Goal: Task Accomplishment & Management: Complete application form

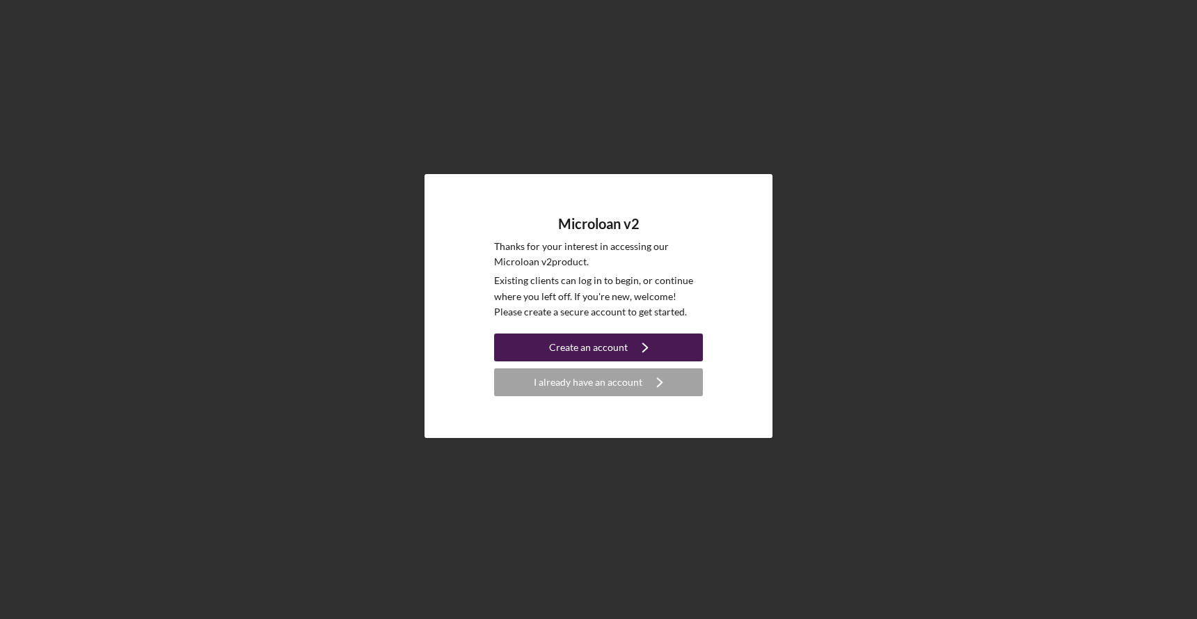
click at [590, 344] on div "Create an account" at bounding box center [588, 347] width 79 height 28
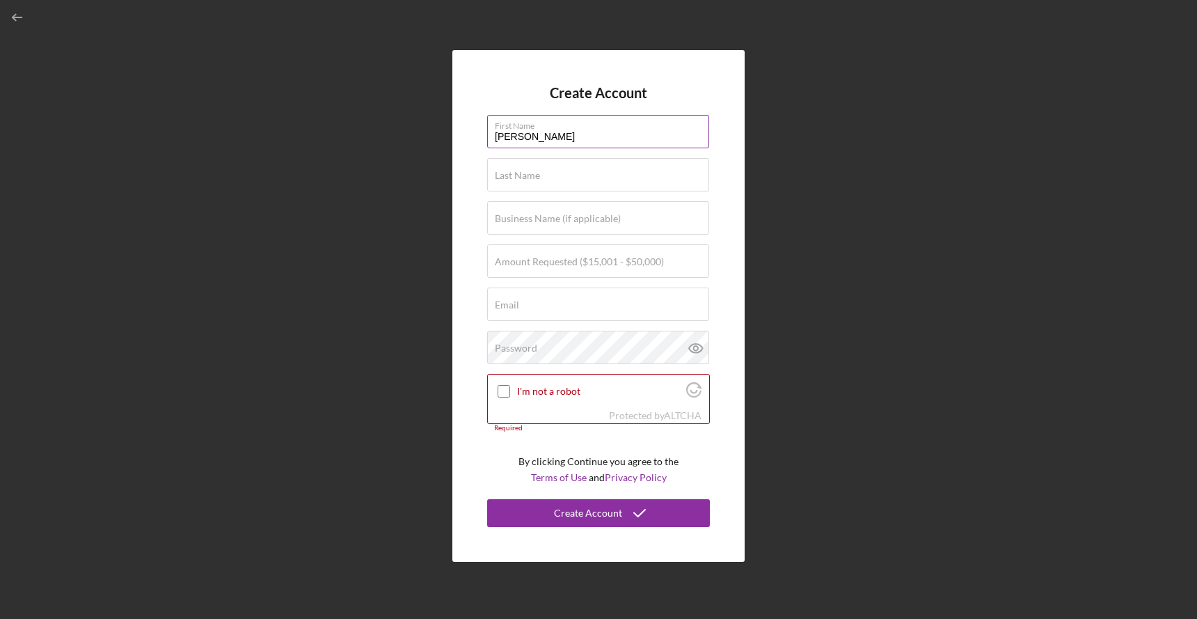
type input "[PERSON_NAME]"
type input "Red Rose Incorporated"
type input "$50,000"
type input "[PERSON_NAME][EMAIL_ADDRESS][DOMAIN_NAME]"
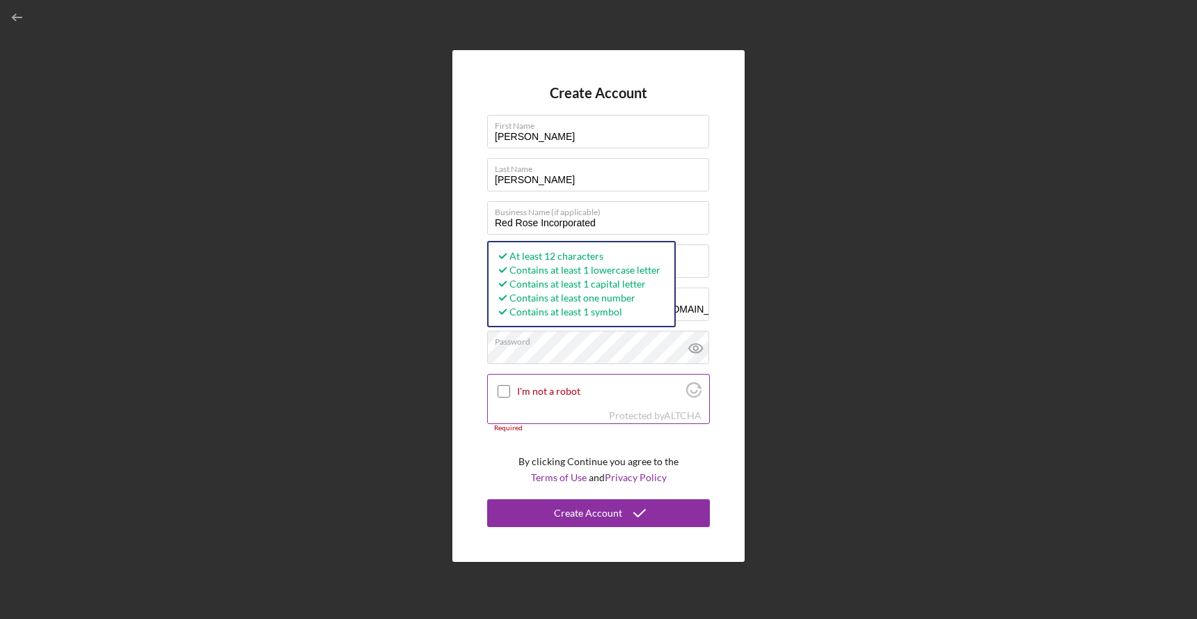
click at [505, 391] on input "I'm not a robot" at bounding box center [504, 391] width 13 height 13
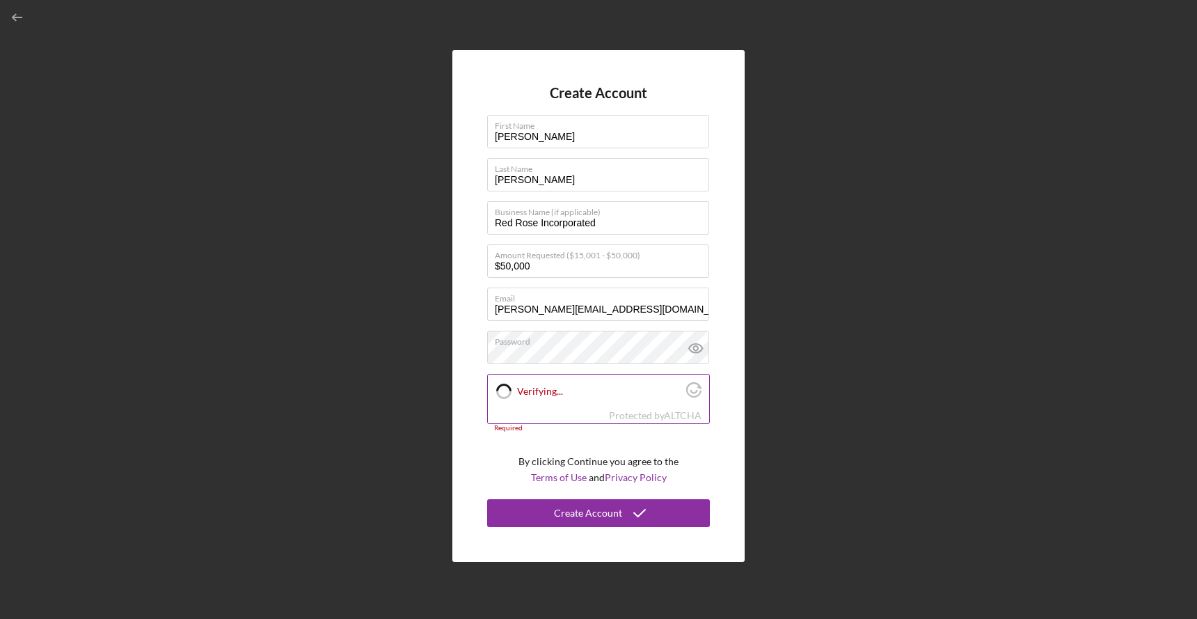
checkbox input "true"
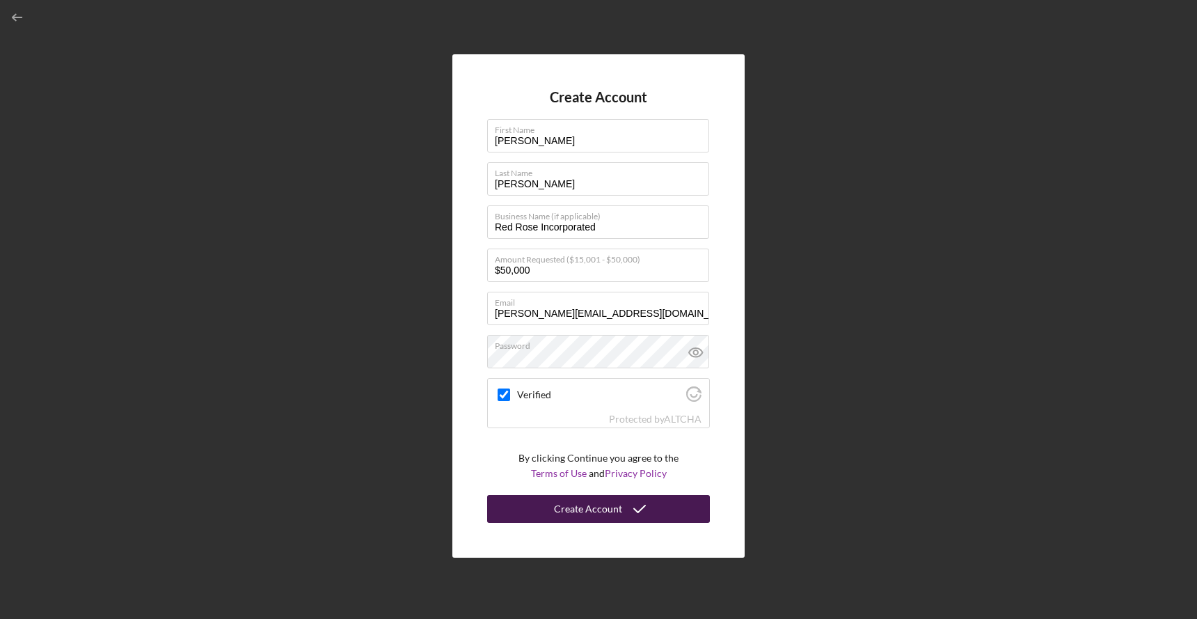
click at [571, 505] on div "Create Account" at bounding box center [588, 509] width 68 height 28
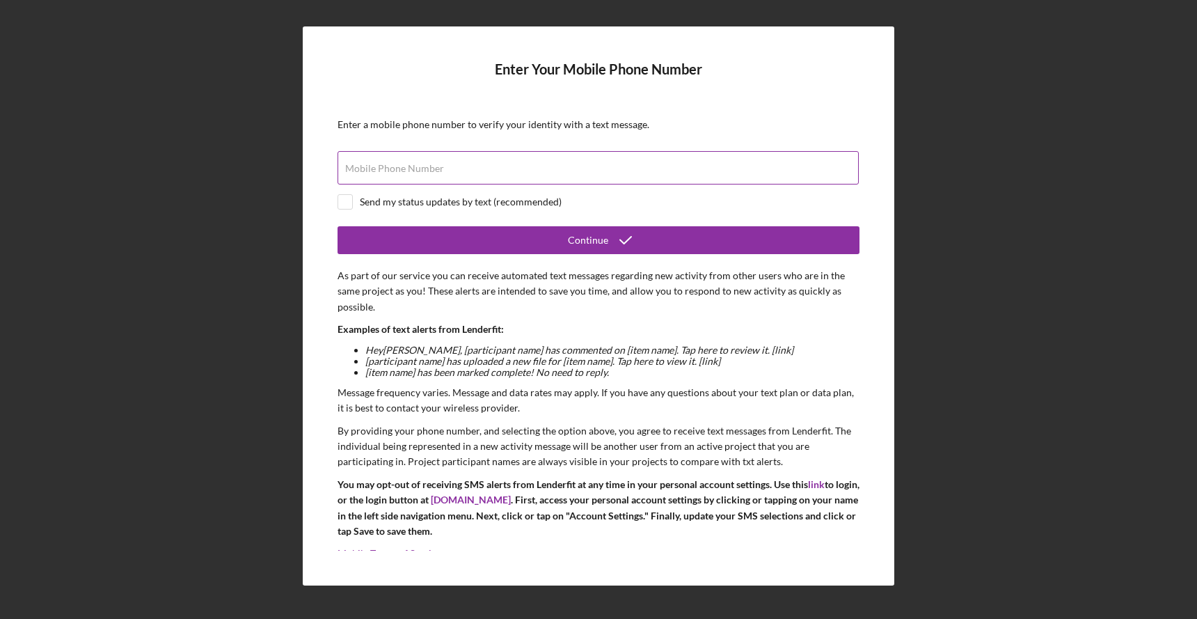
click at [474, 171] on input "Mobile Phone Number" at bounding box center [598, 167] width 521 height 33
type input "[PHONE_NUMBER]"
click at [341, 207] on input "checkbox" at bounding box center [345, 202] width 14 height 14
checkbox input "true"
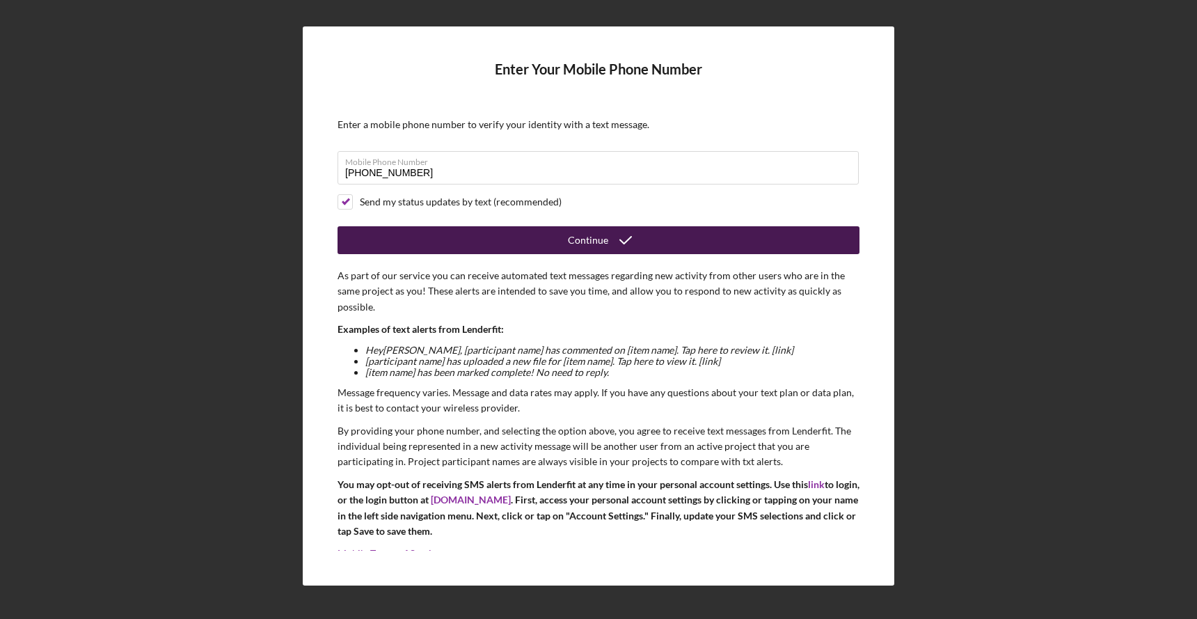
click at [546, 239] on button "Continue" at bounding box center [599, 240] width 522 height 28
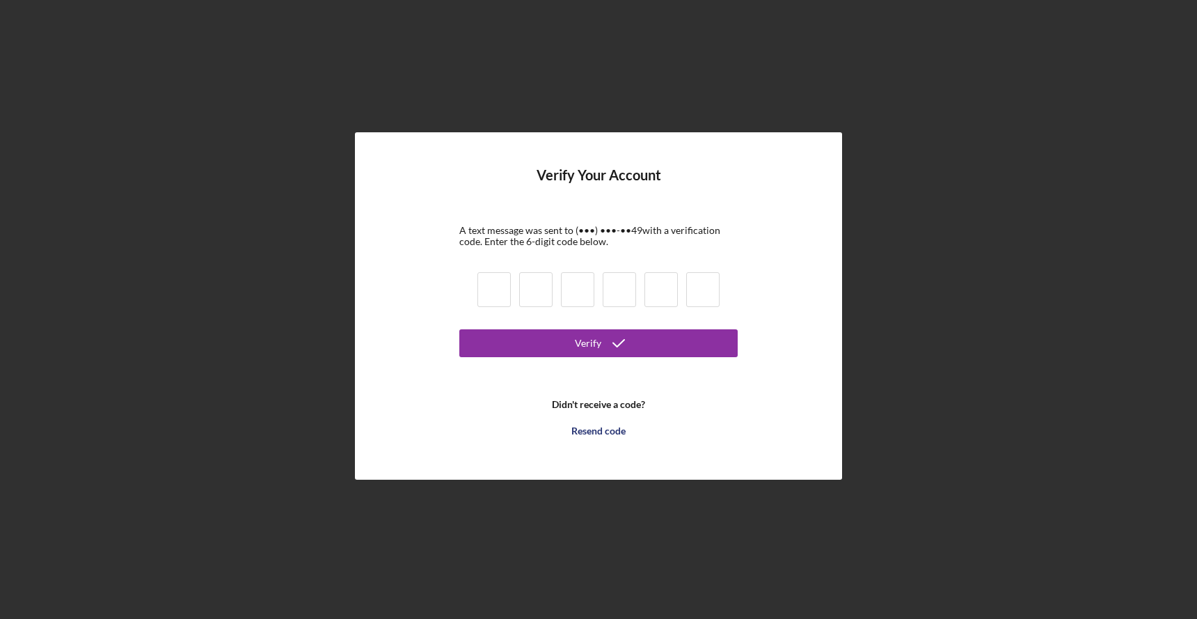
click at [507, 300] on input at bounding box center [494, 289] width 33 height 35
type input "6"
type input "2"
type input "7"
type input "5"
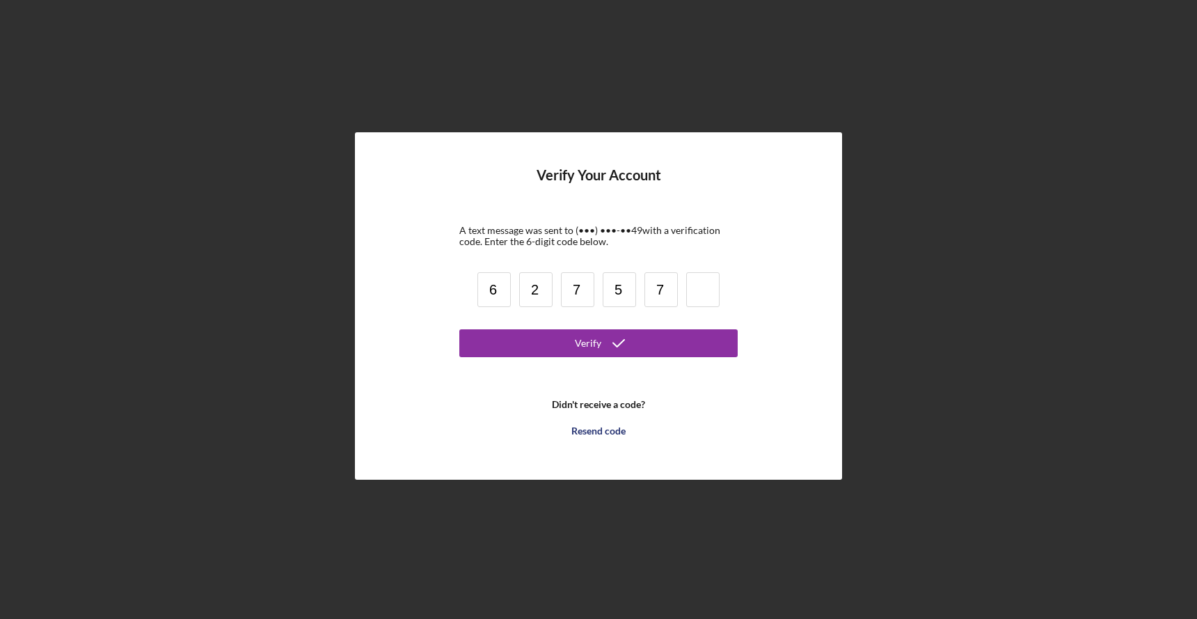
type input "7"
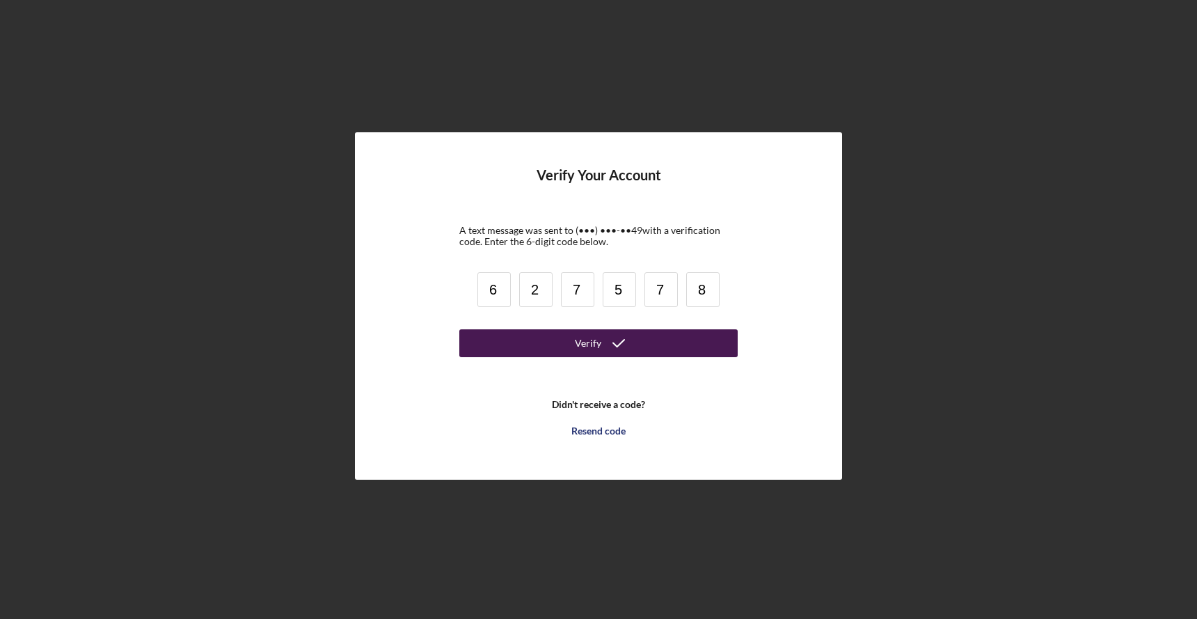
type input "8"
click at [636, 342] on button "Verify" at bounding box center [598, 343] width 278 height 28
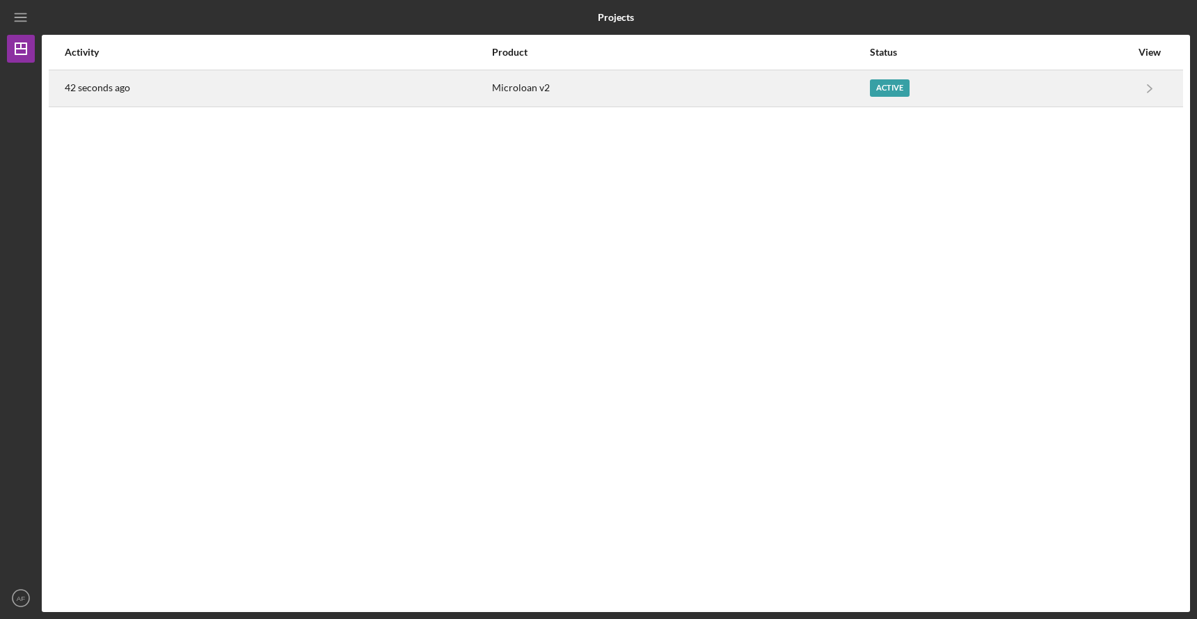
click at [899, 88] on div "Active" at bounding box center [890, 87] width 40 height 17
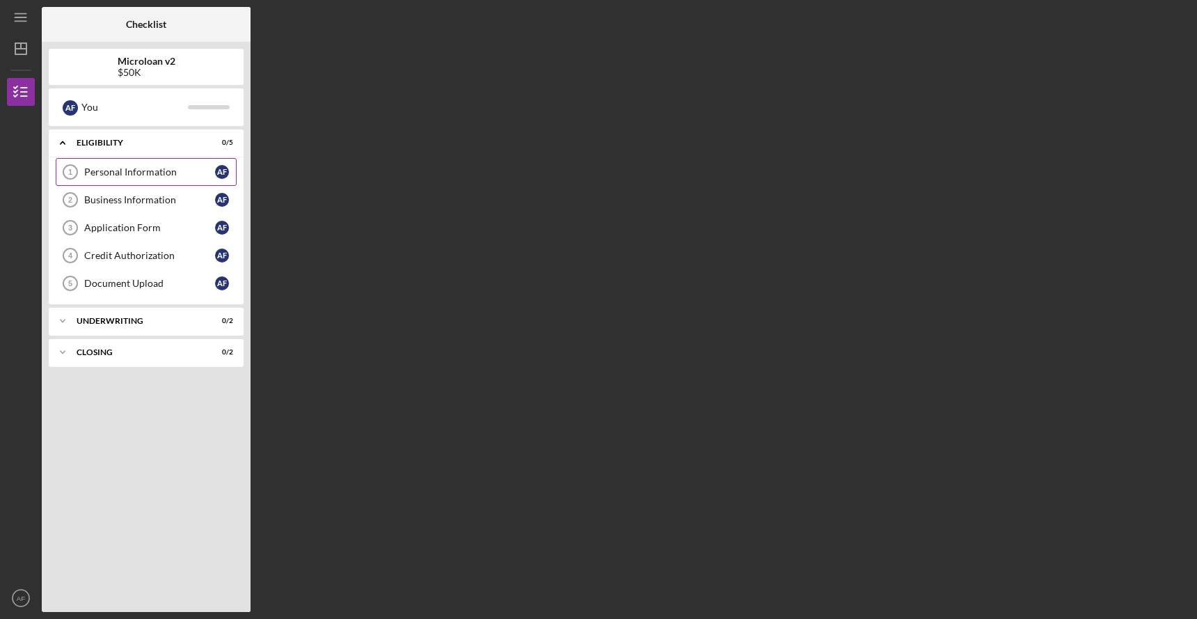
click at [153, 170] on div "Personal Information" at bounding box center [149, 171] width 131 height 11
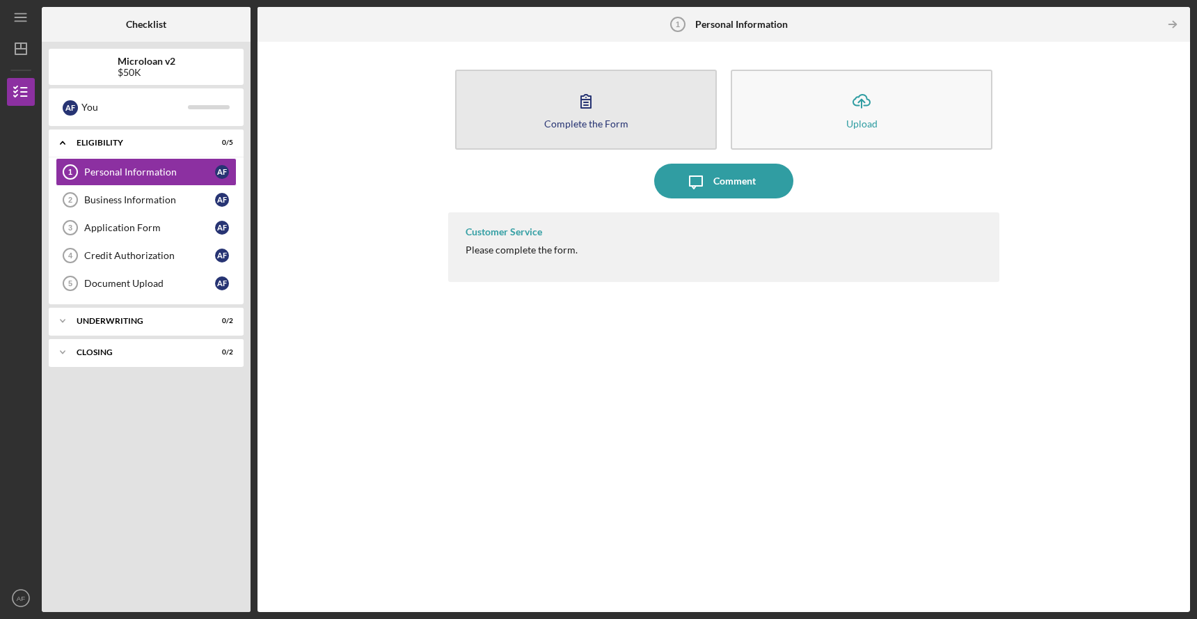
click at [522, 117] on button "Complete the Form Form" at bounding box center [586, 110] width 262 height 80
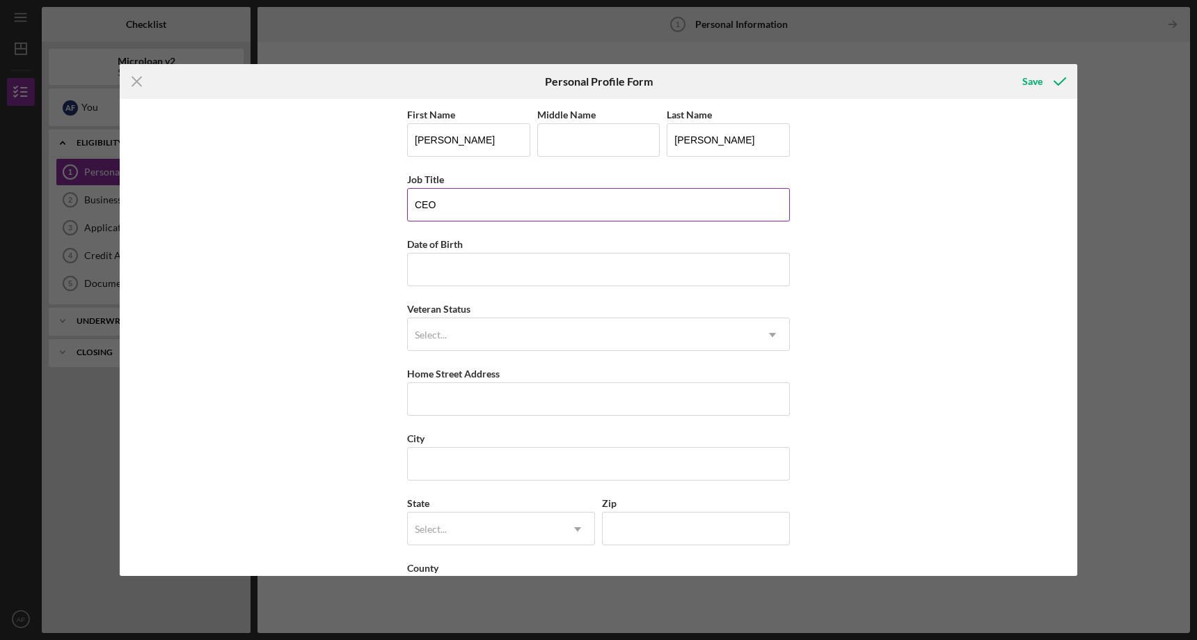
type input "CEO"
type input "[DATE]"
click at [553, 327] on div "Select..." at bounding box center [582, 335] width 348 height 32
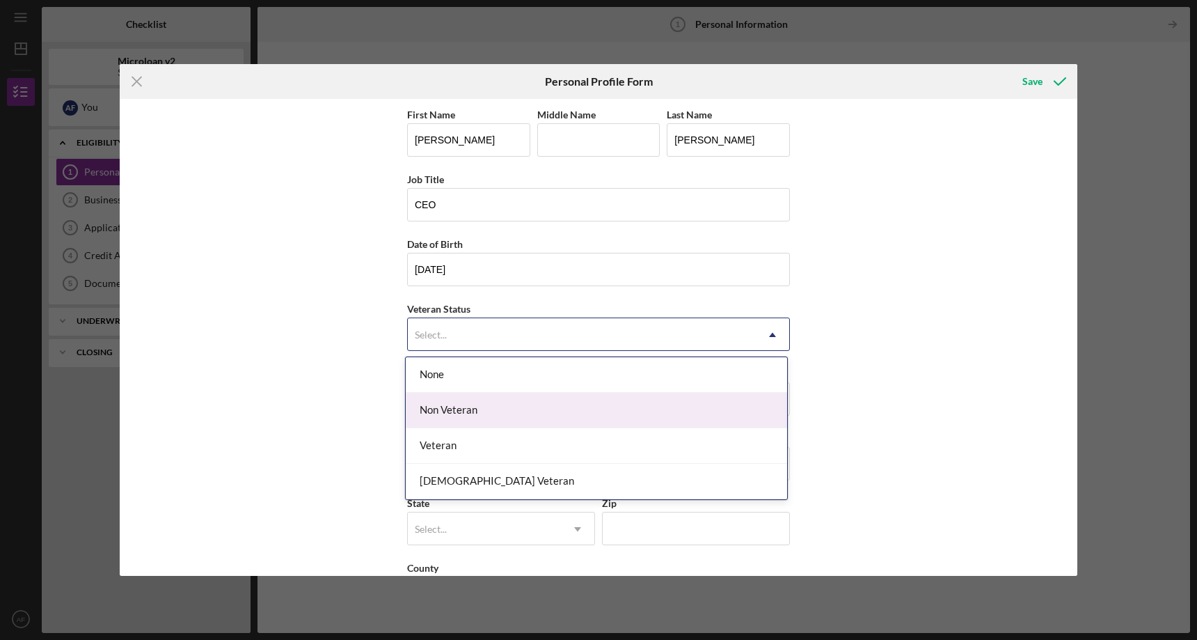
click at [505, 404] on div "Non Veteran" at bounding box center [596, 411] width 381 height 36
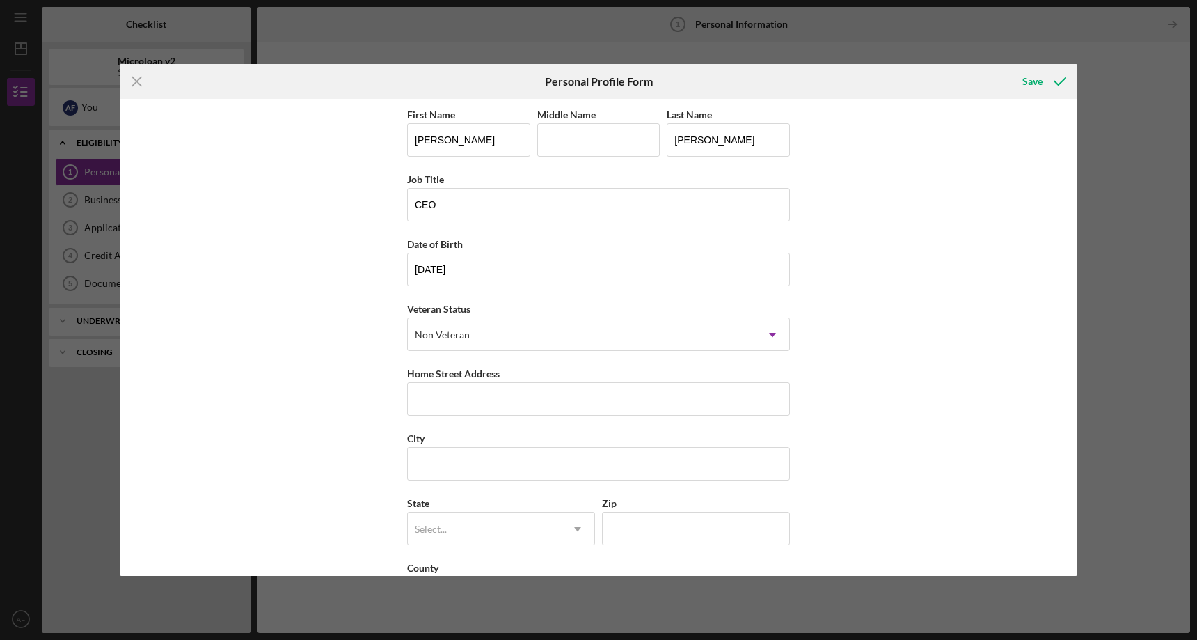
scroll to position [55, 0]
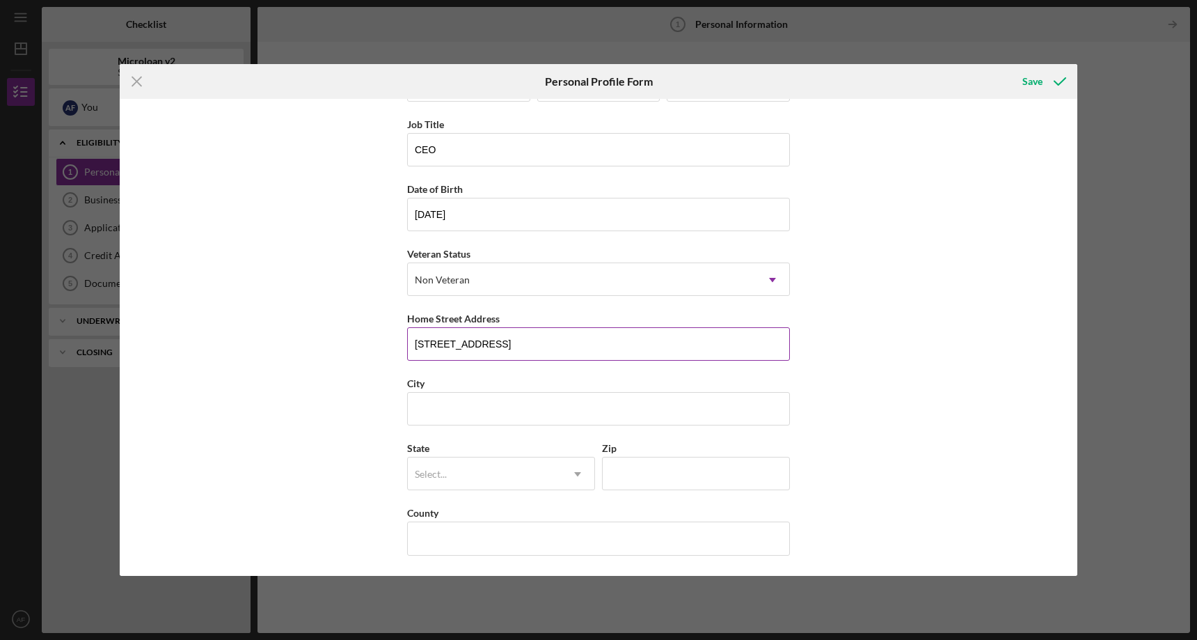
type input "[STREET_ADDRESS]"
type input "[GEOGRAPHIC_DATA]"
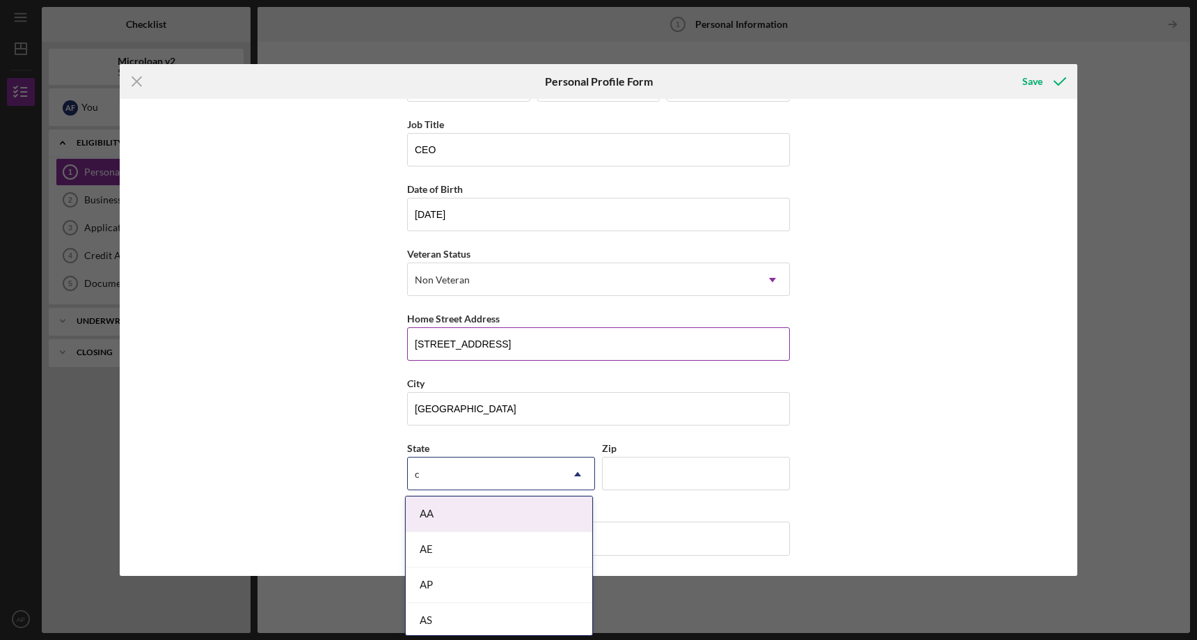
type input "ca"
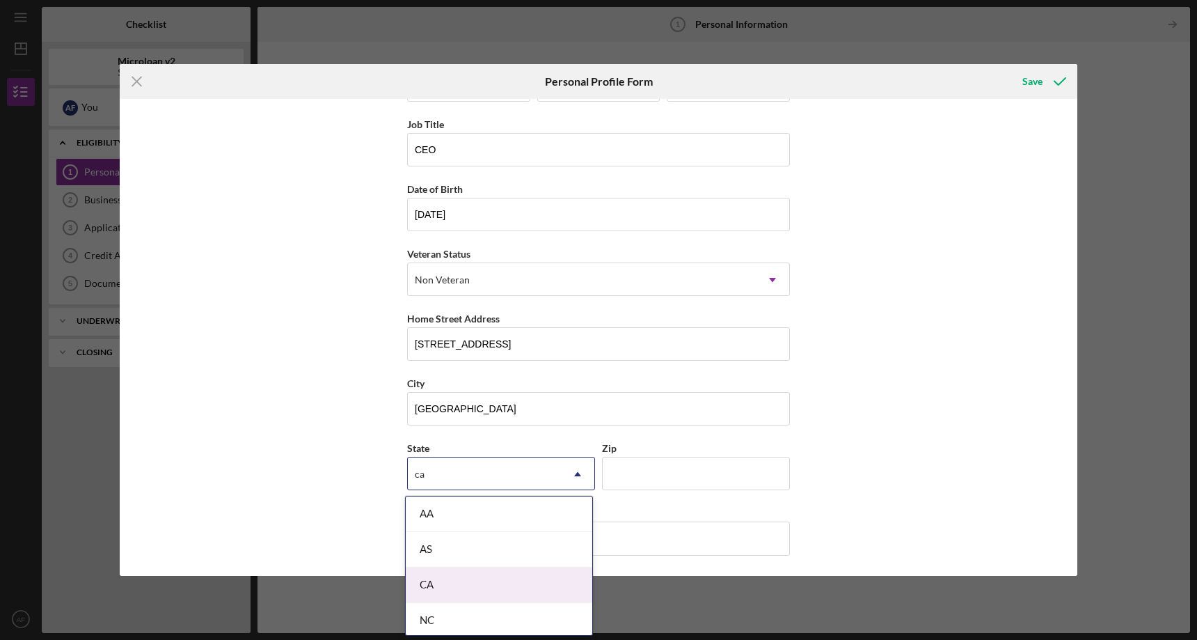
click at [456, 590] on div "CA" at bounding box center [499, 585] width 187 height 36
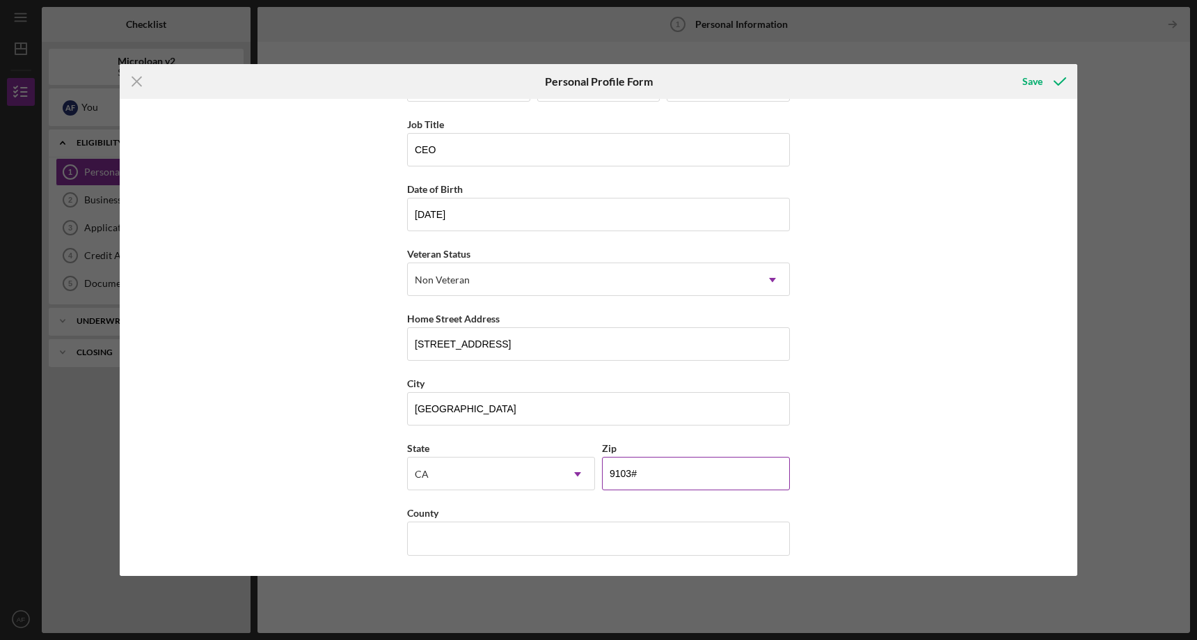
type input "91030"
type input "[GEOGRAPHIC_DATA]"
click at [1039, 77] on div "Save" at bounding box center [1033, 82] width 20 height 28
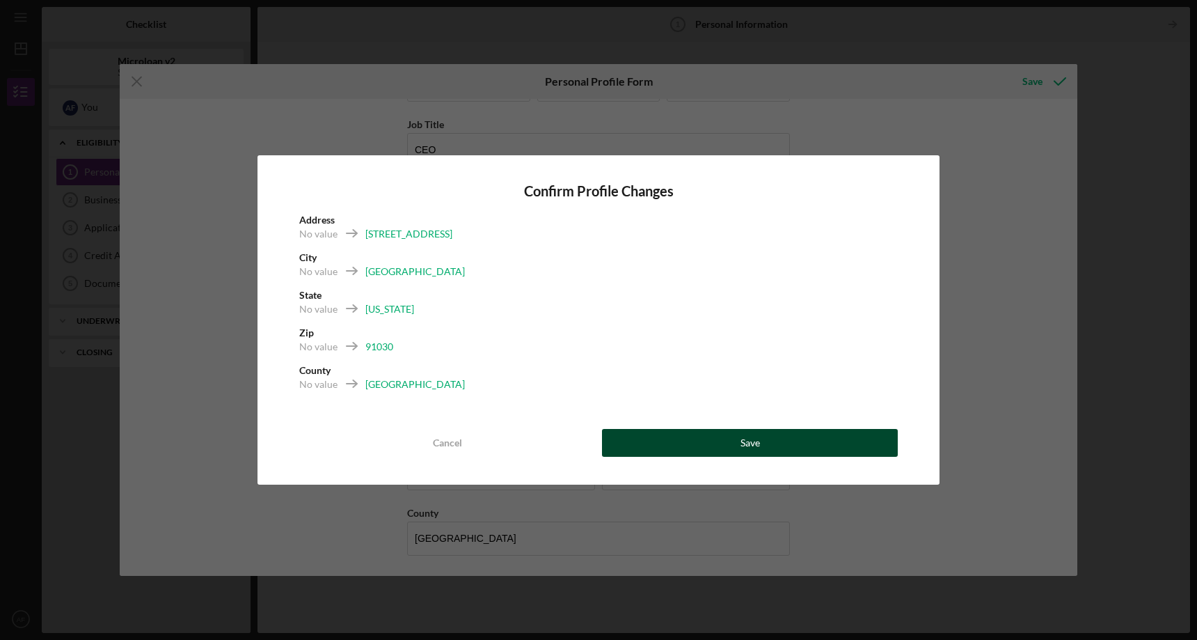
click at [730, 436] on button "Save" at bounding box center [750, 443] width 296 height 28
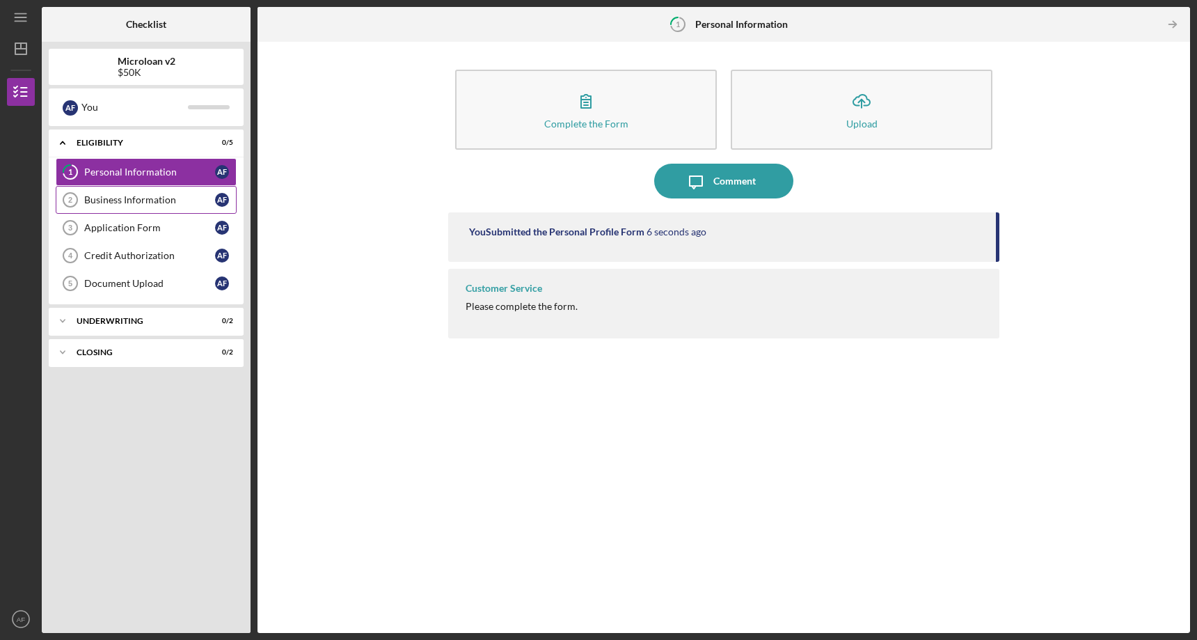
click at [143, 198] on div "Business Information" at bounding box center [149, 199] width 131 height 11
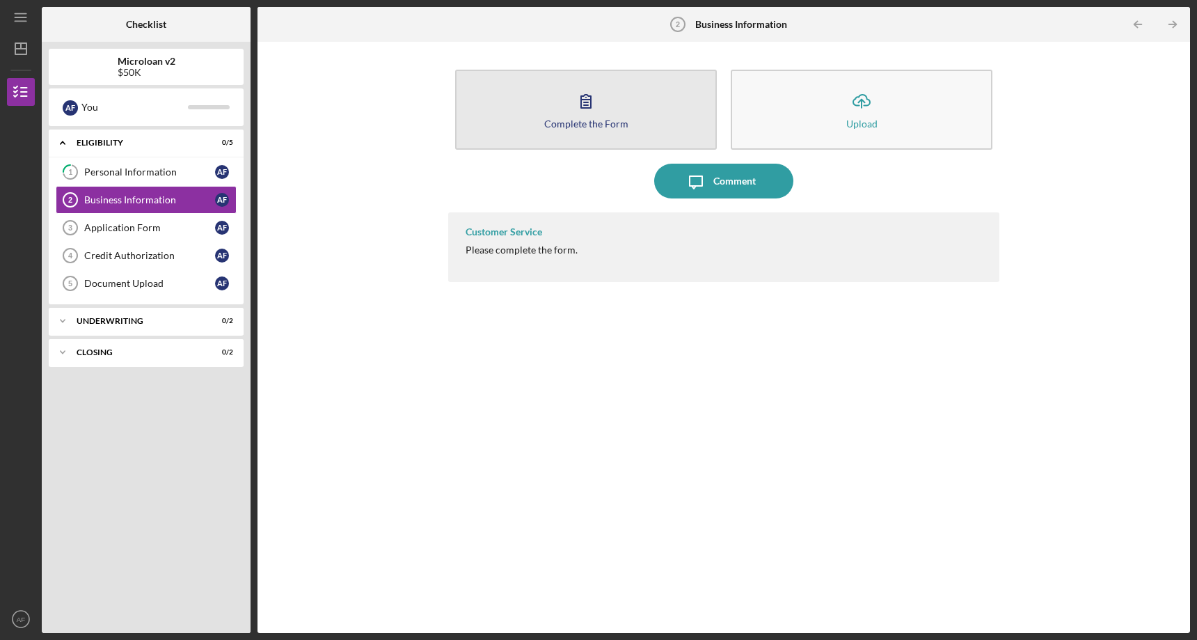
click at [597, 117] on icon "button" at bounding box center [586, 101] width 35 height 35
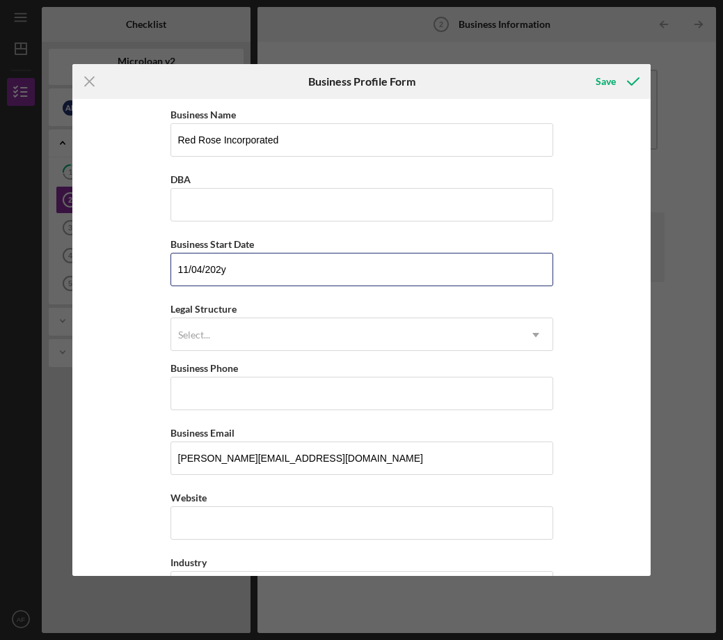
type input "[DATE]"
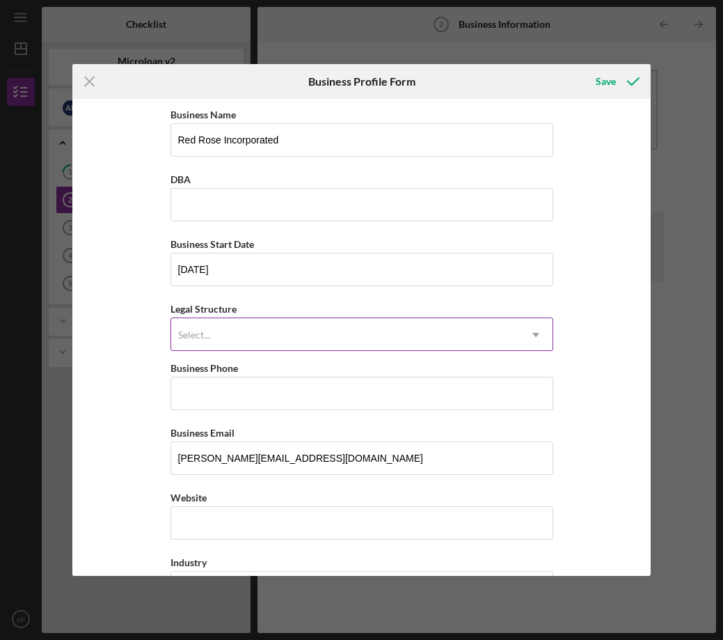
click at [538, 336] on icon "Icon/Dropdown Arrow" at bounding box center [535, 334] width 33 height 33
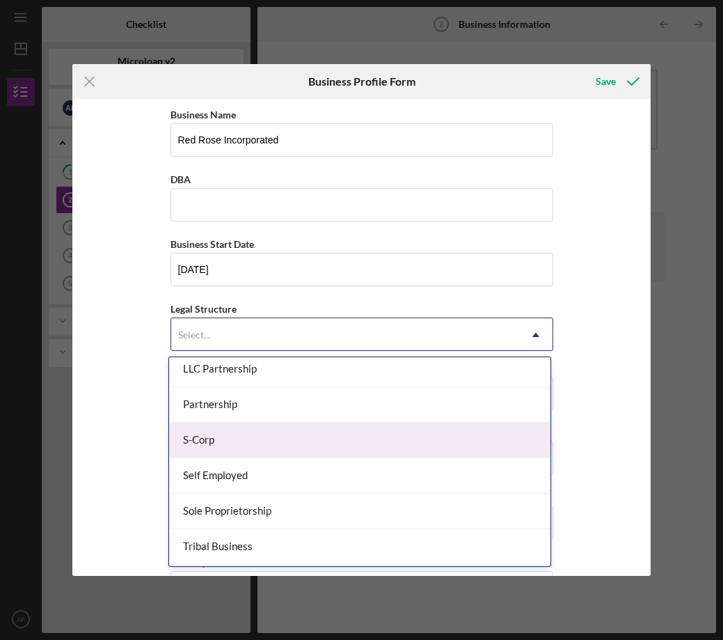
scroll to position [299, 0]
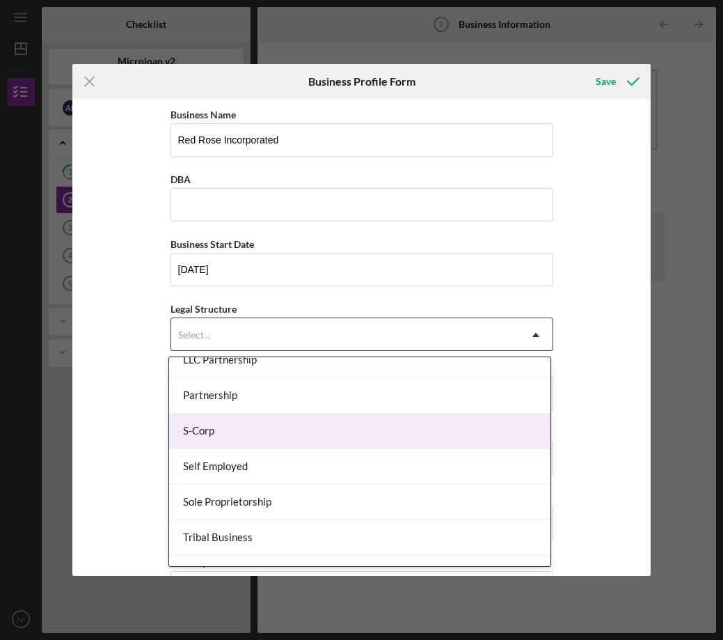
click at [368, 428] on div "S-Corp" at bounding box center [359, 431] width 381 height 36
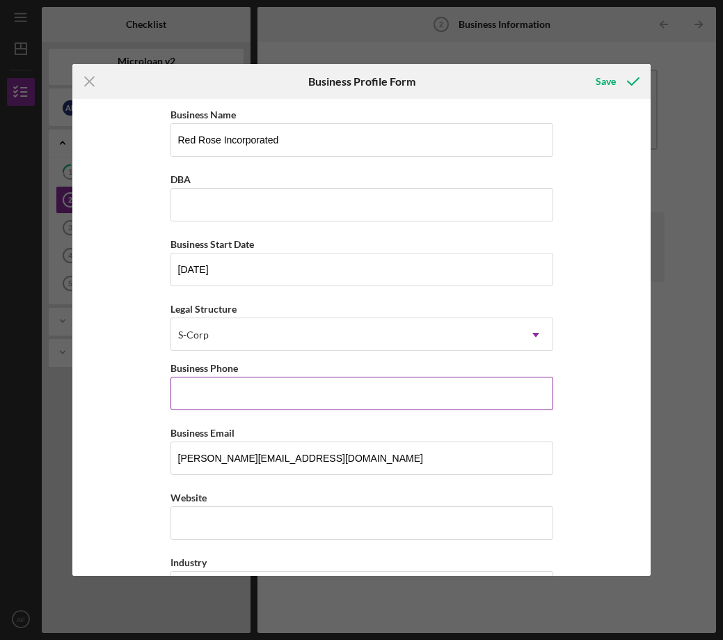
paste input "[PHONE_NUMBER]"
type input "[PHONE_NUMBER]"
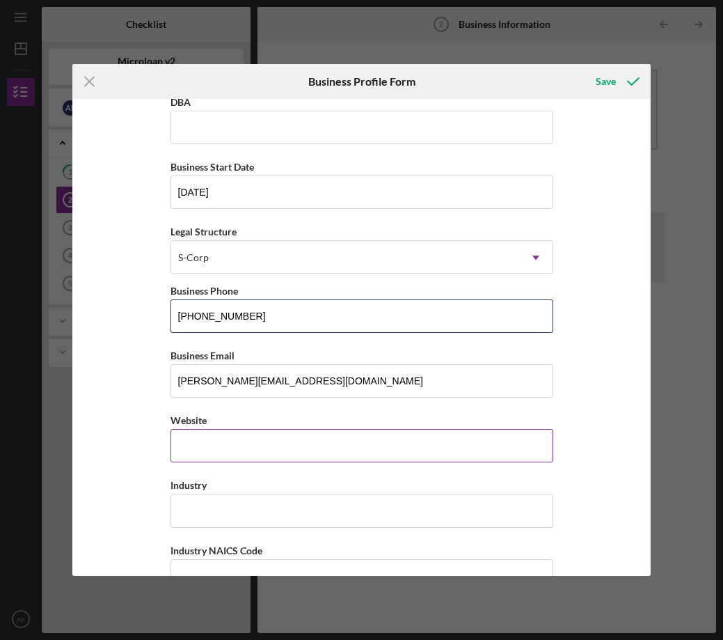
scroll to position [136, 0]
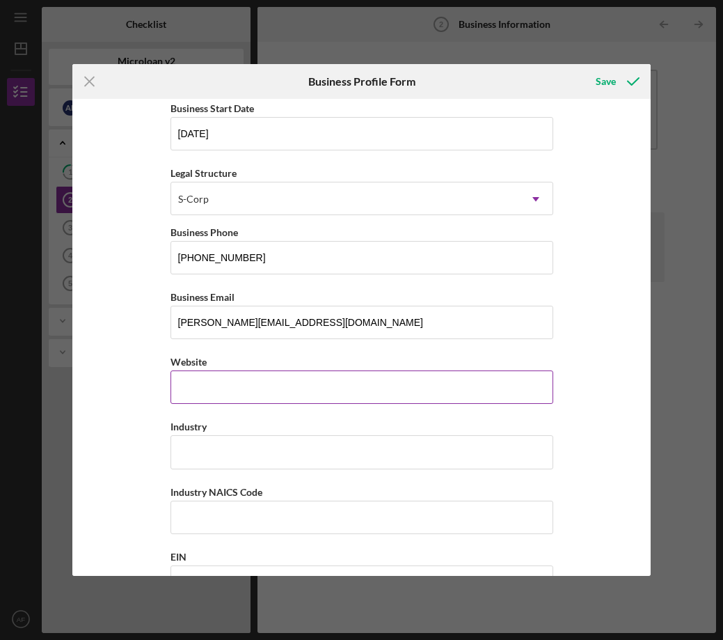
click at [271, 393] on input "Website" at bounding box center [362, 386] width 383 height 33
type input "[DOMAIN_NAME]"
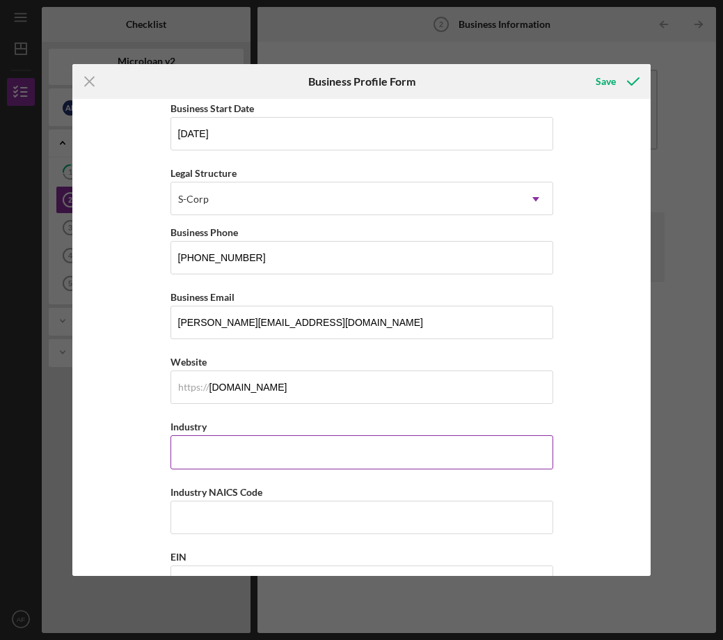
click at [251, 457] on input "Industry" at bounding box center [362, 451] width 383 height 33
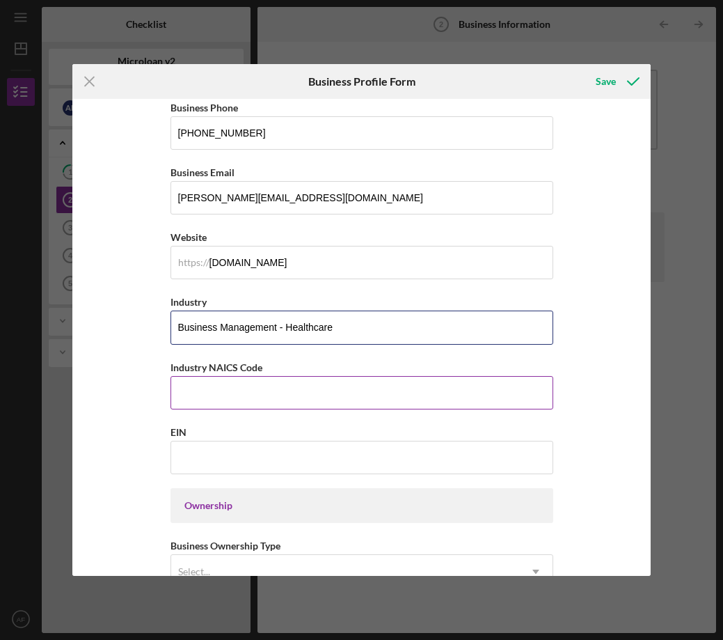
scroll to position [278, 0]
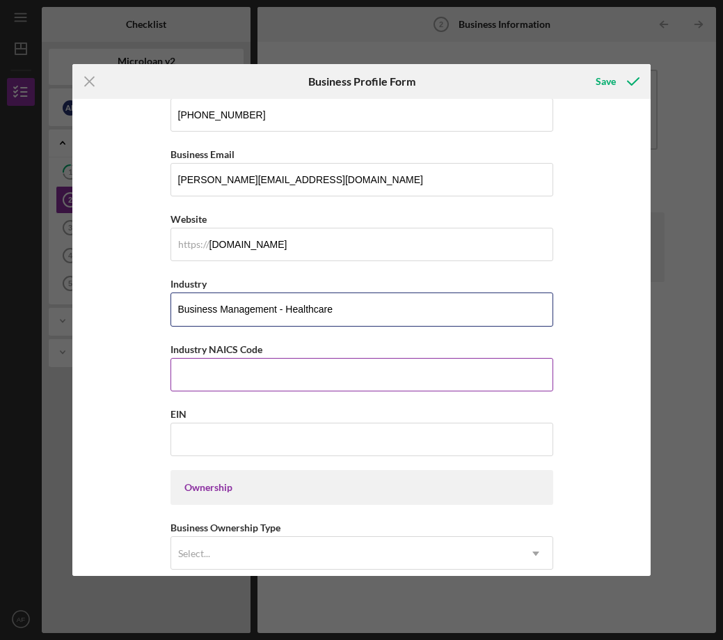
type input "Business Management - Healthcare"
click at [216, 376] on input "Industry NAICS Code" at bounding box center [362, 374] width 383 height 33
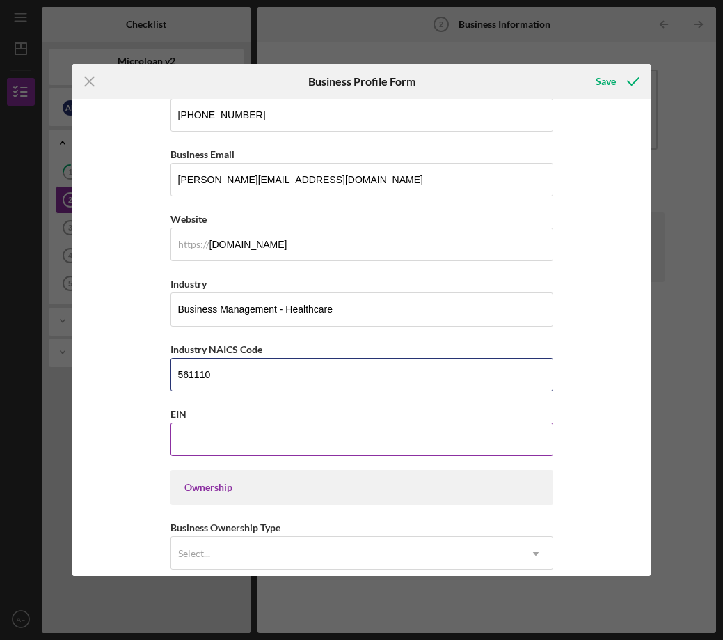
type input "561110"
click at [237, 455] on input "EIN" at bounding box center [362, 439] width 383 height 33
paste input "[US_EMPLOYER_IDENTIFICATION_NUMBER]"
type input "[US_EMPLOYER_IDENTIFICATION_NUMBER]"
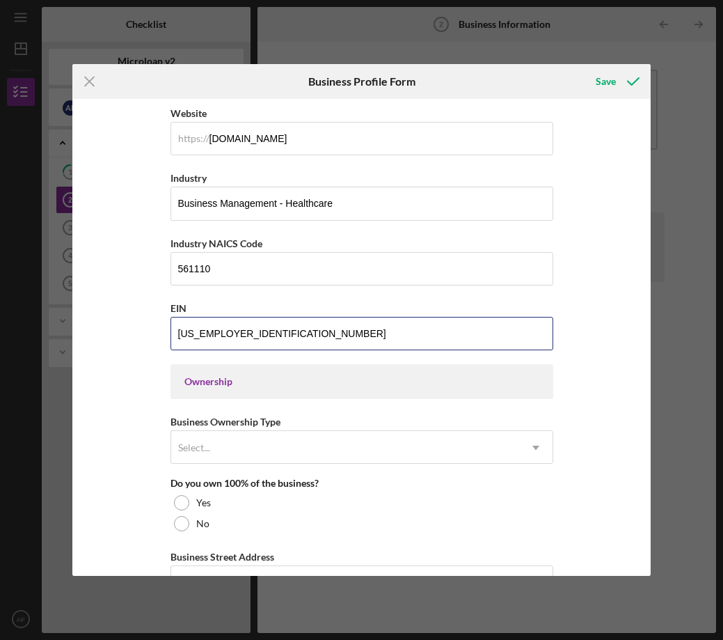
scroll to position [515, 0]
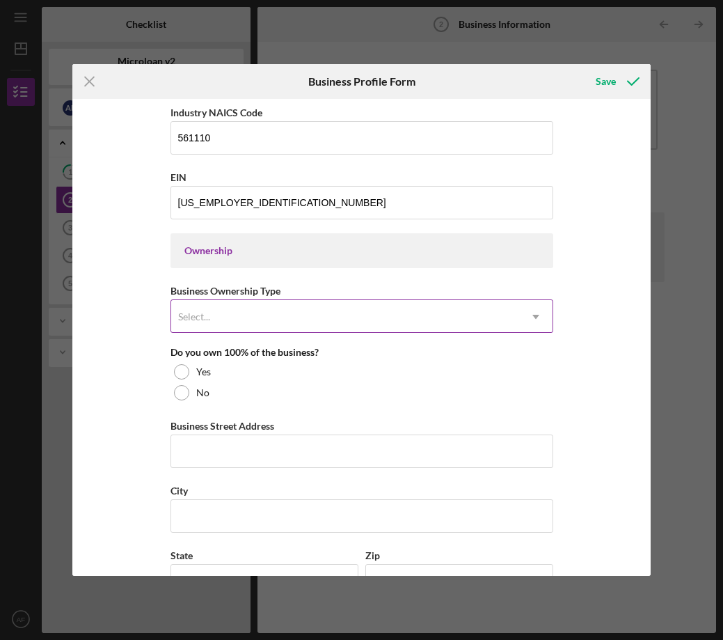
click at [295, 307] on div "Select..." at bounding box center [345, 317] width 348 height 32
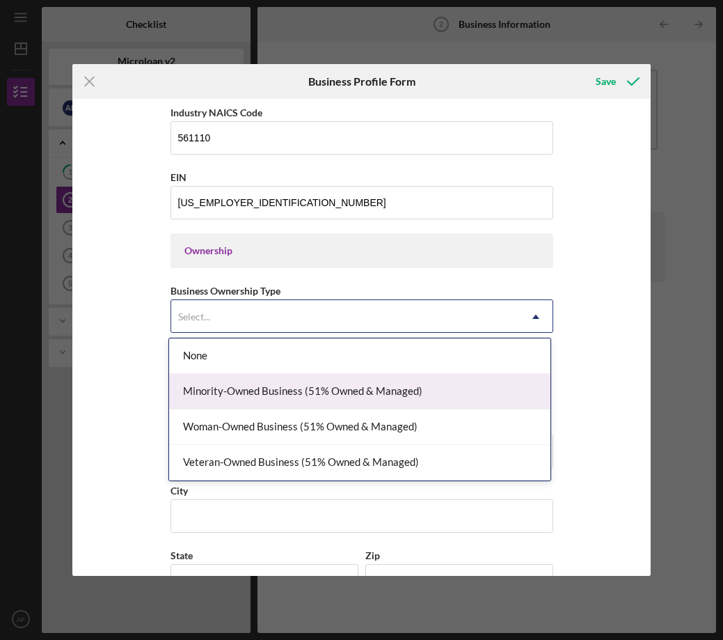
click at [294, 393] on div "Minority-Owned Business (51% Owned & Managed)" at bounding box center [359, 392] width 381 height 36
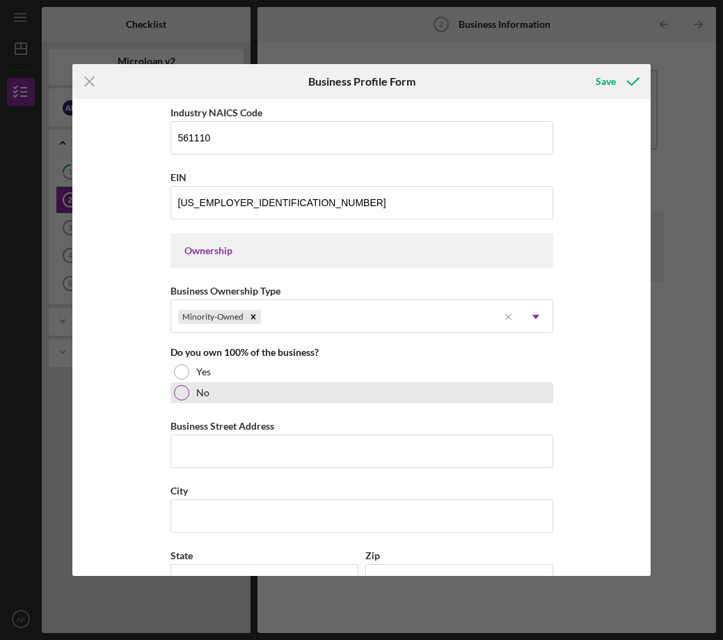
click at [175, 393] on div at bounding box center [181, 392] width 15 height 15
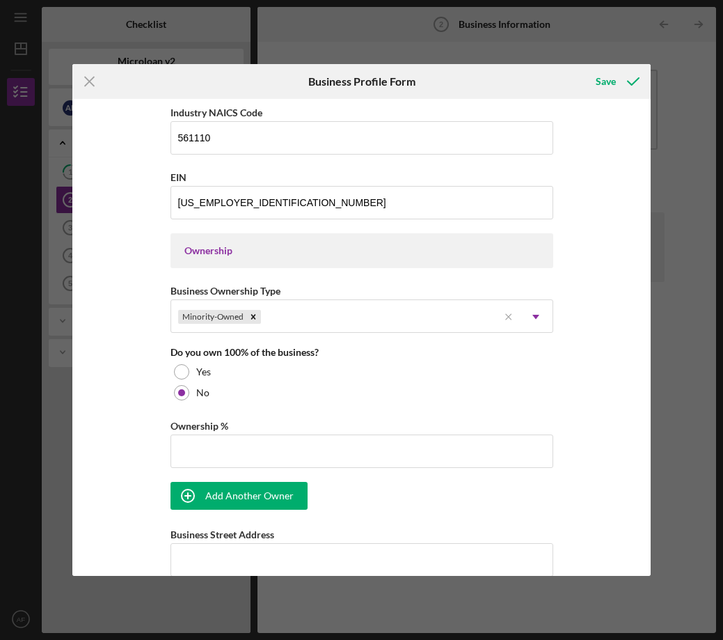
scroll to position [555, 0]
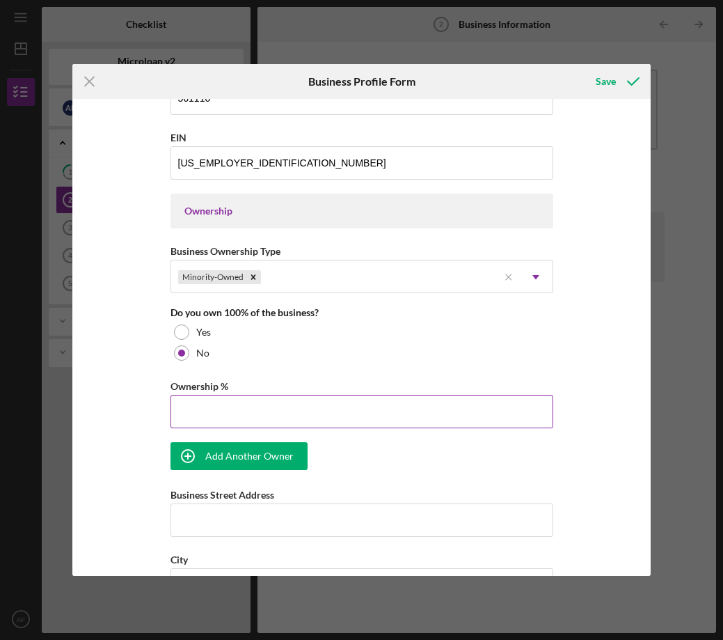
click at [207, 413] on input "Ownership %" at bounding box center [362, 411] width 383 height 33
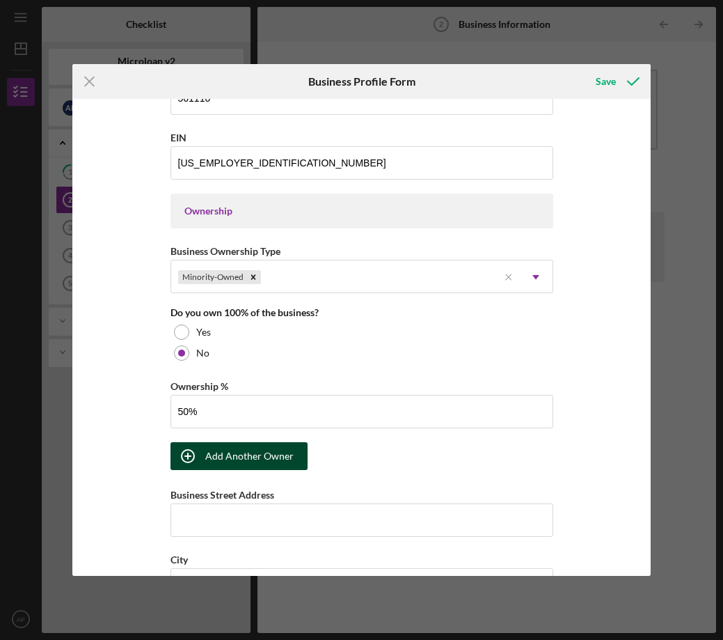
type input "50.00%"
click at [210, 461] on div "Add Another Owner" at bounding box center [249, 456] width 88 height 28
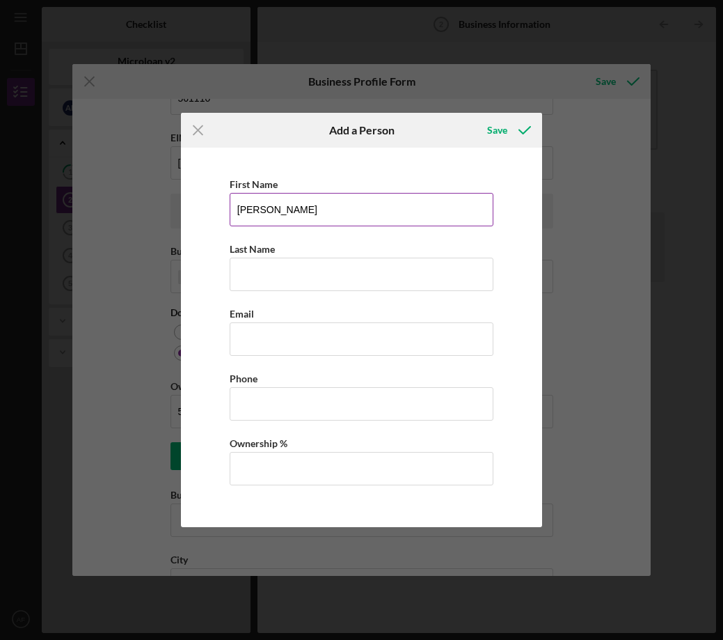
type input "[PERSON_NAME]"
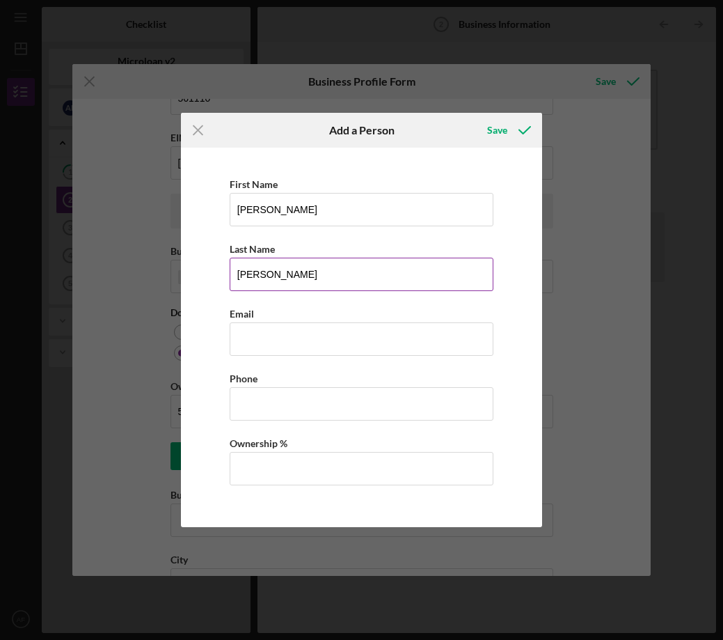
type input "[PERSON_NAME]"
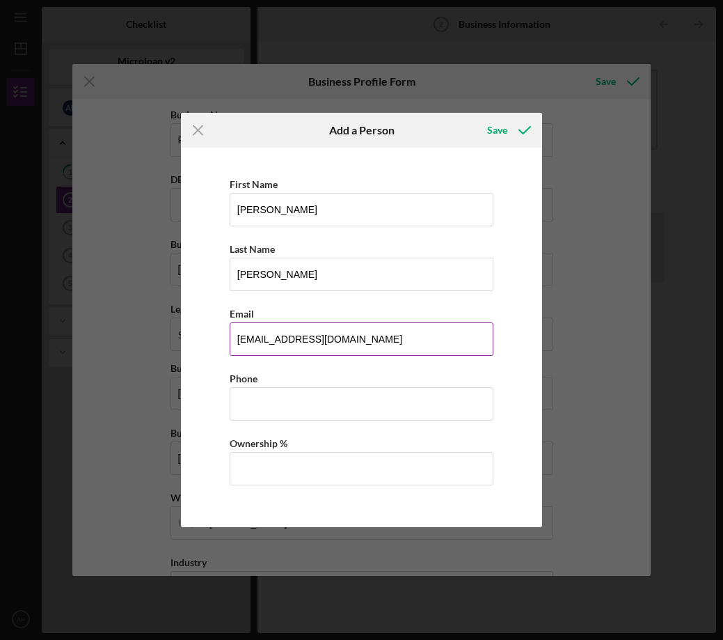
type input "[EMAIL_ADDRESS][DOMAIN_NAME]"
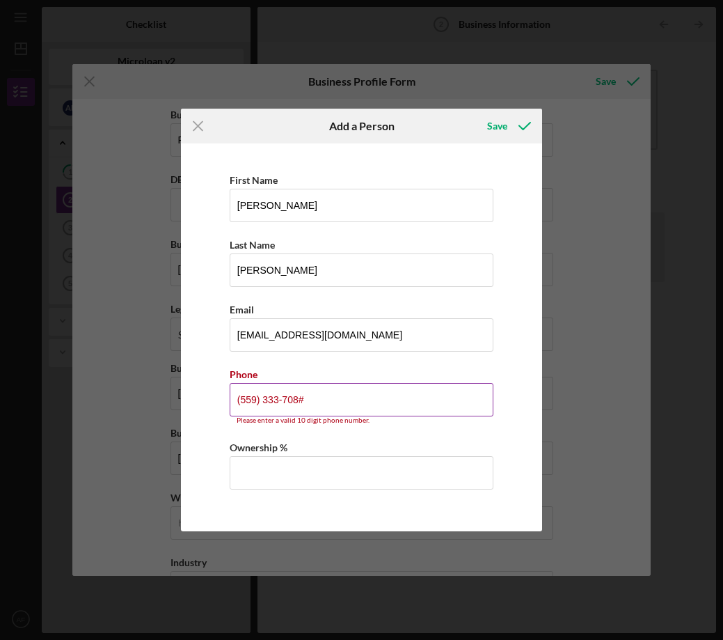
type input "[PHONE_NUMBER]"
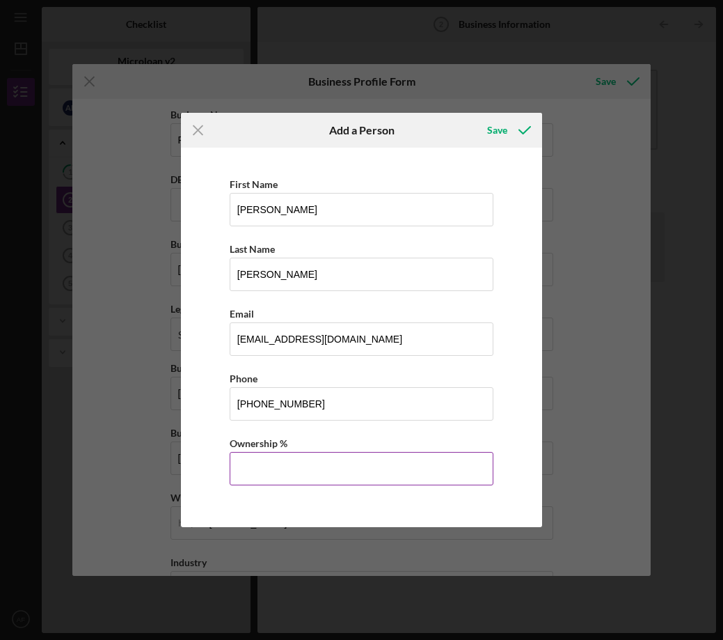
click at [344, 475] on input "Ownership %" at bounding box center [362, 468] width 265 height 33
type input "50.00%"
click at [500, 130] on div "Save" at bounding box center [497, 130] width 20 height 28
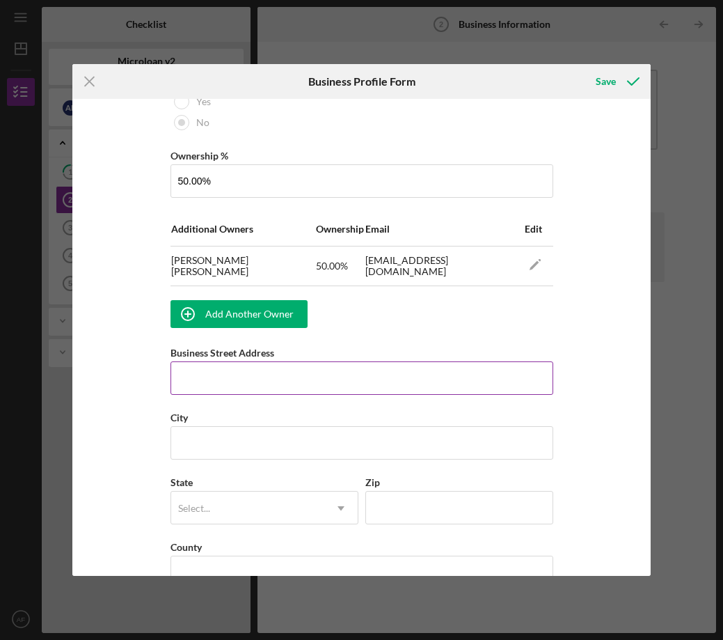
scroll to position [803, 0]
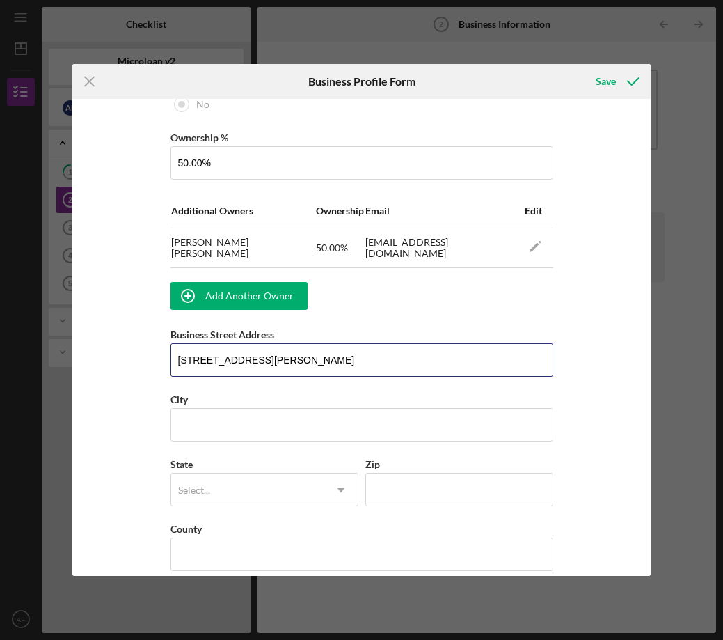
type input "[STREET_ADDRESS][PERSON_NAME]"
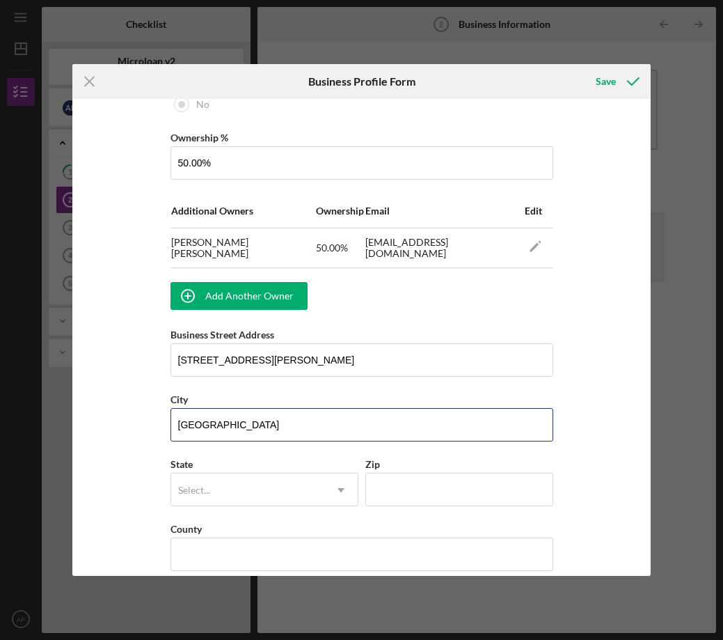
type input "[GEOGRAPHIC_DATA]"
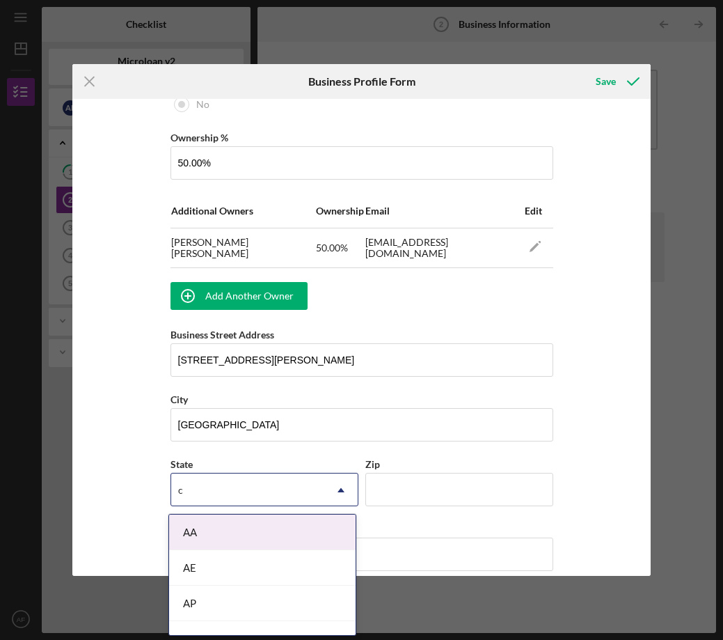
type input "ca"
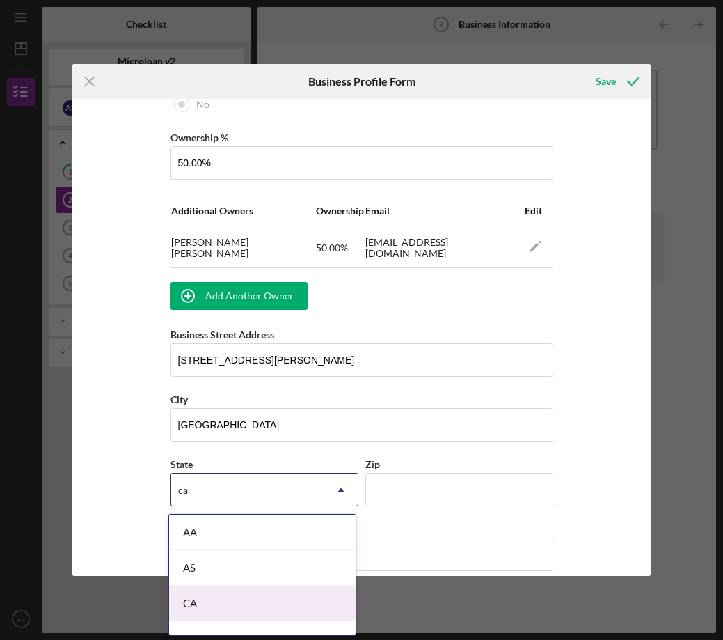
click at [258, 592] on div "CA" at bounding box center [262, 603] width 187 height 36
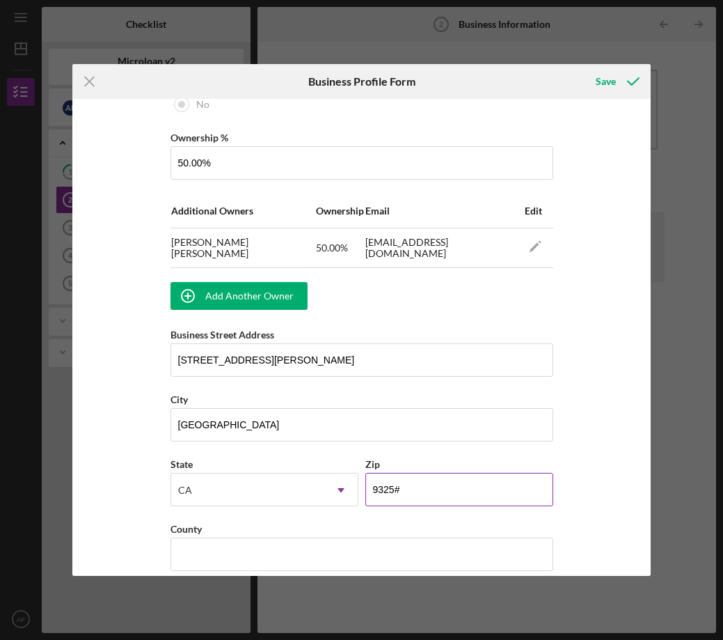
type input "93257"
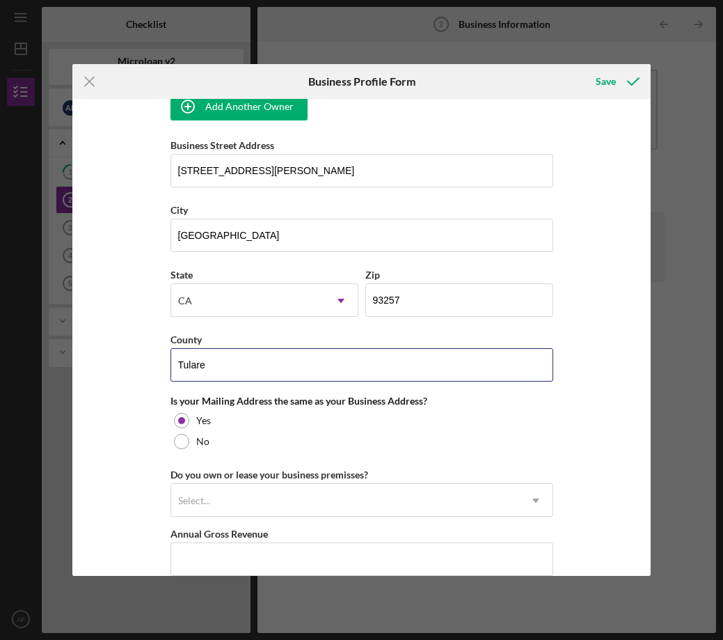
scroll to position [1044, 0]
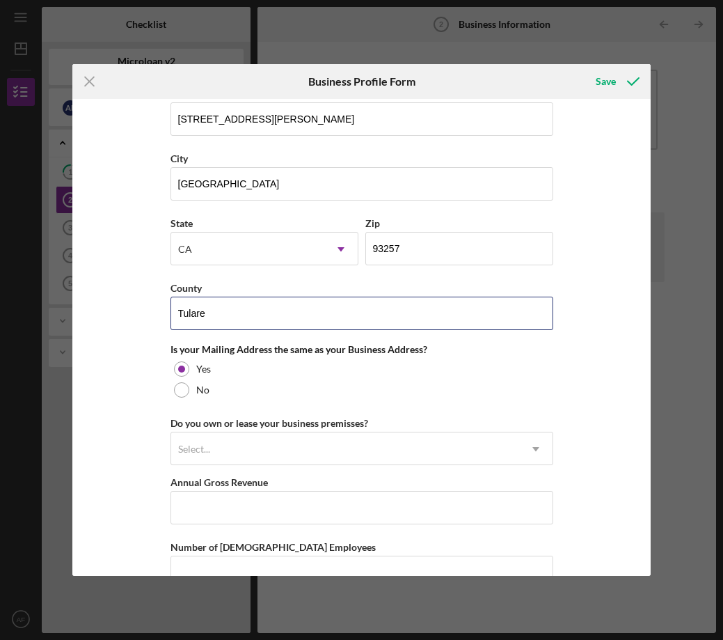
type input "Tulare"
click at [608, 392] on div "Business Name Red Rose Incorporated DBA Business Start Date [DATE] Legal Struct…" at bounding box center [361, 337] width 578 height 477
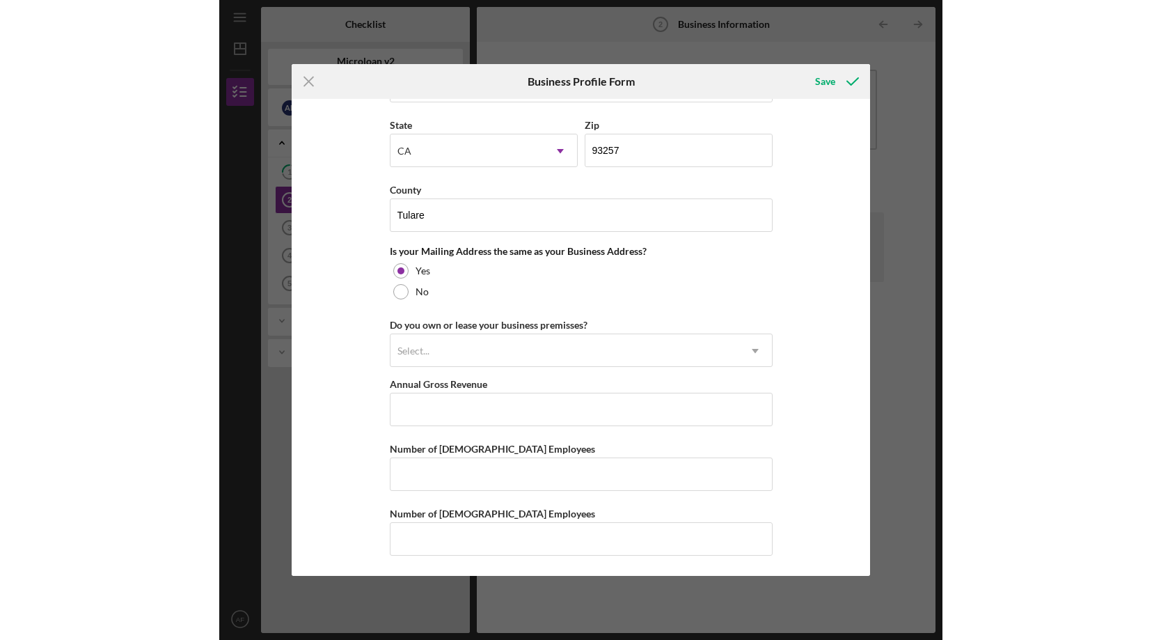
scroll to position [1146, 0]
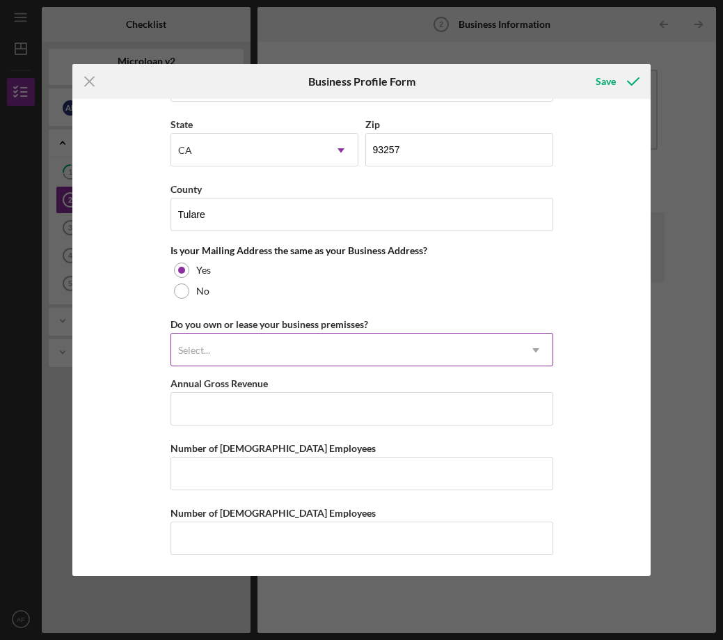
click at [479, 352] on div "Select..." at bounding box center [345, 350] width 348 height 32
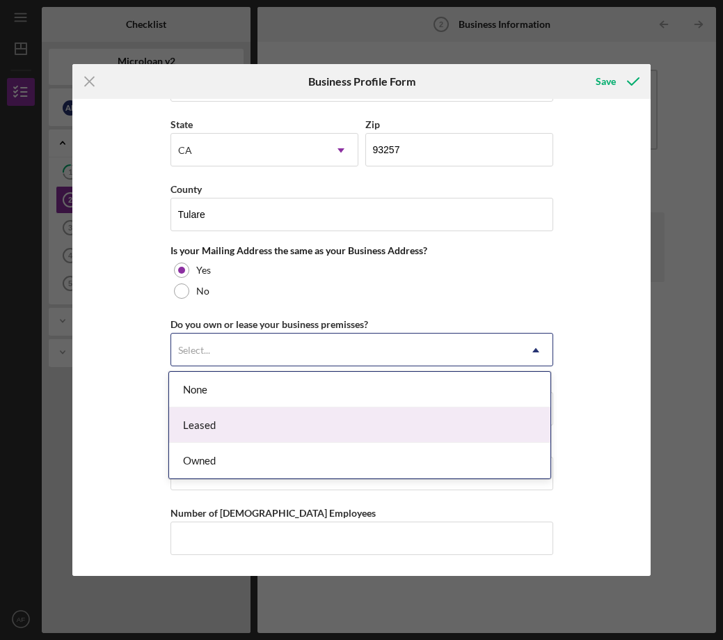
click at [416, 416] on div "Leased" at bounding box center [359, 425] width 381 height 36
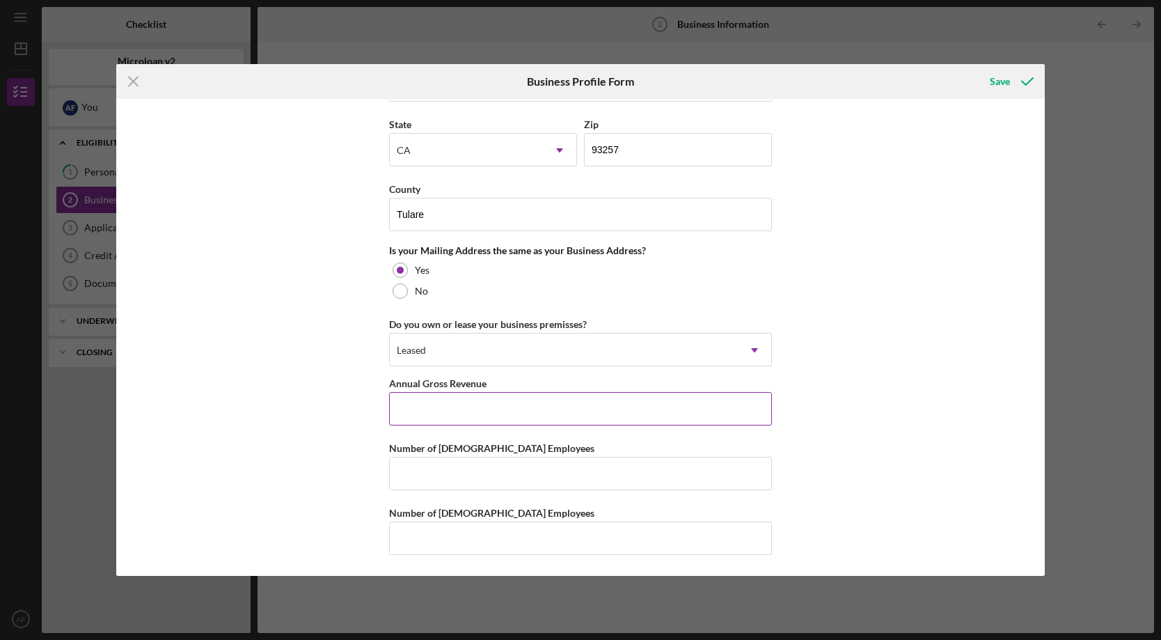
click at [487, 406] on input "Annual Gross Revenue" at bounding box center [580, 408] width 383 height 33
type input "$231,300"
click at [349, 450] on div "Business Name Red Rose Incorporated DBA Business Start Date [DATE] Legal Struct…" at bounding box center [580, 337] width 929 height 477
click at [436, 463] on input "Number of [DEMOGRAPHIC_DATA] Employees" at bounding box center [580, 473] width 383 height 33
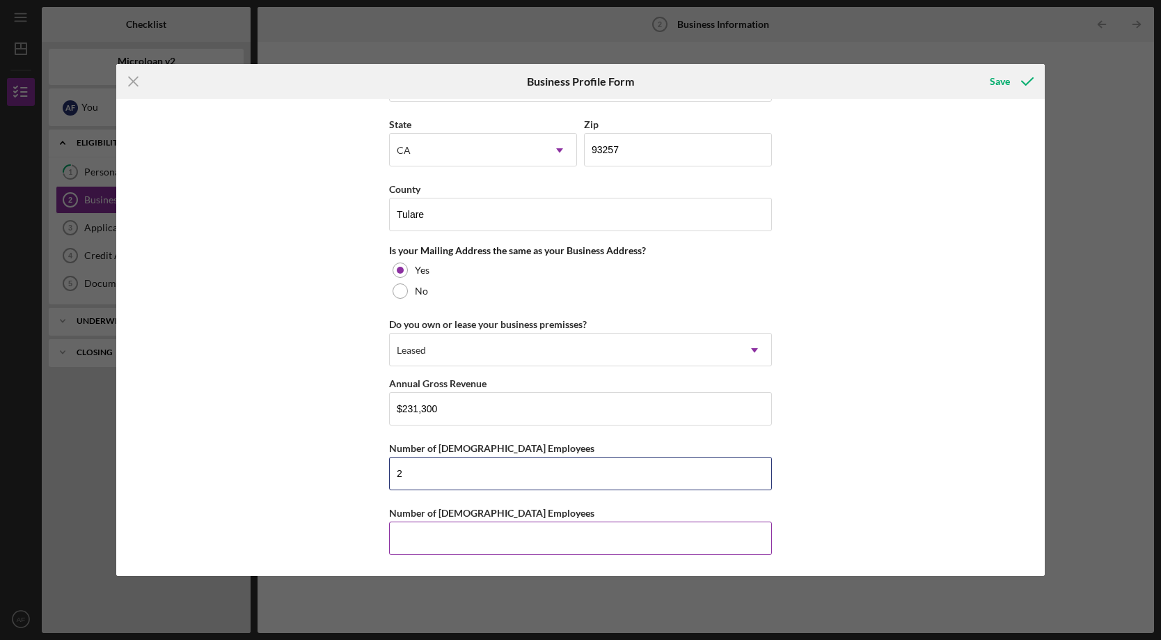
type input "2"
click at [442, 541] on input "Number of [DEMOGRAPHIC_DATA] Employees" at bounding box center [580, 537] width 383 height 33
type input "4"
click at [1006, 78] on div "Save" at bounding box center [1000, 82] width 20 height 28
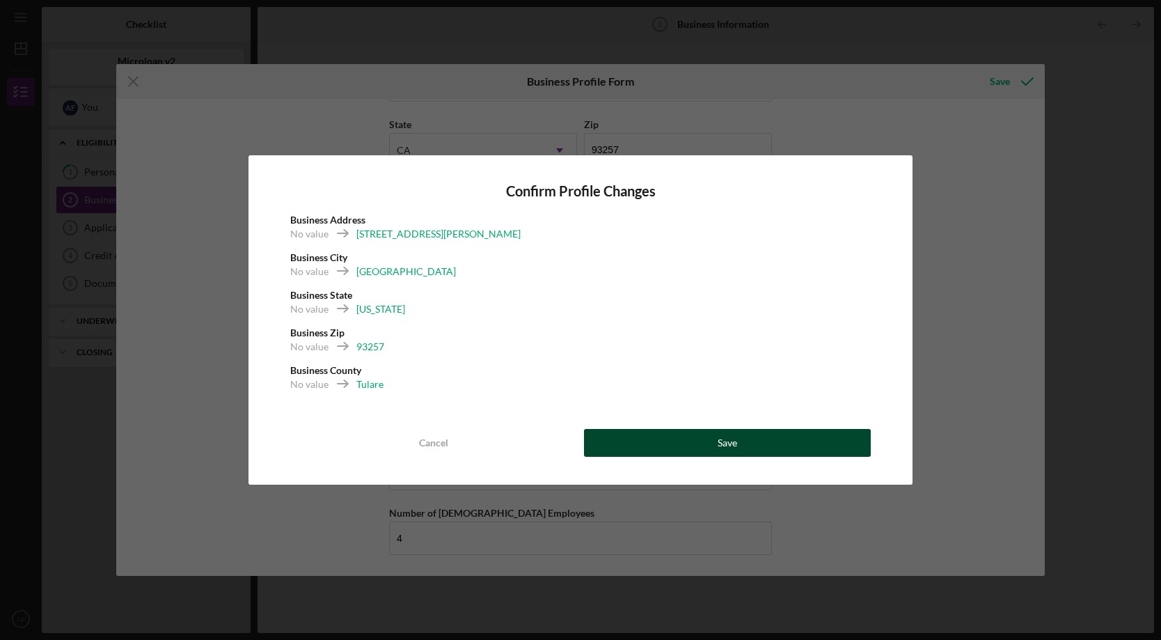
click at [707, 441] on button "Save" at bounding box center [727, 443] width 287 height 28
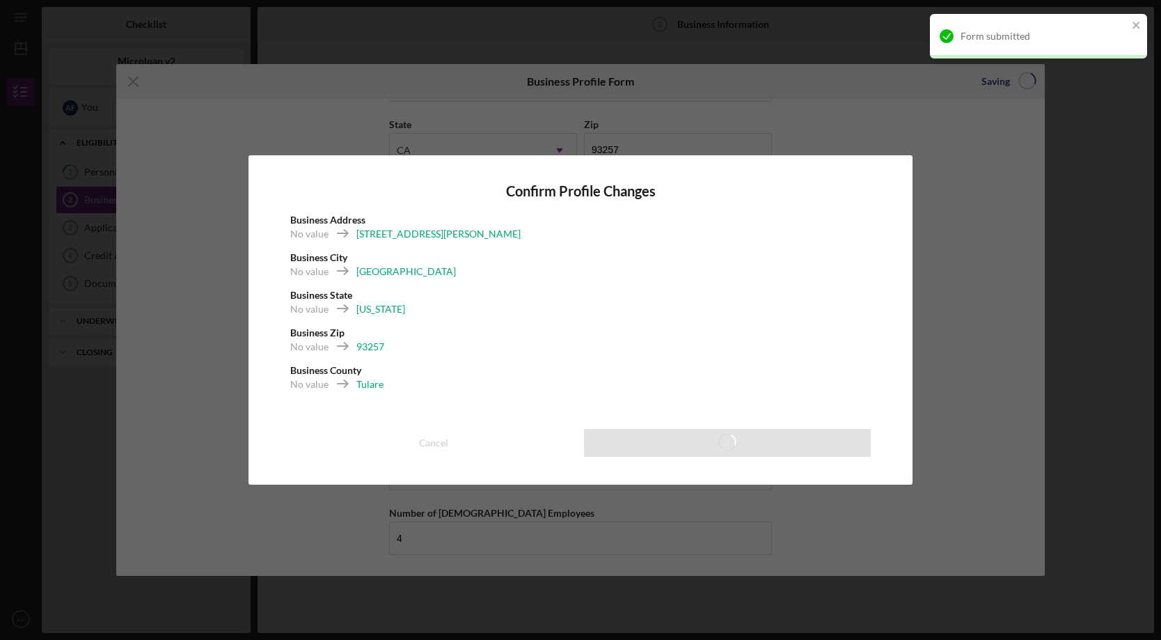
scroll to position [945, 0]
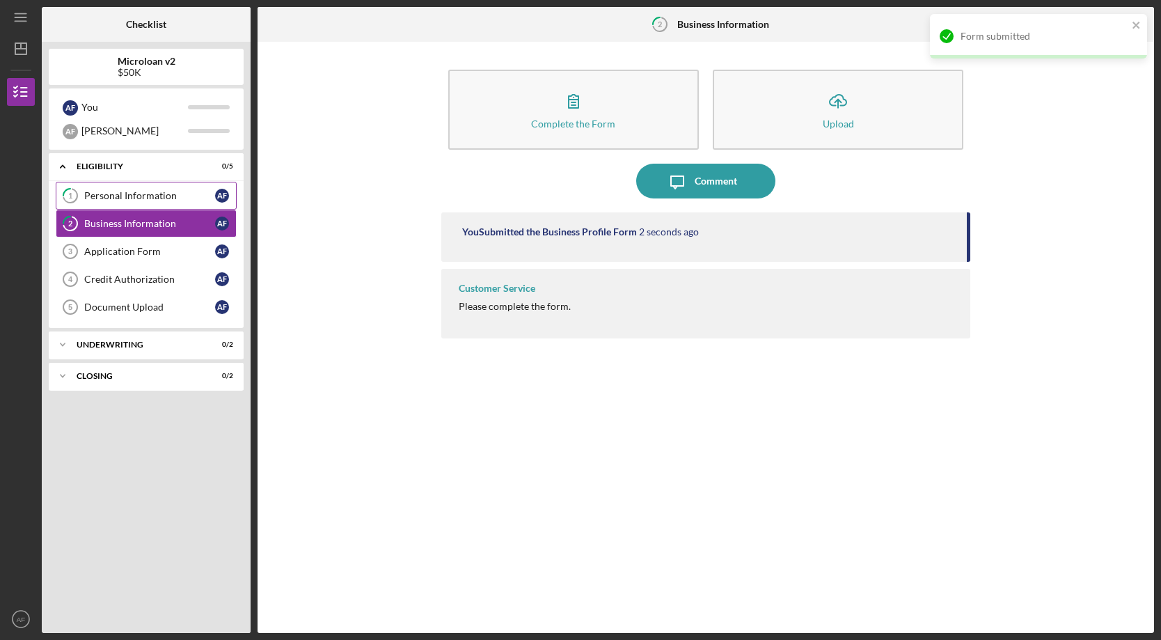
click at [158, 196] on div "Personal Information" at bounding box center [149, 195] width 131 height 11
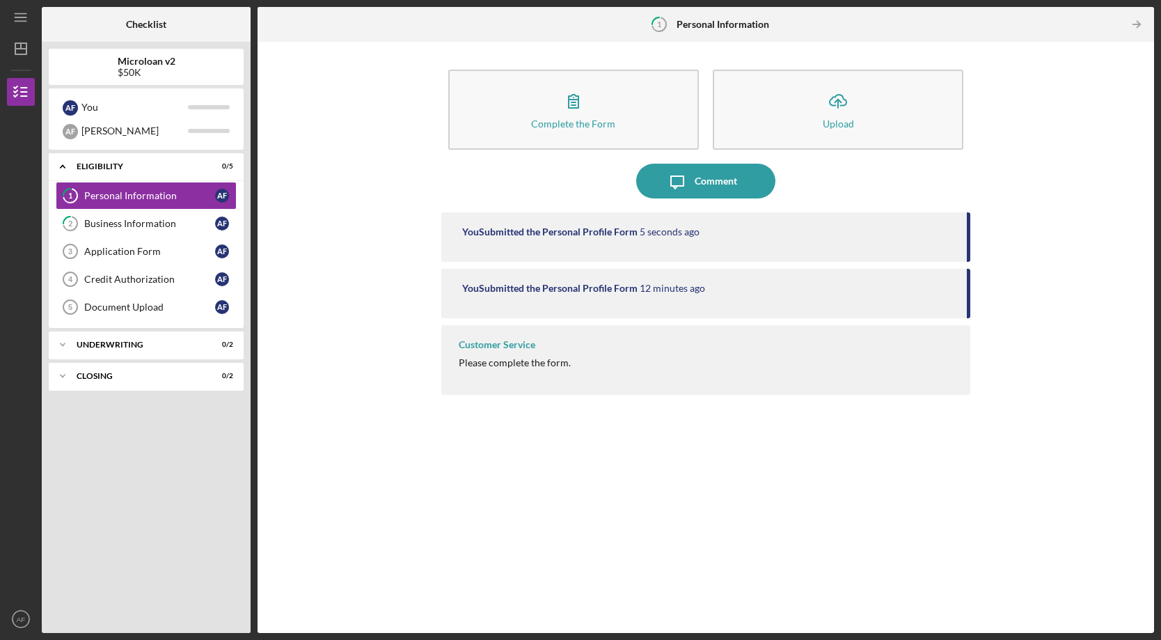
click at [596, 287] on div "You Submitted the Personal Profile Form" at bounding box center [549, 288] width 175 height 11
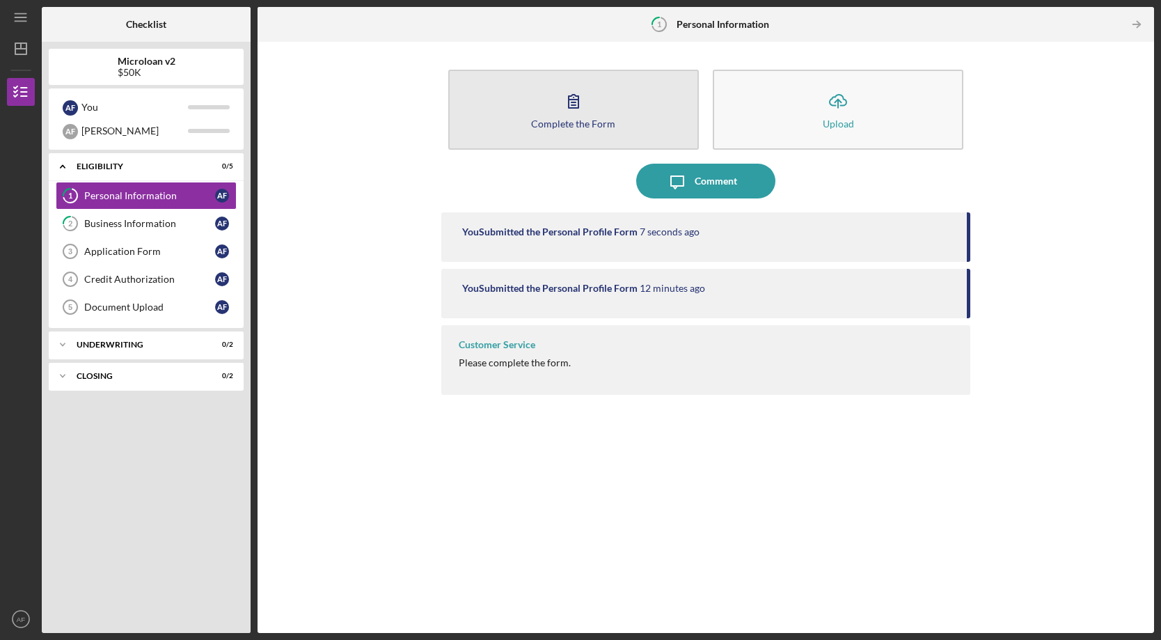
click at [582, 122] on div "Complete the Form" at bounding box center [573, 123] width 84 height 10
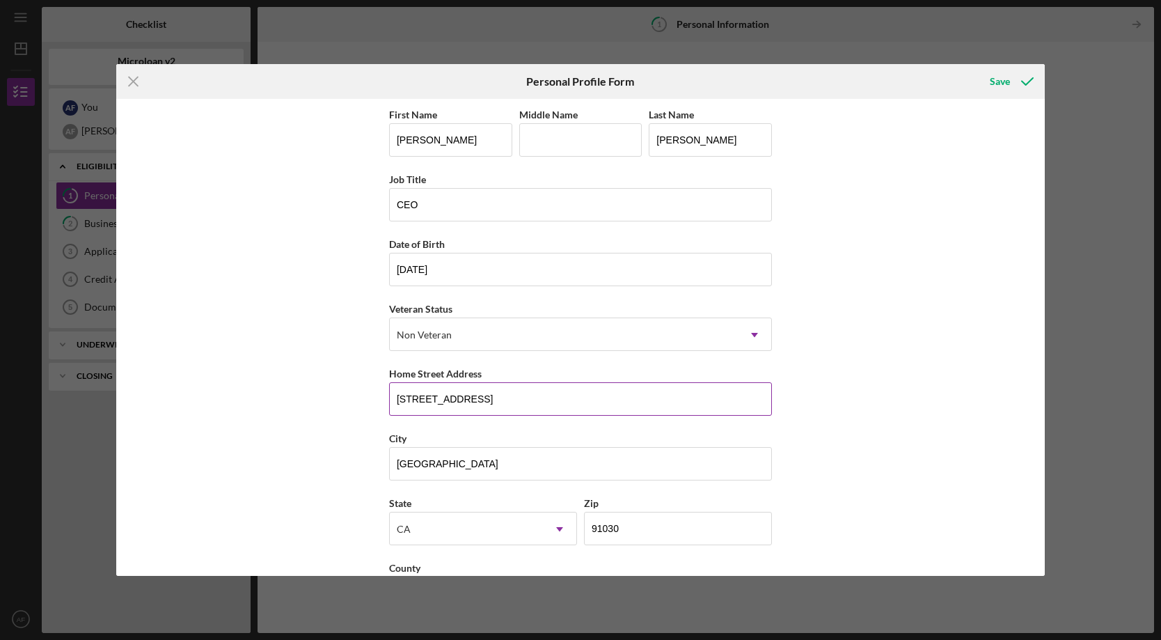
scroll to position [55, 0]
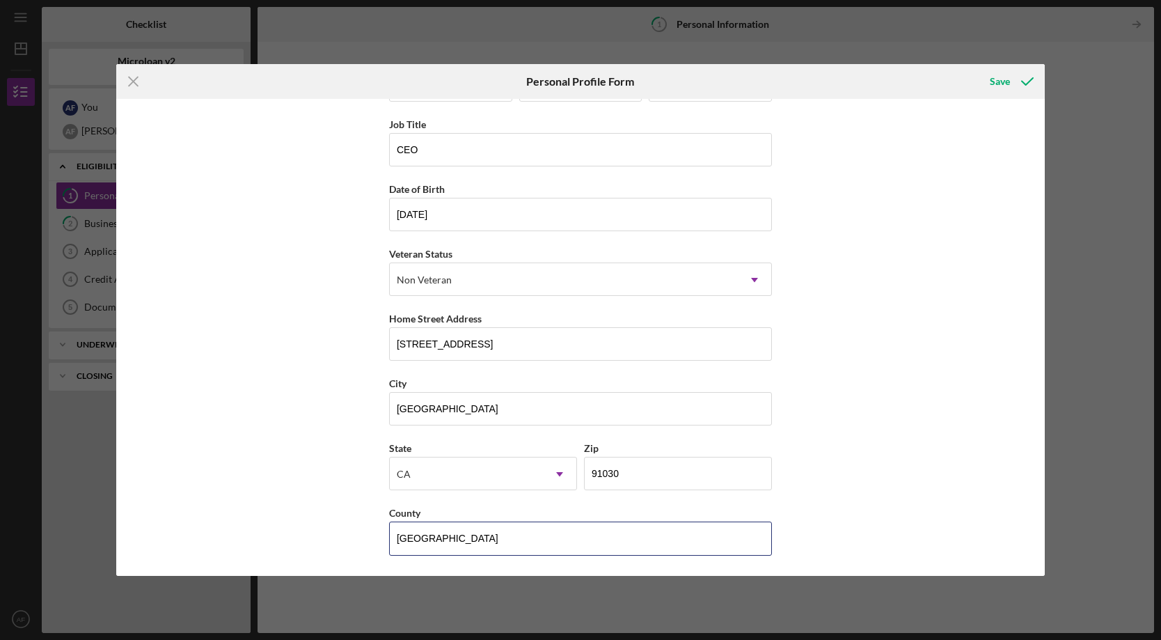
drag, startPoint x: 466, startPoint y: 538, endPoint x: 285, endPoint y: 536, distance: 181.0
click at [1001, 88] on div "Save" at bounding box center [1000, 82] width 20 height 28
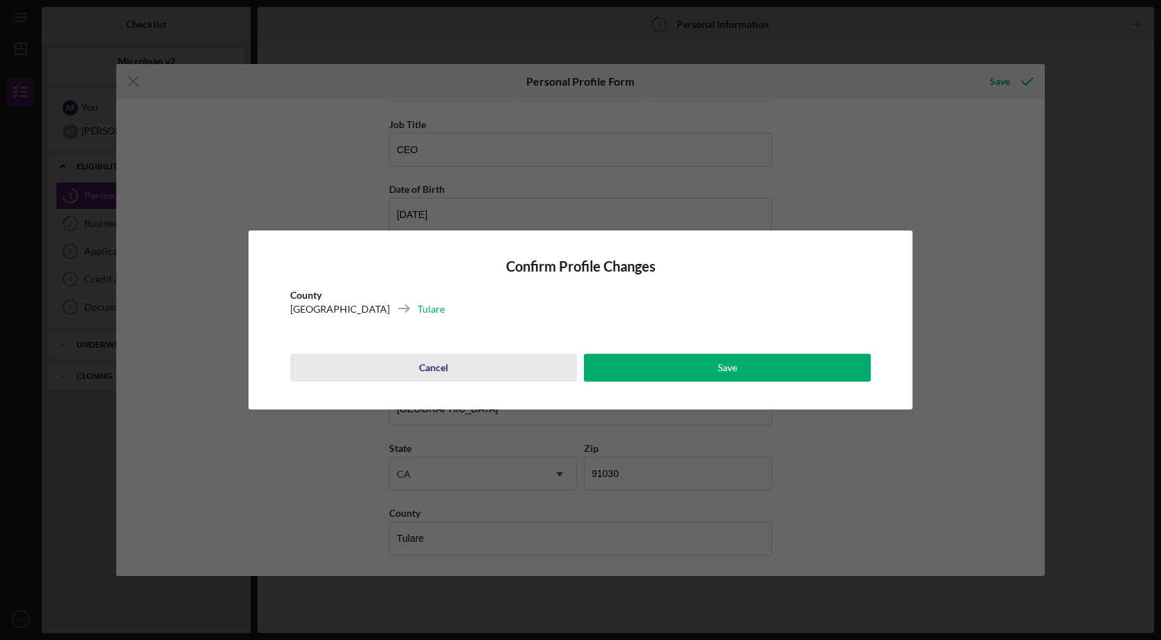
click at [445, 365] on div "Cancel" at bounding box center [433, 368] width 29 height 28
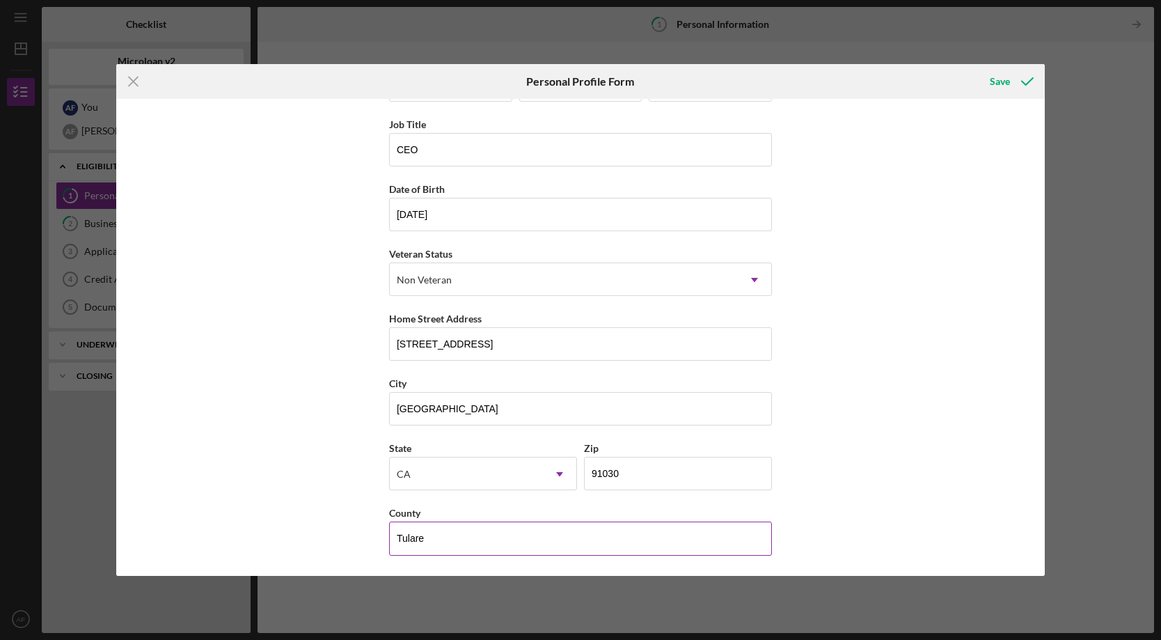
click at [432, 545] on input "Tulare" at bounding box center [580, 537] width 383 height 33
type input "[GEOGRAPHIC_DATA]"
click at [1000, 80] on div "Save" at bounding box center [1000, 82] width 20 height 28
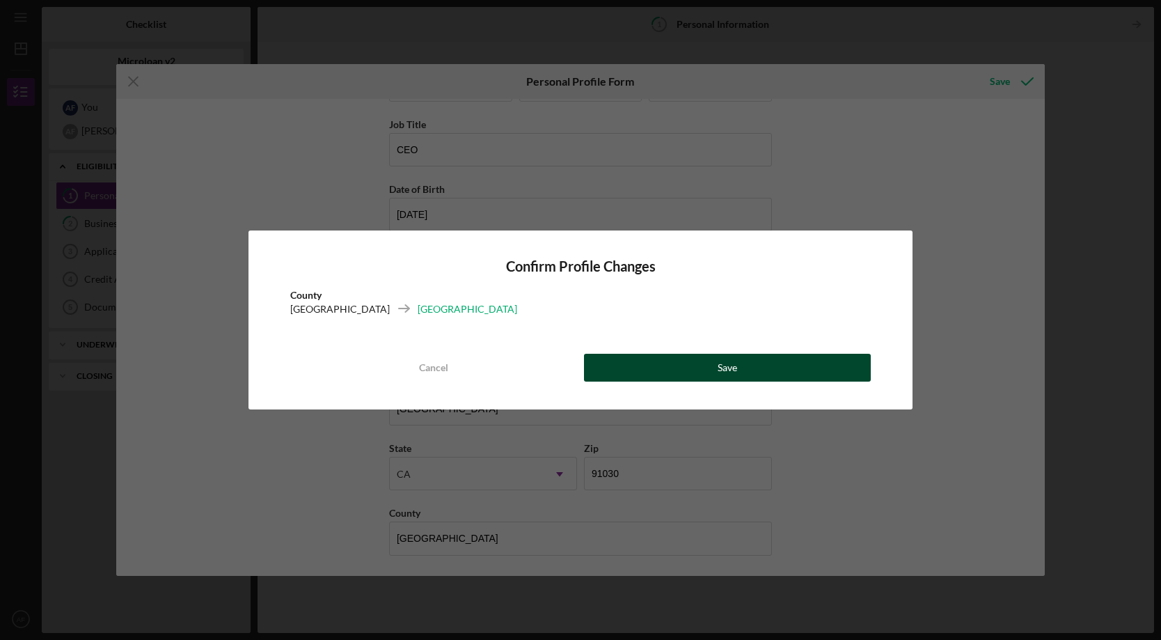
click at [741, 367] on button "Save" at bounding box center [727, 368] width 287 height 28
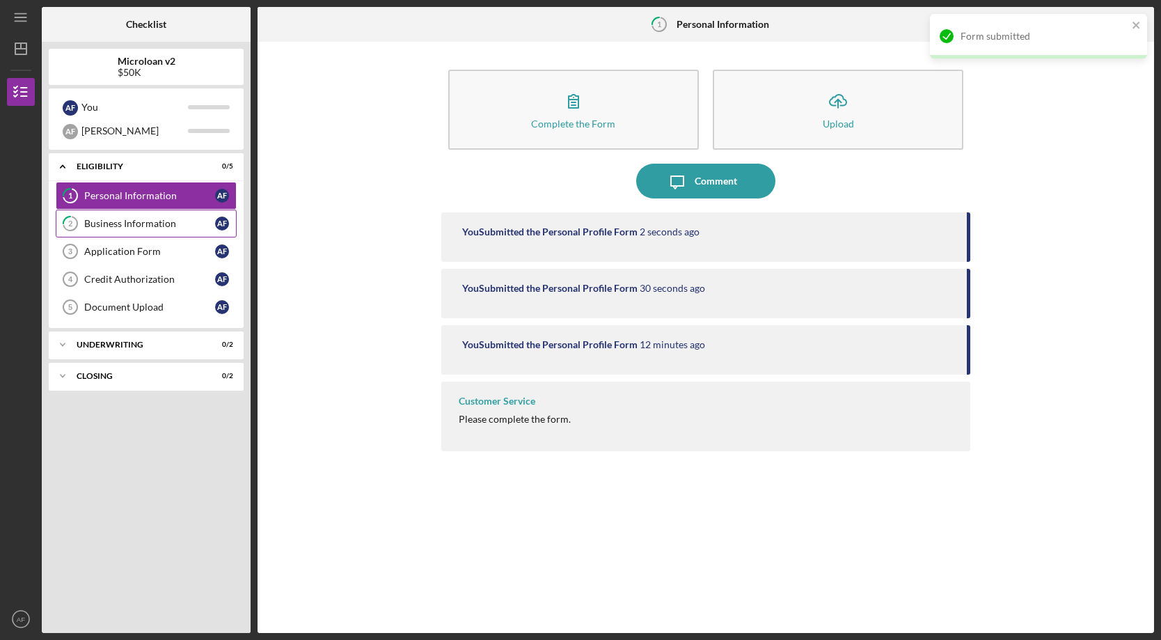
click at [142, 223] on div "Business Information" at bounding box center [149, 223] width 131 height 11
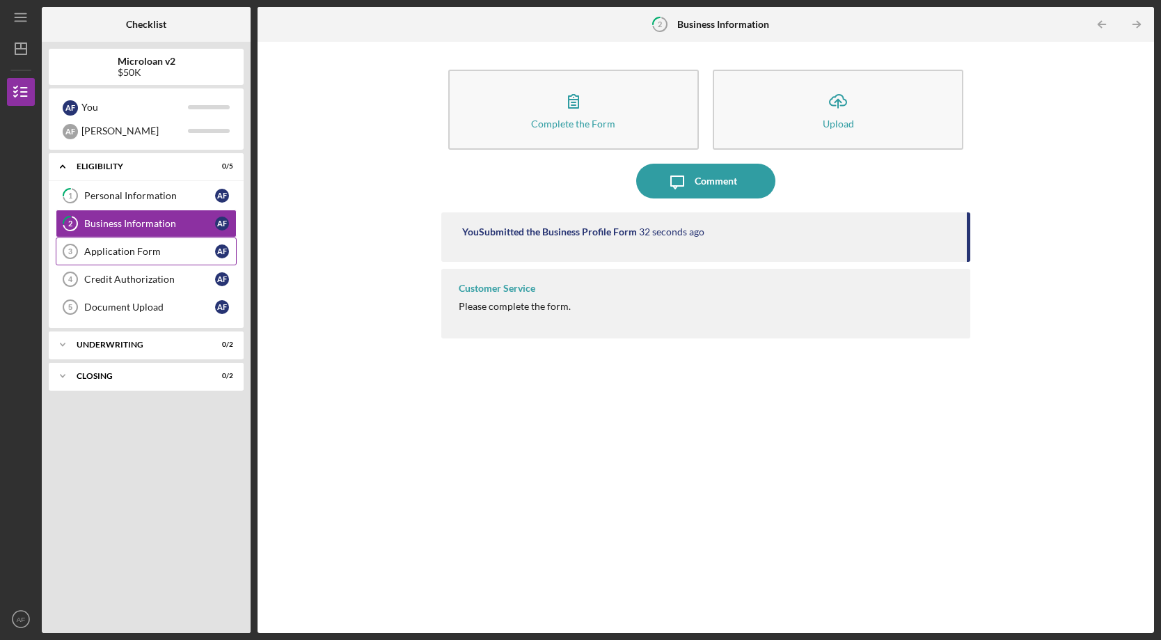
click at [127, 249] on div "Application Form" at bounding box center [149, 251] width 131 height 11
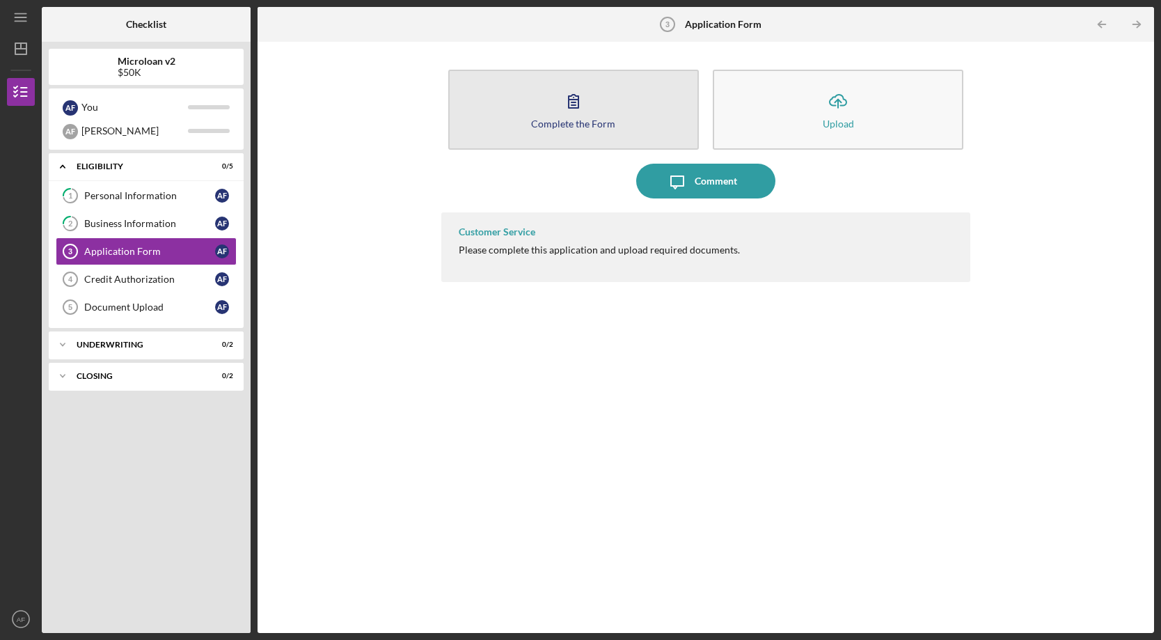
click at [573, 117] on icon "button" at bounding box center [573, 101] width 35 height 35
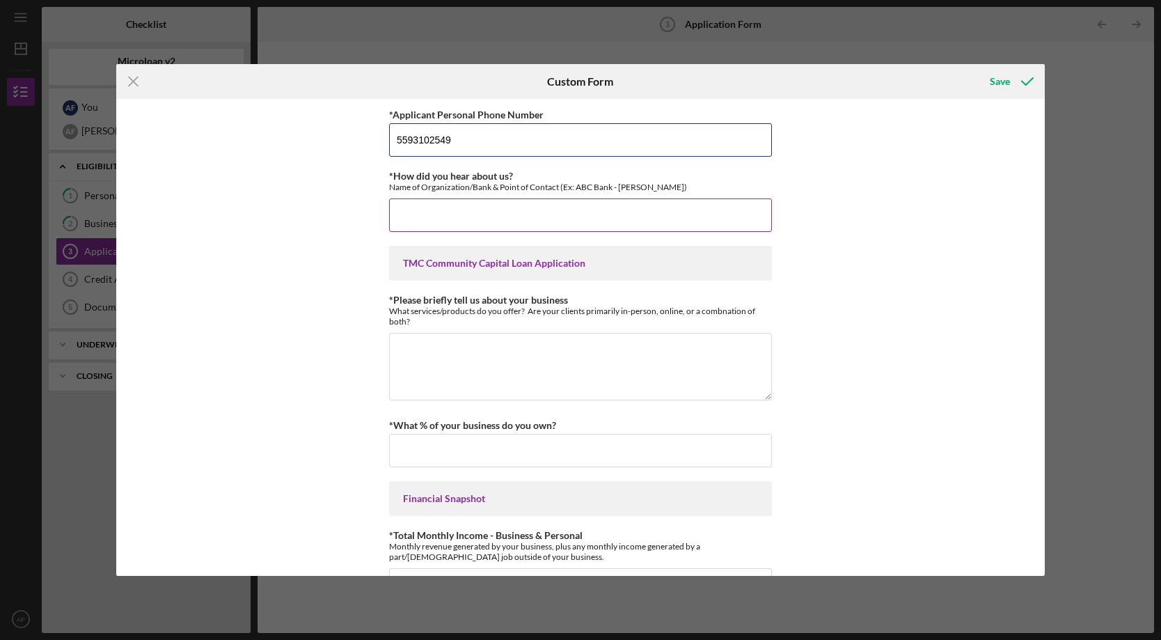
type input "5593102549"
click at [665, 180] on div "*How did you hear about us? Name of Organization/Bank & Point of Contact (Ex: A…" at bounding box center [580, 182] width 383 height 22
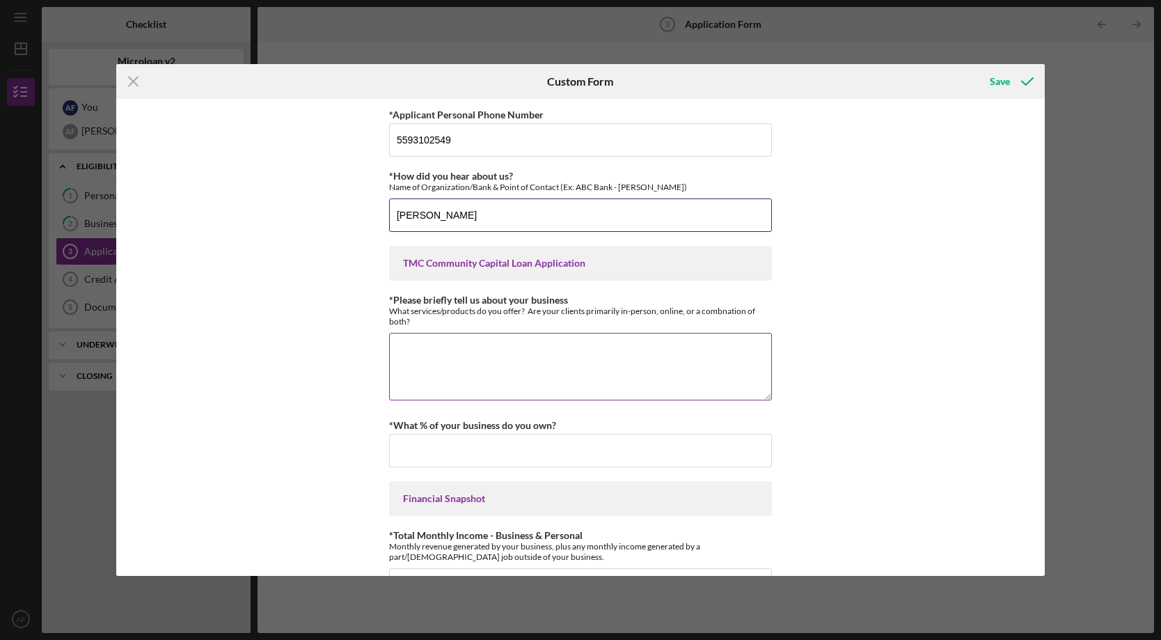
type input "[PERSON_NAME]"
click at [410, 308] on div "What services/products do you offer? Are your clients primarily in-person, onli…" at bounding box center [580, 316] width 383 height 21
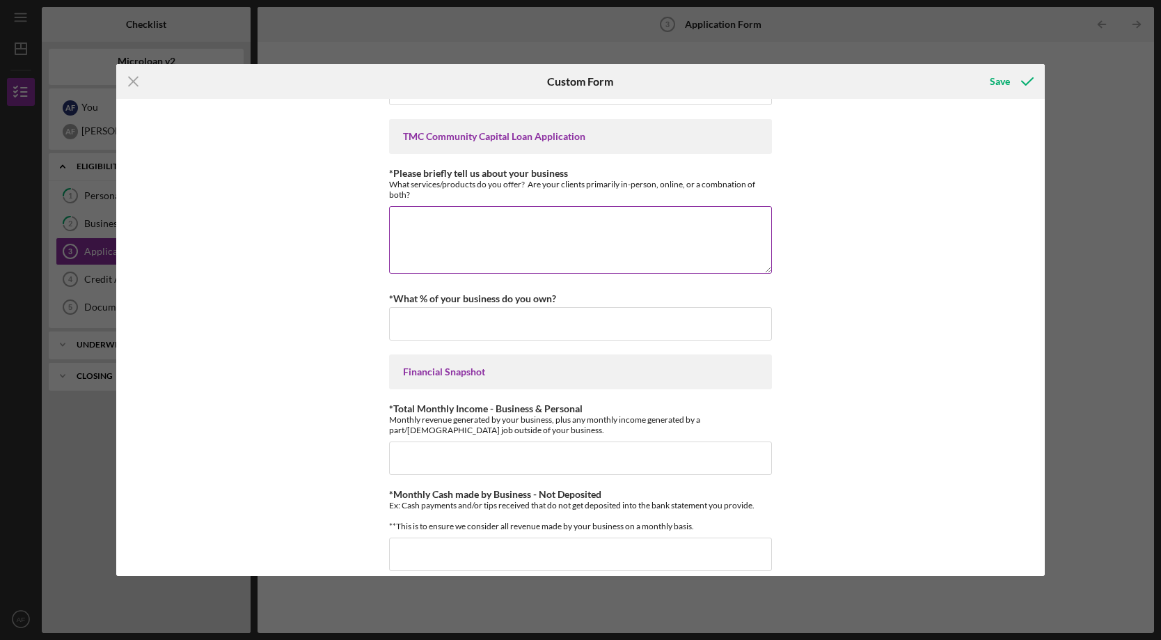
scroll to position [38, 0]
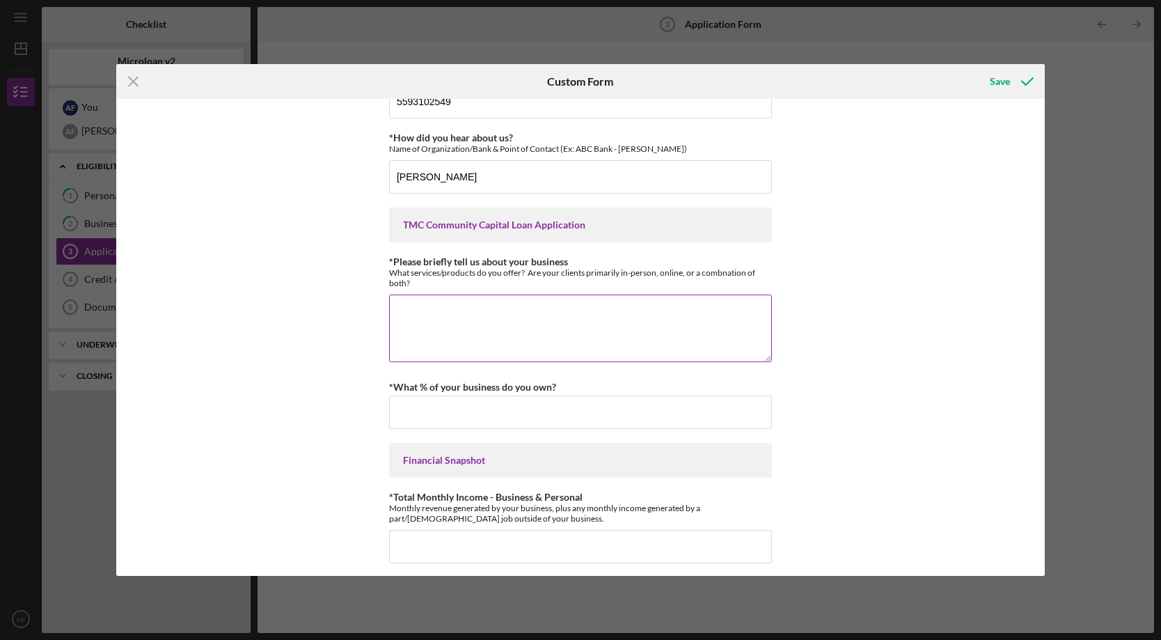
click at [480, 320] on textarea "*Please briefly tell us about your business" at bounding box center [580, 327] width 383 height 67
paste textarea "[PERSON_NAME] is the founder of Red Rose Inc. He previously served as Director …"
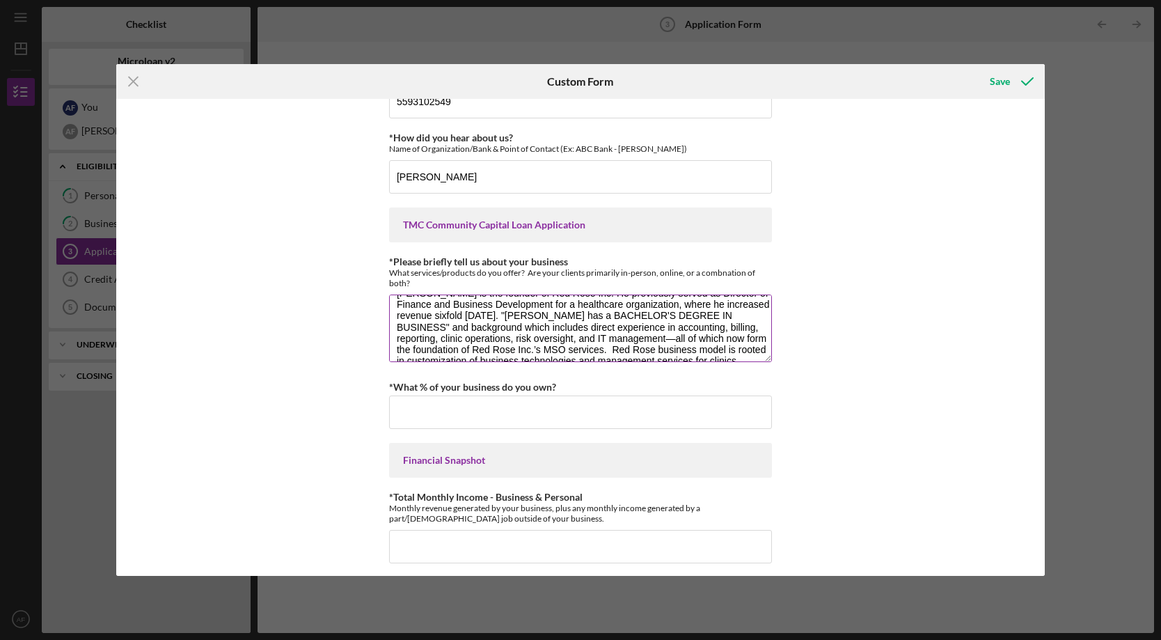
scroll to position [9, 0]
click at [571, 324] on textarea "[PERSON_NAME] is the founder of Red Rose Inc. He previously served as Director …" at bounding box center [580, 327] width 383 height 67
drag, startPoint x: 656, startPoint y: 326, endPoint x: 707, endPoint y: 326, distance: 50.1
click at [707, 326] on textarea "[PERSON_NAME] is the founder of Red Rose Inc. He previously served as Director …" at bounding box center [580, 327] width 383 height 67
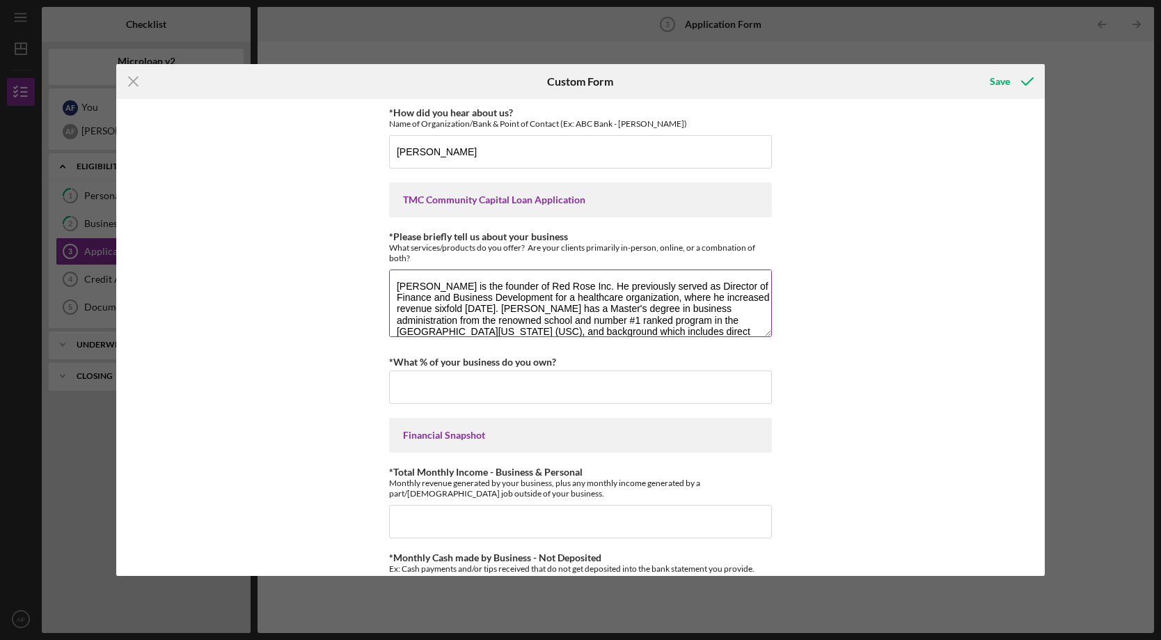
scroll to position [54, 0]
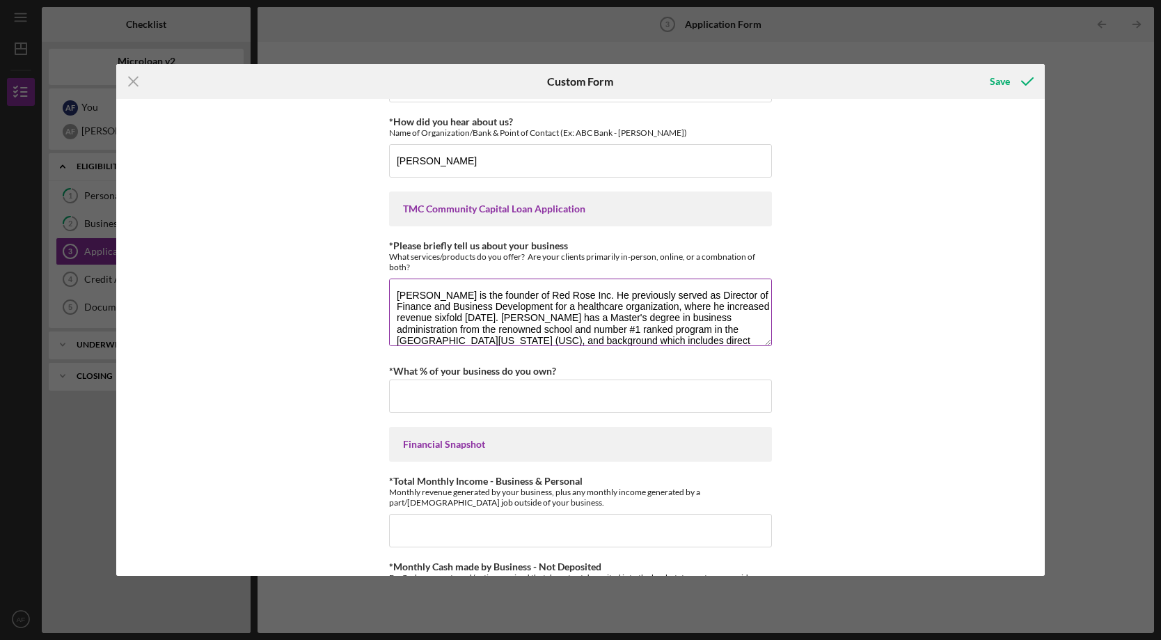
click at [443, 303] on textarea "[PERSON_NAME] is the founder of Red Rose Inc. He previously served as Director …" at bounding box center [580, 311] width 383 height 67
paste textarea "Red Rose Inc. is not a consulting firm but a Management Service Organization (M…"
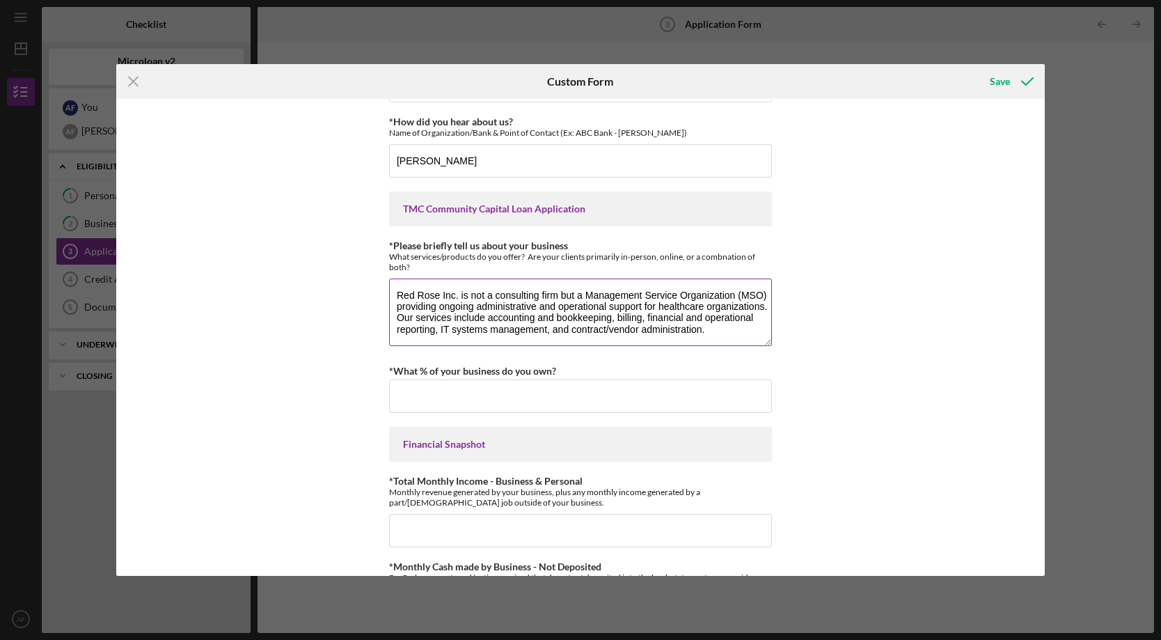
drag, startPoint x: 573, startPoint y: 294, endPoint x: 471, endPoint y: 293, distance: 102.3
click at [471, 293] on textarea "Red Rose Inc. is not a consulting firm but a Management Service Organization (M…" at bounding box center [580, 311] width 383 height 67
click at [667, 333] on textarea "Red Rose Inc. is a Management Service Organization (MSO) providing ongoing admi…" at bounding box center [580, 311] width 383 height 67
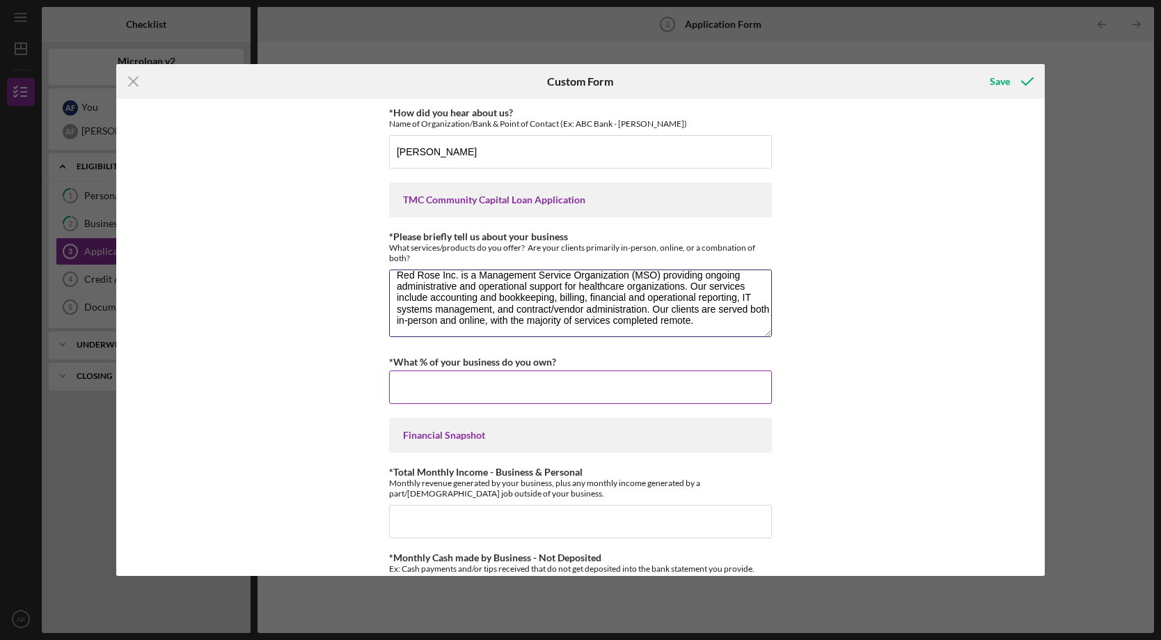
type textarea "Red Rose Inc. is a Management Service Organization (MSO) providing ongoing admi…"
type input "50.00000%"
click at [317, 391] on div "*Applicant Personal Phone Number [PHONE_NUMBER] *How did you hear about us? Nam…" at bounding box center [580, 337] width 929 height 477
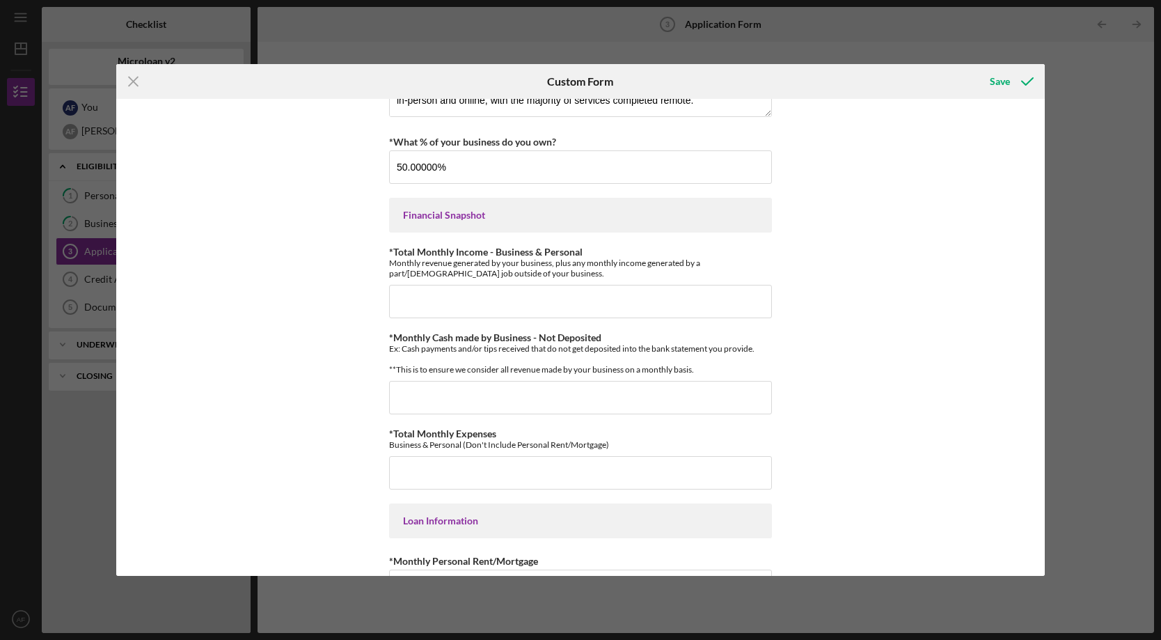
scroll to position [292, 0]
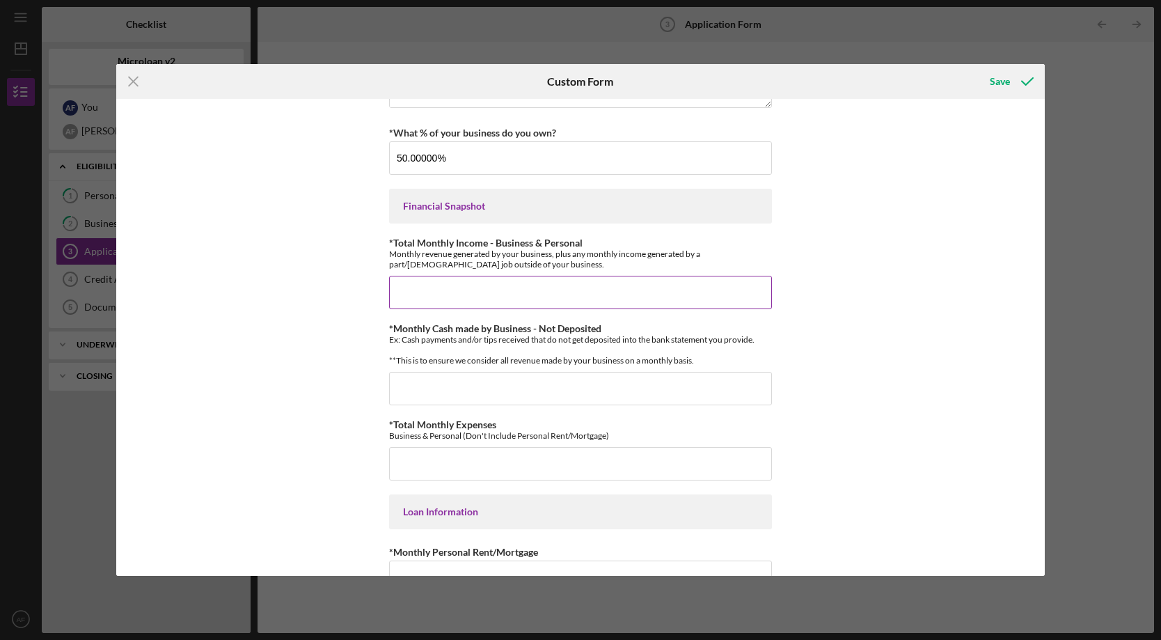
click at [436, 246] on label "*Total Monthly Income - Business & Personal" at bounding box center [486, 243] width 194 height 12
click at [436, 276] on input "*Total Monthly Income - Business & Personal" at bounding box center [580, 292] width 383 height 33
click at [436, 246] on label "*Total Monthly Income - Business & Personal" at bounding box center [486, 243] width 194 height 12
click at [436, 276] on input "*Total Monthly Income - Business & Personal" at bounding box center [580, 292] width 383 height 33
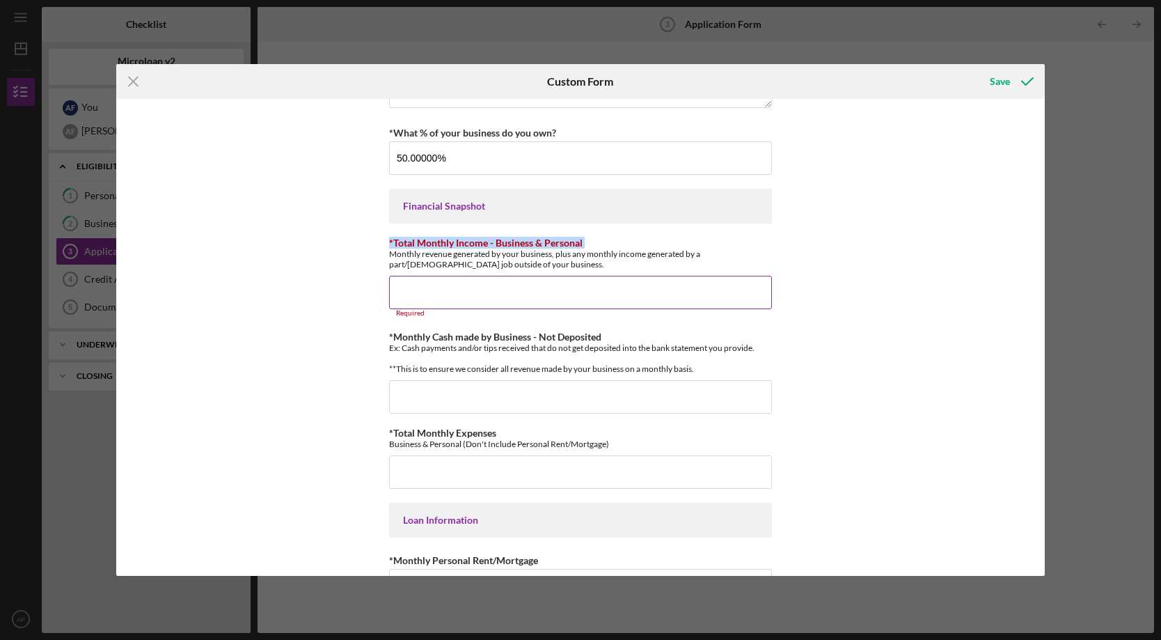
click at [436, 246] on label "*Total Monthly Income - Business & Personal" at bounding box center [486, 243] width 194 height 12
click at [436, 276] on input "*Total Monthly Income - Business & Personal" at bounding box center [580, 292] width 383 height 33
click at [434, 250] on div "Monthly revenue generated by your business, plus any monthly income generated b…" at bounding box center [580, 259] width 383 height 21
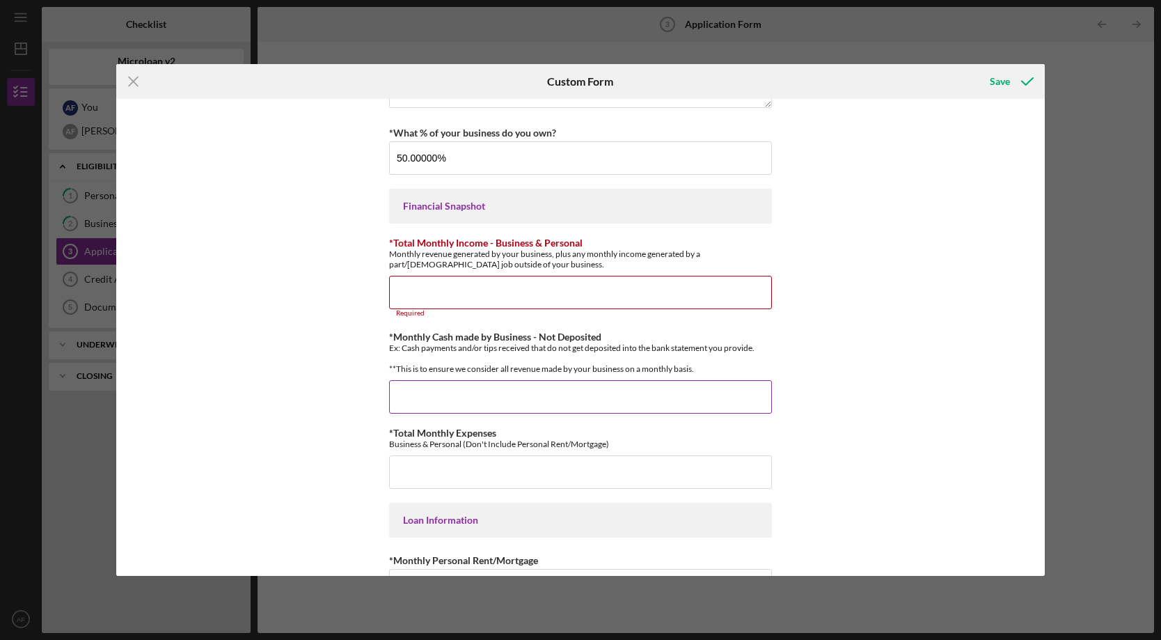
click at [413, 336] on label "*Monthly Cash made by Business - Not Deposited" at bounding box center [495, 337] width 212 height 12
click at [413, 380] on input "*Monthly Cash made by Business - Not Deposited" at bounding box center [580, 396] width 383 height 33
click at [413, 336] on label "*Monthly Cash made by Business - Not Deposited" at bounding box center [495, 337] width 212 height 12
click at [413, 380] on input "*Monthly Cash made by Business - Not Deposited" at bounding box center [580, 396] width 383 height 33
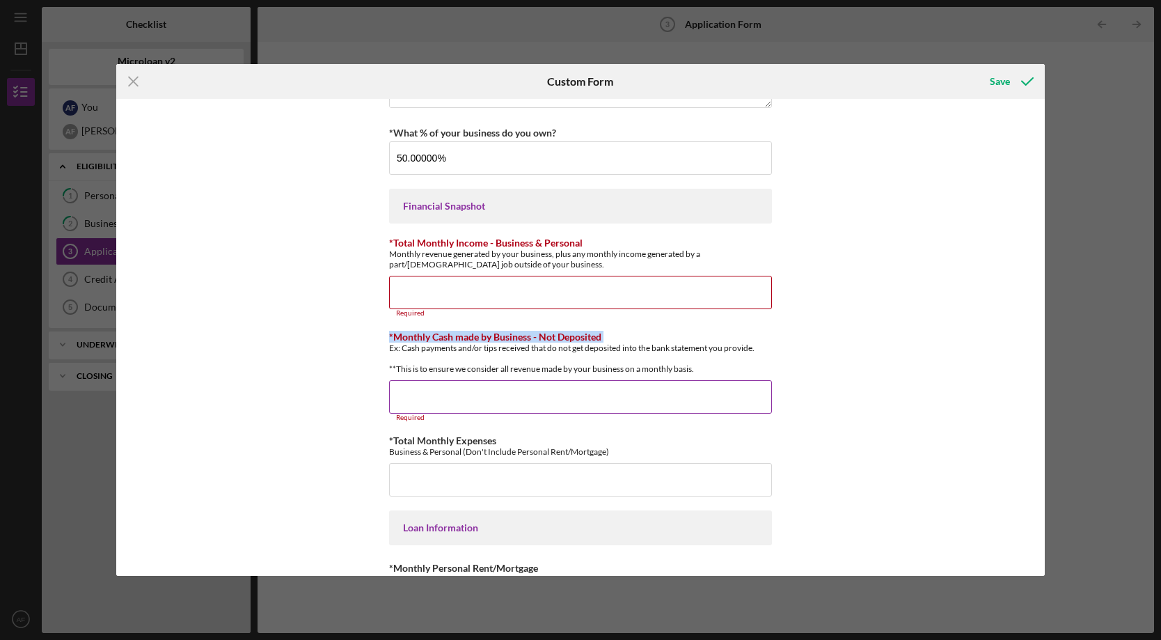
click at [413, 336] on label "*Monthly Cash made by Business - Not Deposited" at bounding box center [495, 337] width 212 height 12
click at [413, 380] on input "*Monthly Cash made by Business - Not Deposited" at bounding box center [580, 396] width 383 height 33
click at [370, 312] on div "*Applicant Personal Phone Number [PHONE_NUMBER] *How did you hear about us? Nam…" at bounding box center [580, 337] width 929 height 477
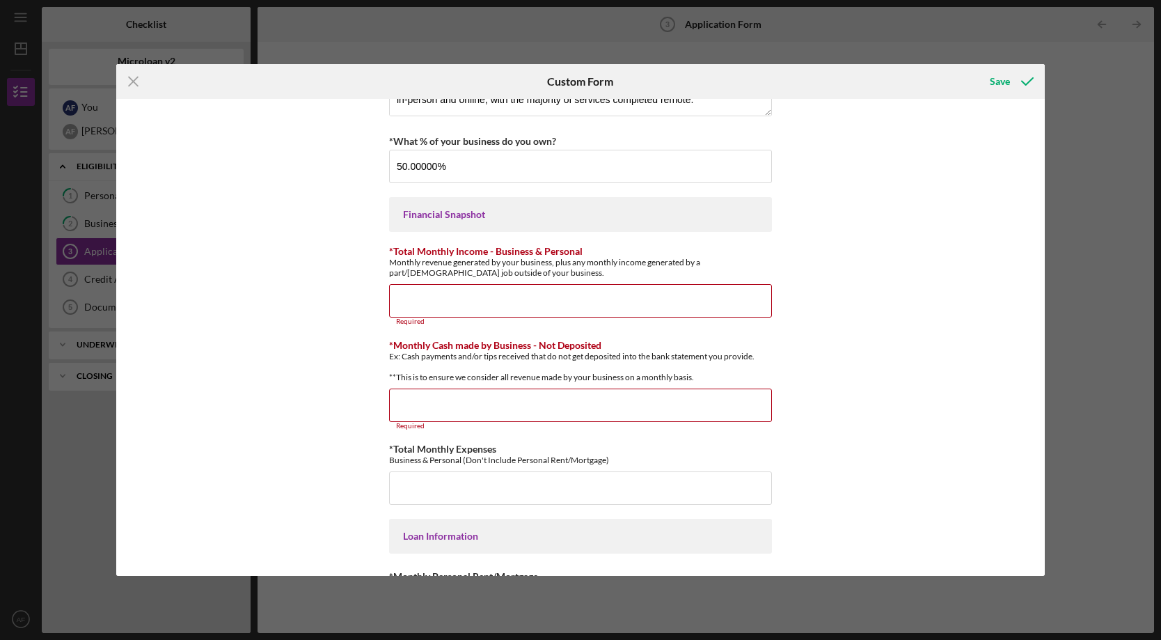
scroll to position [275, 0]
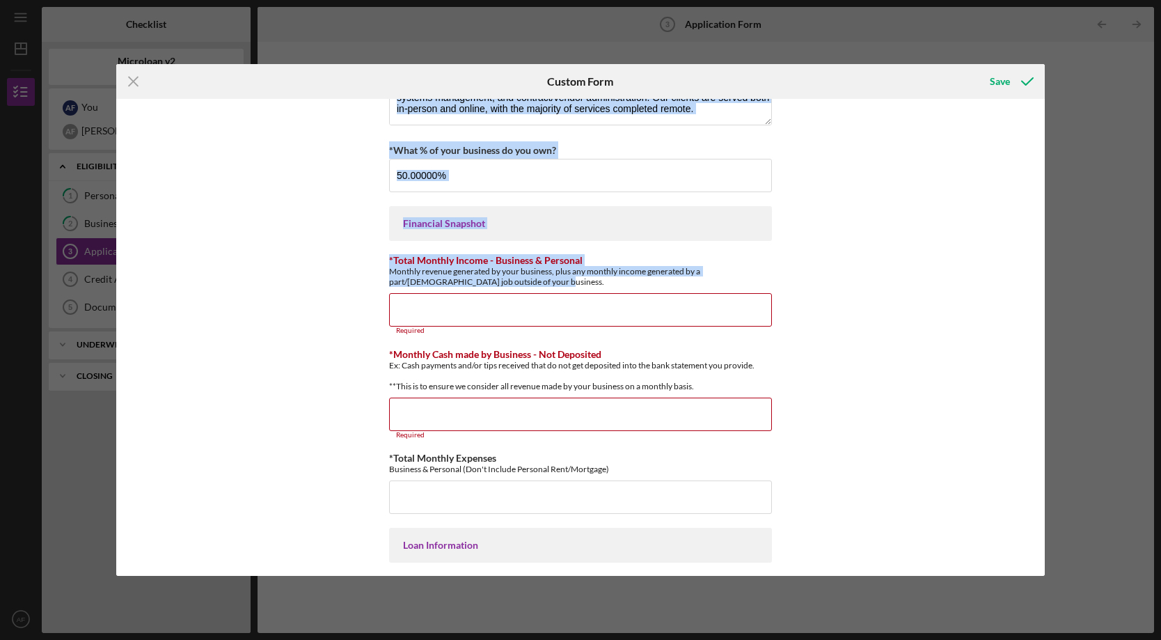
drag, startPoint x: 482, startPoint y: 283, endPoint x: 382, endPoint y: 272, distance: 100.1
click at [376, 274] on div "*Applicant Personal Phone Number [PHONE_NUMBER] *How did you hear about us? Nam…" at bounding box center [580, 337] width 929 height 477
click at [393, 270] on div "Monthly revenue generated by your business, plus any monthly income generated b…" at bounding box center [580, 276] width 383 height 21
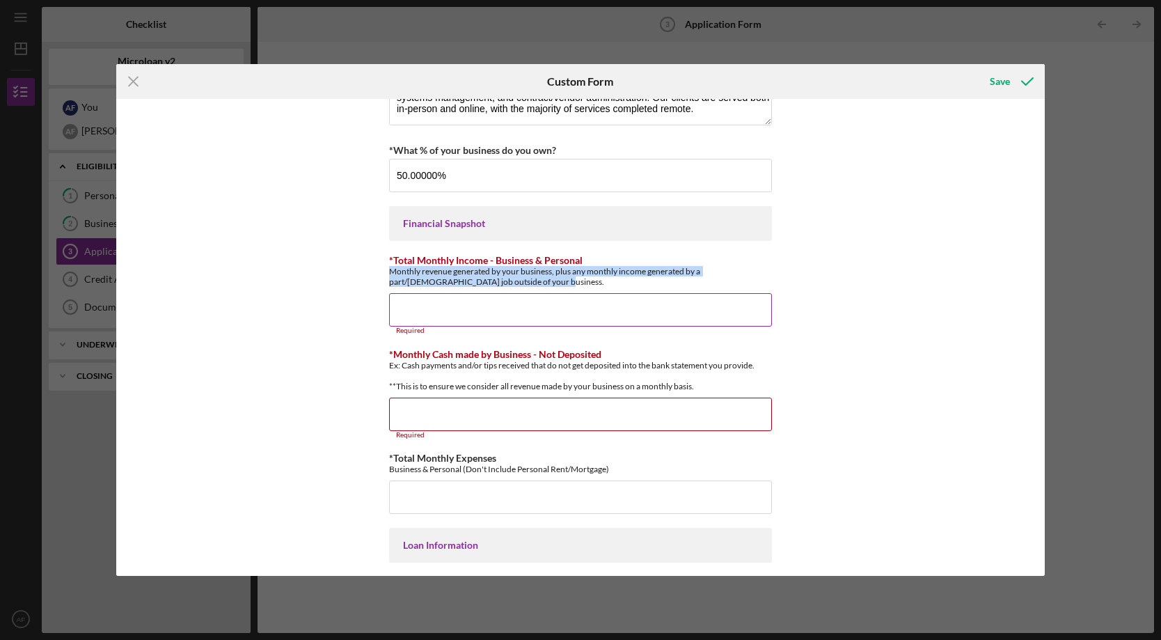
drag, startPoint x: 389, startPoint y: 271, endPoint x: 484, endPoint y: 284, distance: 95.6
click at [484, 284] on div "Monthly revenue generated by your business, plus any monthly income generated b…" at bounding box center [580, 276] width 383 height 21
drag, startPoint x: 482, startPoint y: 282, endPoint x: 388, endPoint y: 273, distance: 95.1
click at [389, 273] on div "Monthly revenue generated by your business, plus any monthly income generated b…" at bounding box center [580, 276] width 383 height 21
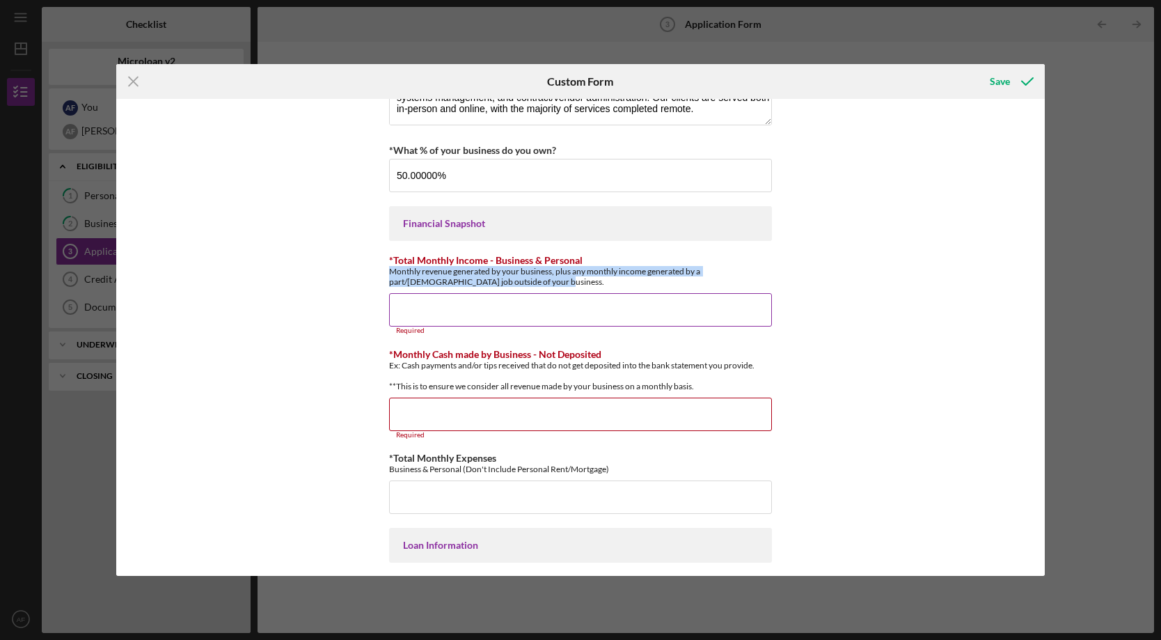
click at [389, 273] on div "Monthly revenue generated by your business, plus any monthly income generated b…" at bounding box center [580, 276] width 383 height 21
click at [448, 308] on input "*Total Monthly Income - Business & Personal" at bounding box center [580, 309] width 383 height 33
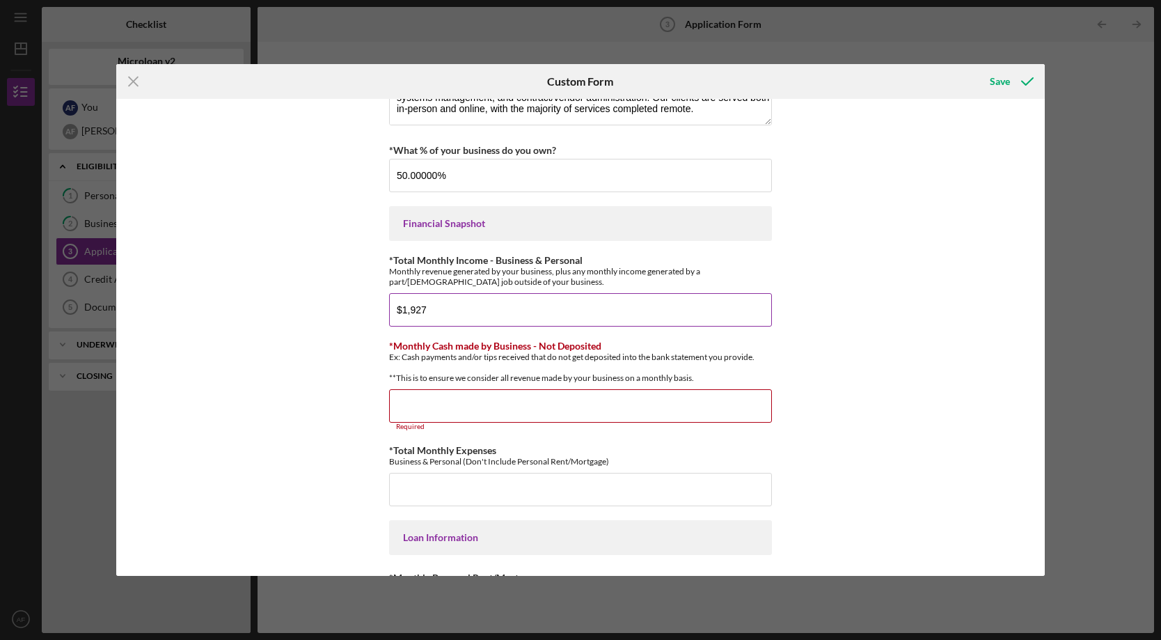
type input "$19,275"
click at [316, 365] on div "*Applicant Personal Phone Number [PHONE_NUMBER] *How did you hear about us? Nam…" at bounding box center [580, 337] width 929 height 477
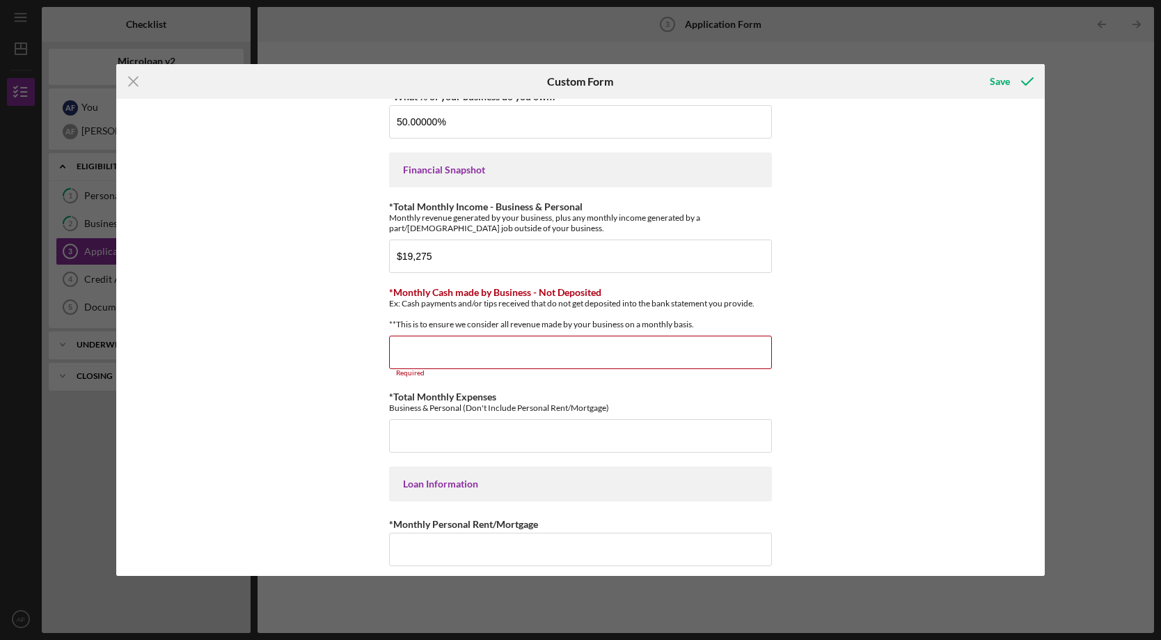
scroll to position [338, 0]
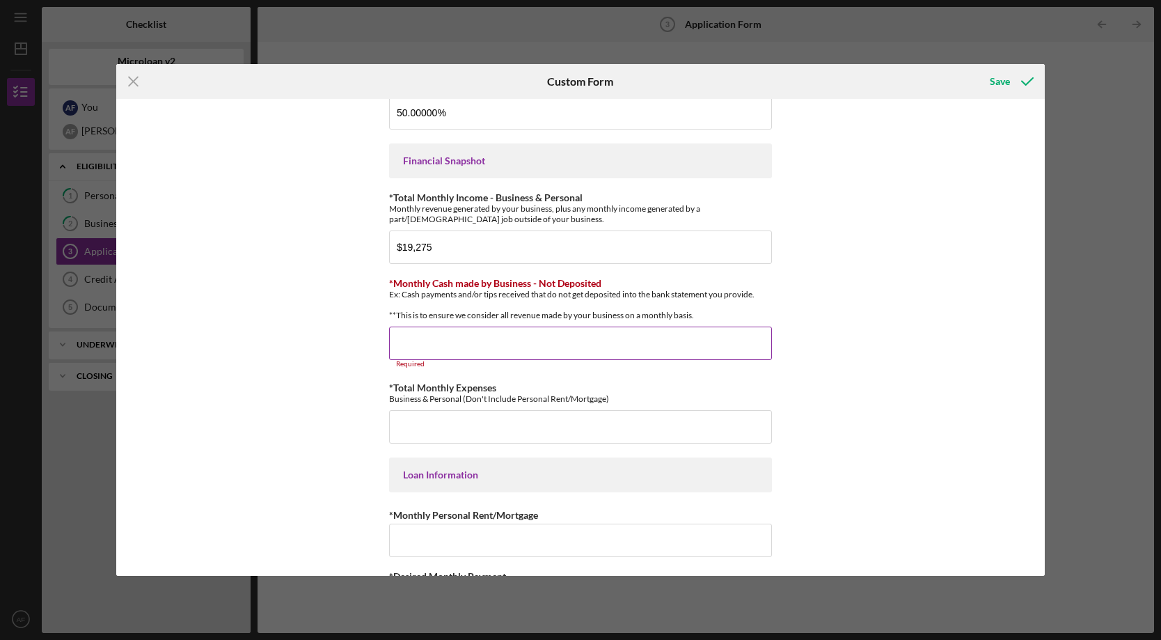
click at [429, 353] on input "*Monthly Cash made by Business - Not Deposited" at bounding box center [580, 342] width 383 height 33
type input "$0"
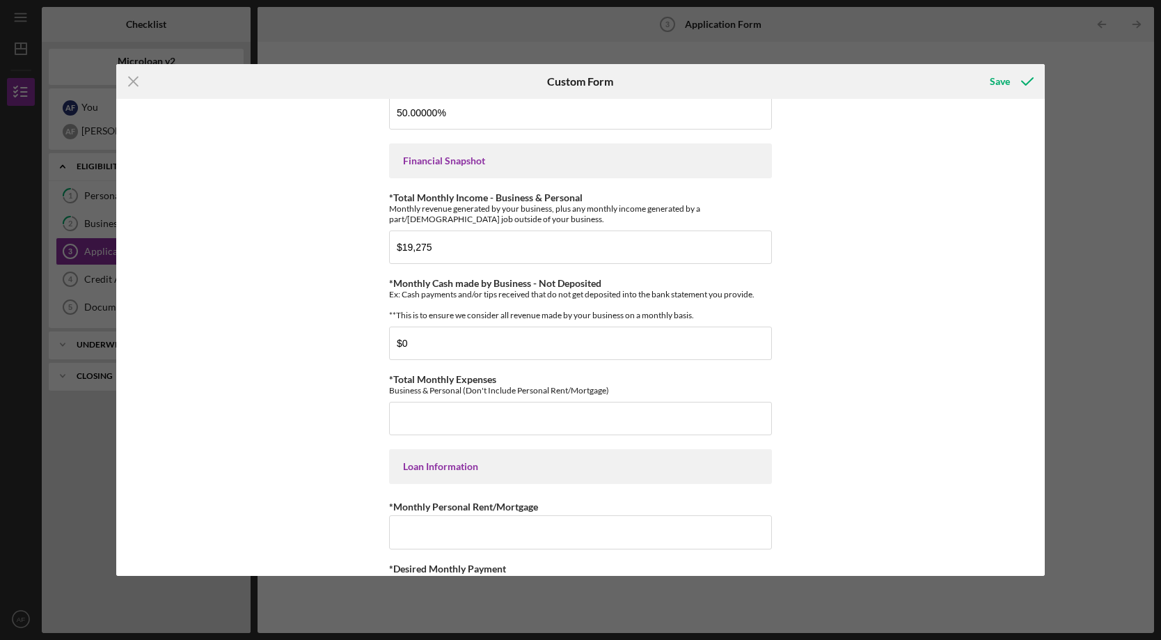
click at [336, 326] on div "*Applicant Personal Phone Number [PHONE_NUMBER] *How did you hear about us? Nam…" at bounding box center [580, 337] width 929 height 477
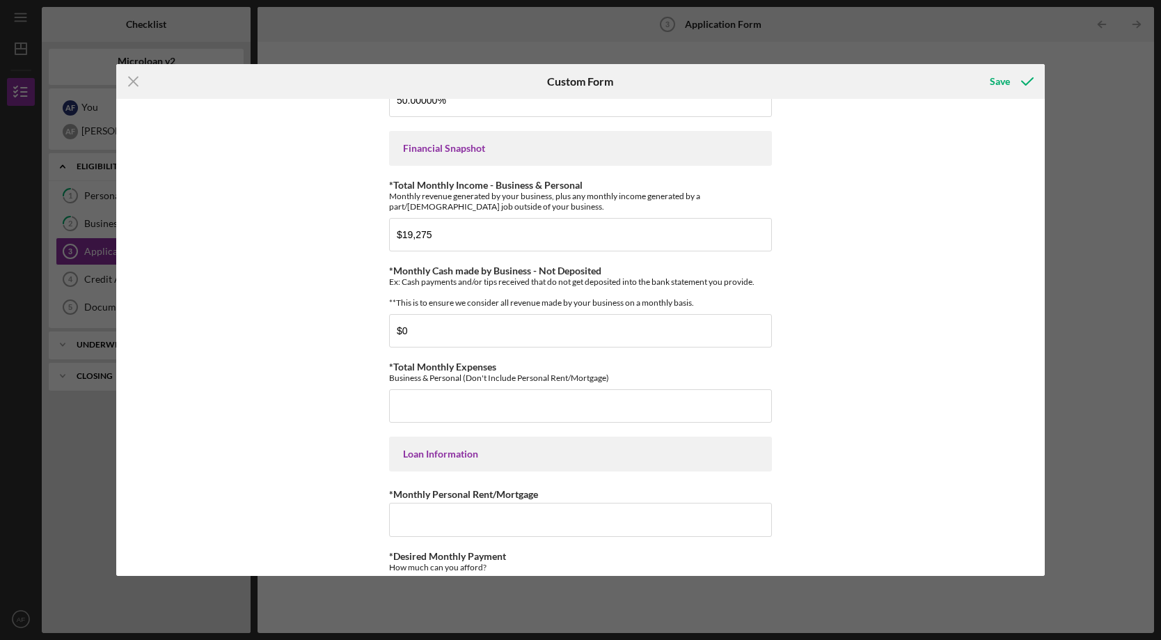
scroll to position [341, 0]
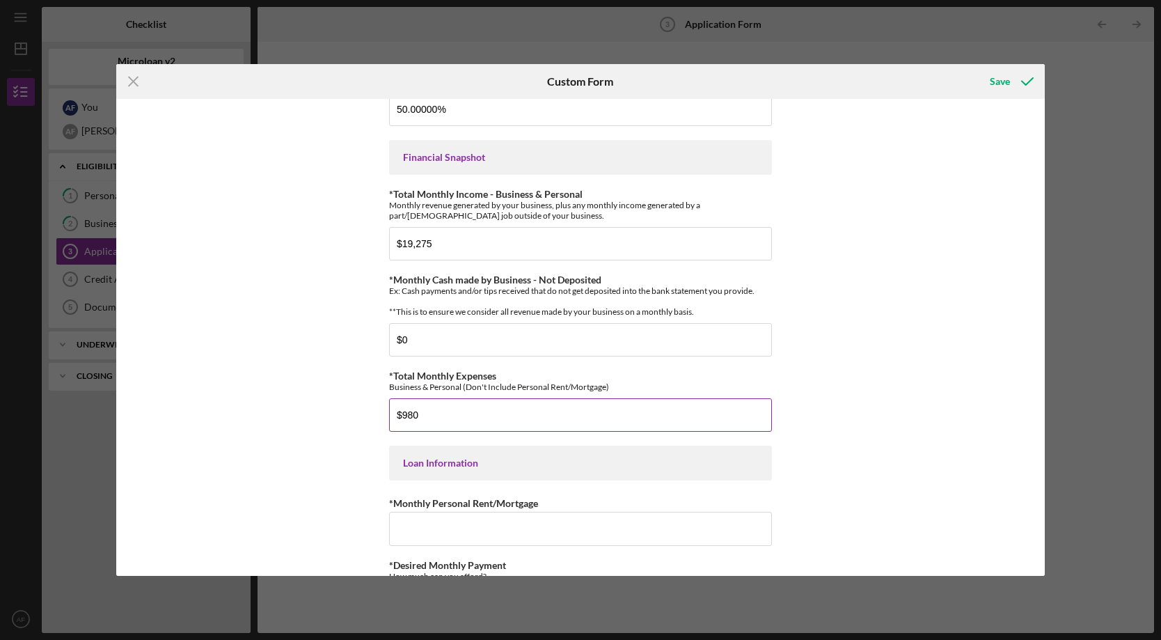
type input "$9,809"
click at [340, 429] on div "*Applicant Personal Phone Number [PHONE_NUMBER] *How did you hear about us? Nam…" at bounding box center [580, 337] width 929 height 477
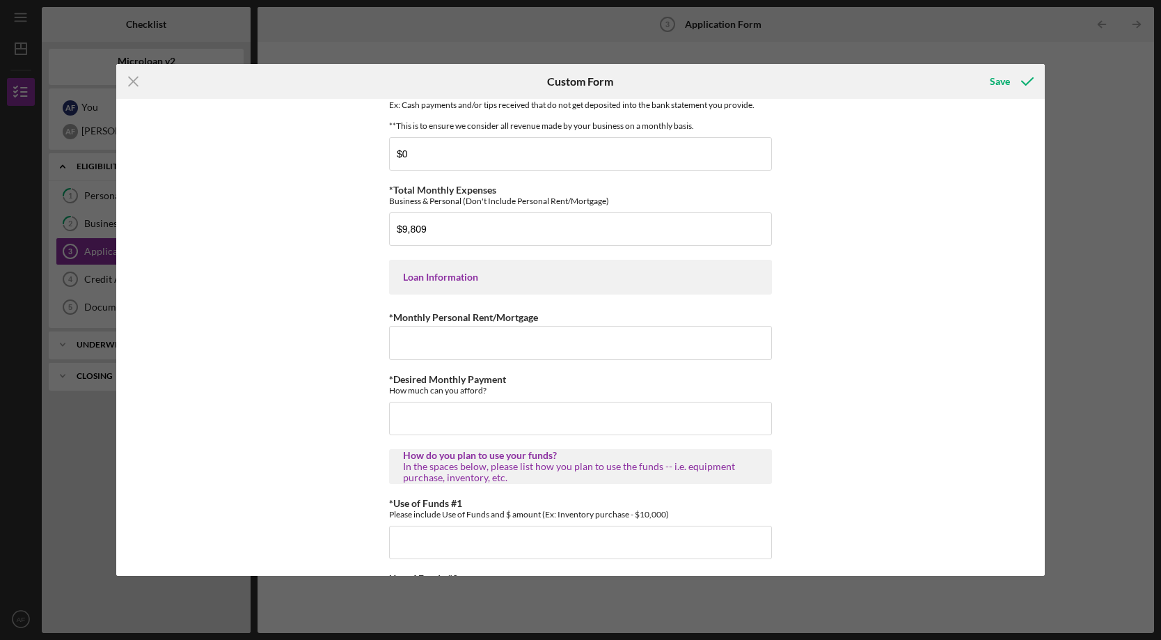
scroll to position [536, 0]
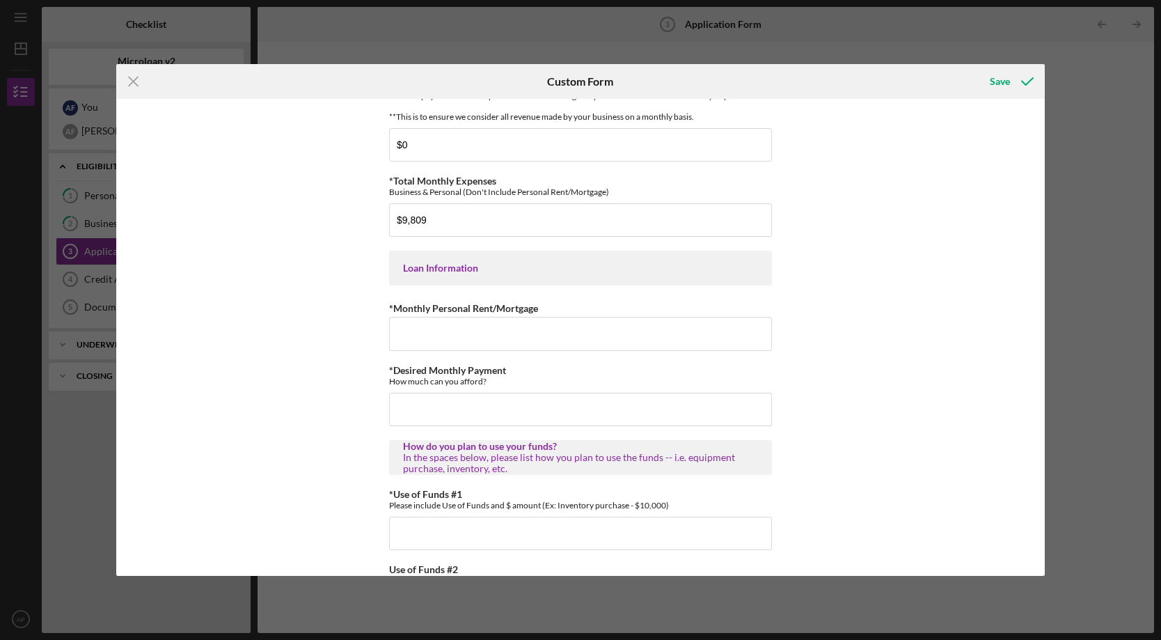
click at [338, 358] on div "*Applicant Personal Phone Number [PHONE_NUMBER] *How did you hear about us? Nam…" at bounding box center [580, 337] width 929 height 477
click at [519, 347] on input "*Monthly Personal Rent/Mortgage" at bounding box center [580, 333] width 383 height 33
click at [347, 393] on div "*Applicant Personal Phone Number [PHONE_NUMBER] *How did you hear about us? Nam…" at bounding box center [580, 337] width 929 height 477
click at [321, 406] on div "*Applicant Personal Phone Number [PHONE_NUMBER] *How did you hear about us? Nam…" at bounding box center [580, 337] width 929 height 477
click at [468, 344] on input "$2,750" at bounding box center [580, 333] width 383 height 33
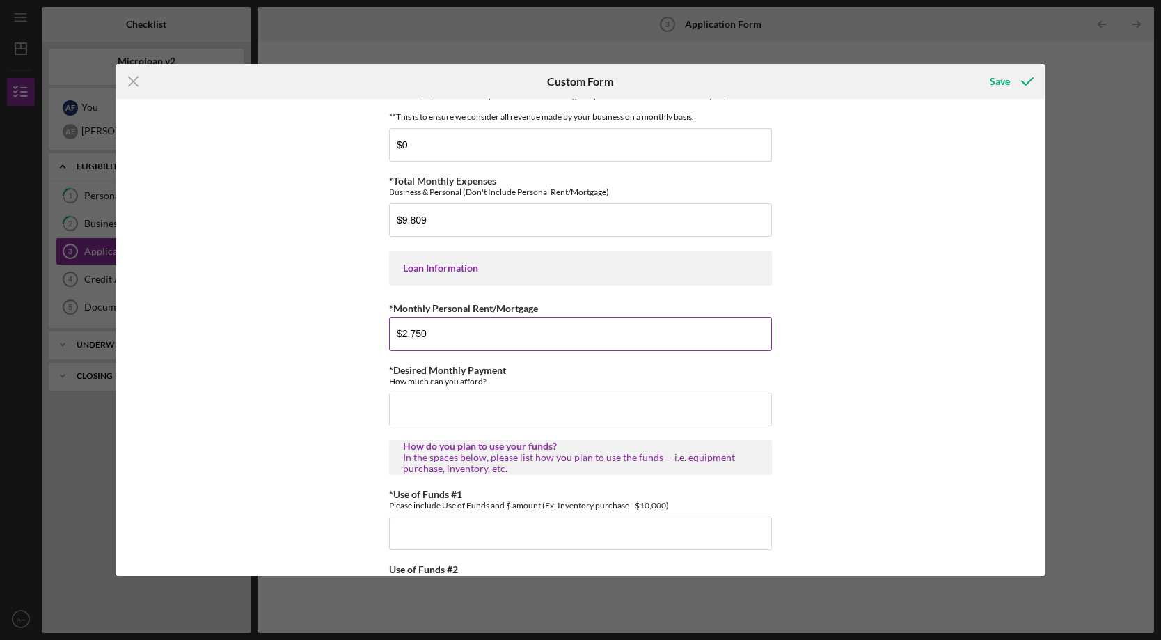
click at [468, 344] on input "$2,750" at bounding box center [580, 333] width 383 height 33
click at [338, 372] on div "*Applicant Personal Phone Number [PHONE_NUMBER] *How did you hear about us? Nam…" at bounding box center [580, 337] width 929 height 477
click at [428, 345] on input "$1,500" at bounding box center [580, 333] width 383 height 33
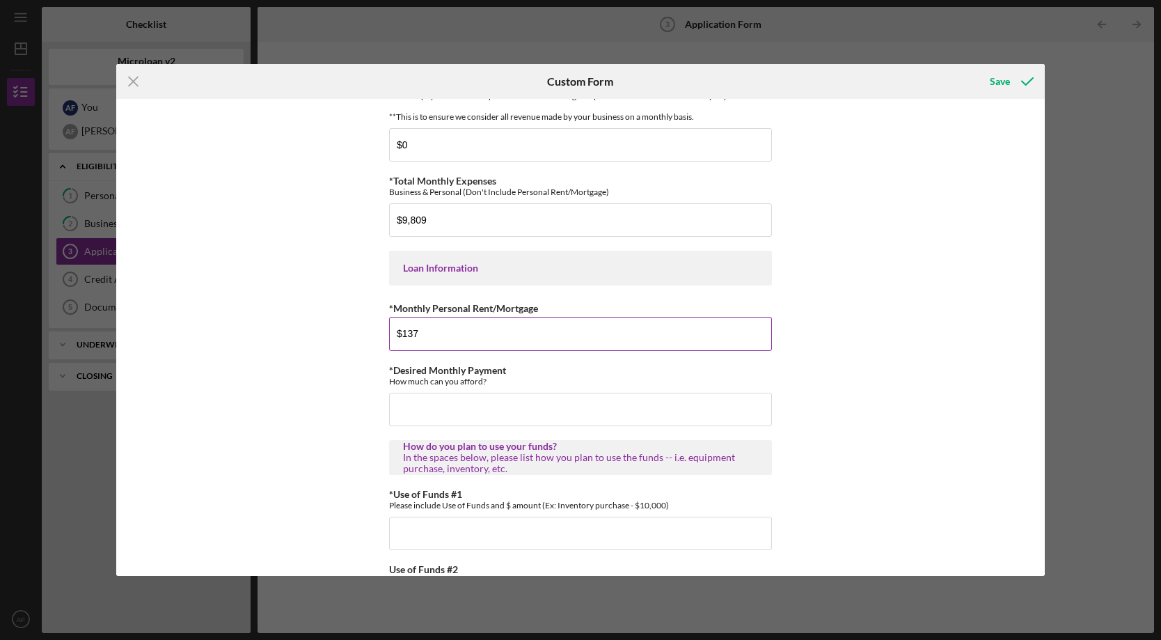
type input "$1,375"
click at [336, 363] on div "*Applicant Personal Phone Number [PHONE_NUMBER] *How did you hear about us? Nam…" at bounding box center [580, 337] width 929 height 477
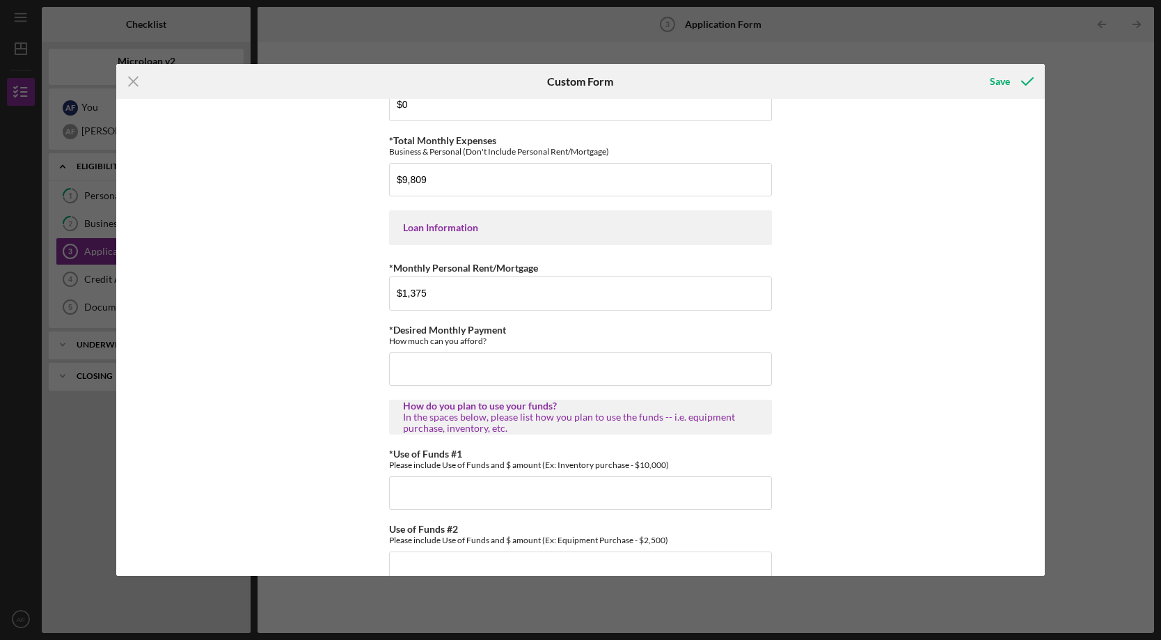
scroll to position [567, 0]
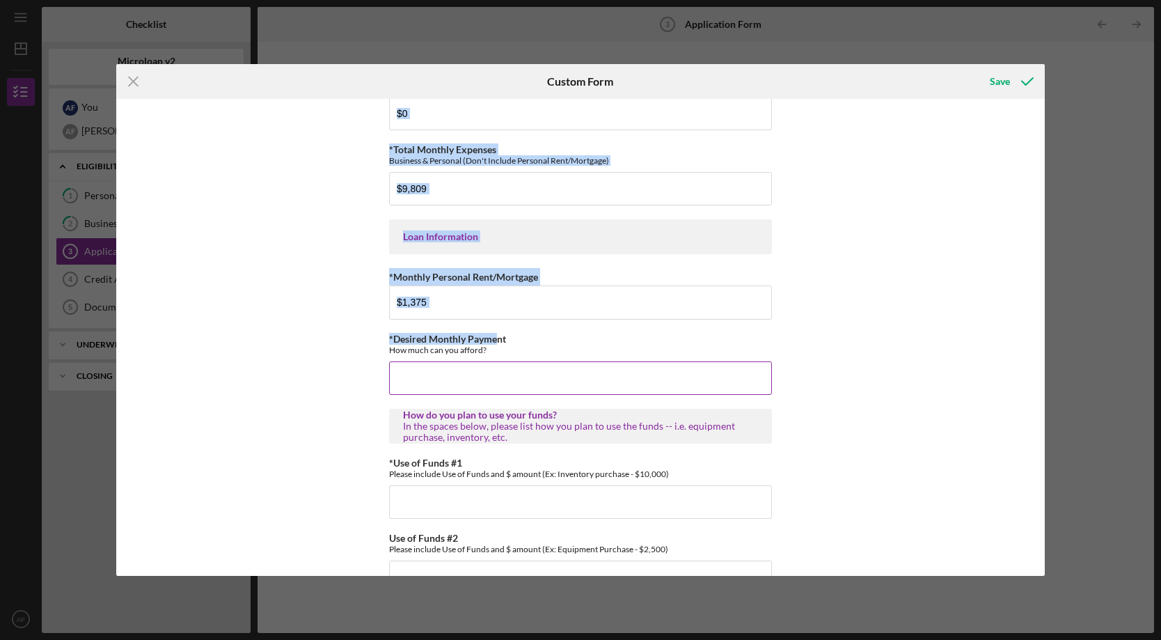
drag, startPoint x: 379, startPoint y: 347, endPoint x: 496, endPoint y: 354, distance: 117.9
click at [496, 353] on div "*Applicant Personal Phone Number [PHONE_NUMBER] *How did you hear about us? Nam…" at bounding box center [580, 337] width 929 height 477
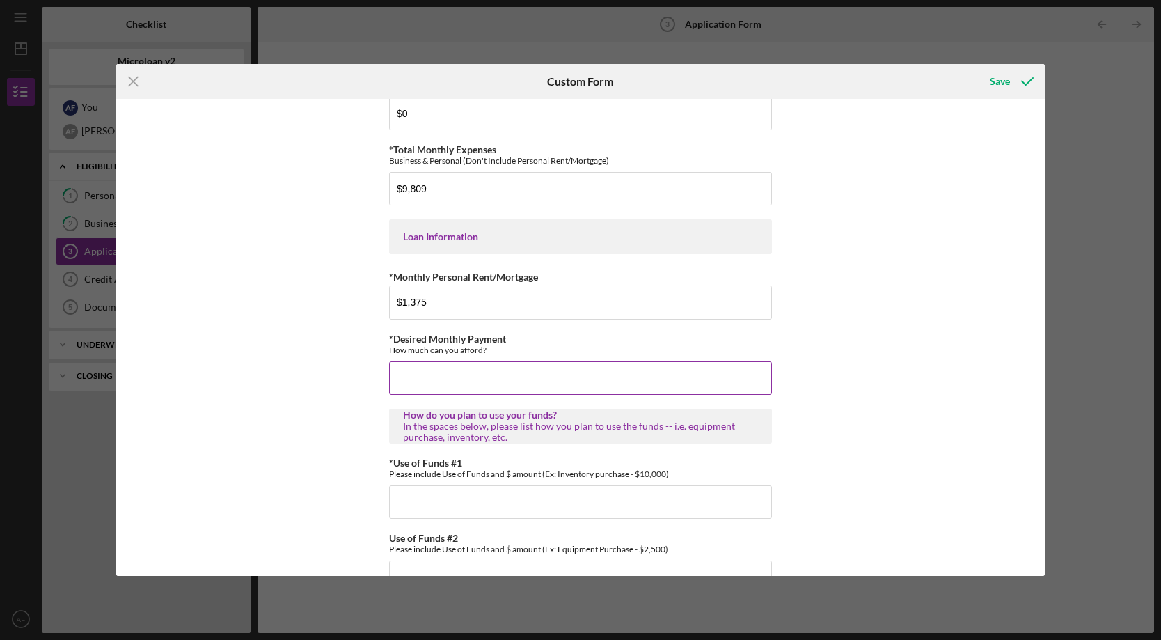
click at [491, 355] on div "How much can you afford?" at bounding box center [580, 350] width 383 height 10
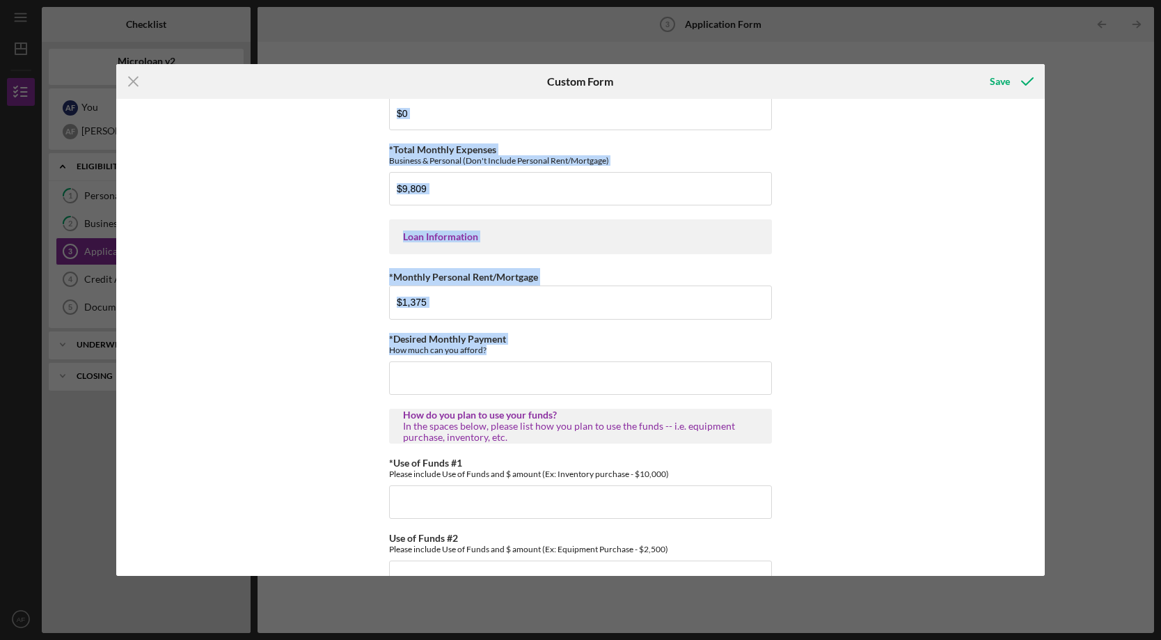
drag, startPoint x: 487, startPoint y: 360, endPoint x: 386, endPoint y: 345, distance: 102.7
click at [386, 345] on div "*Applicant Personal Phone Number [PHONE_NUMBER] *How did you hear about us? Nam…" at bounding box center [580, 337] width 929 height 477
click at [383, 352] on div "*Applicant Personal Phone Number [PHONE_NUMBER] *How did you hear about us? Nam…" at bounding box center [580, 337] width 929 height 477
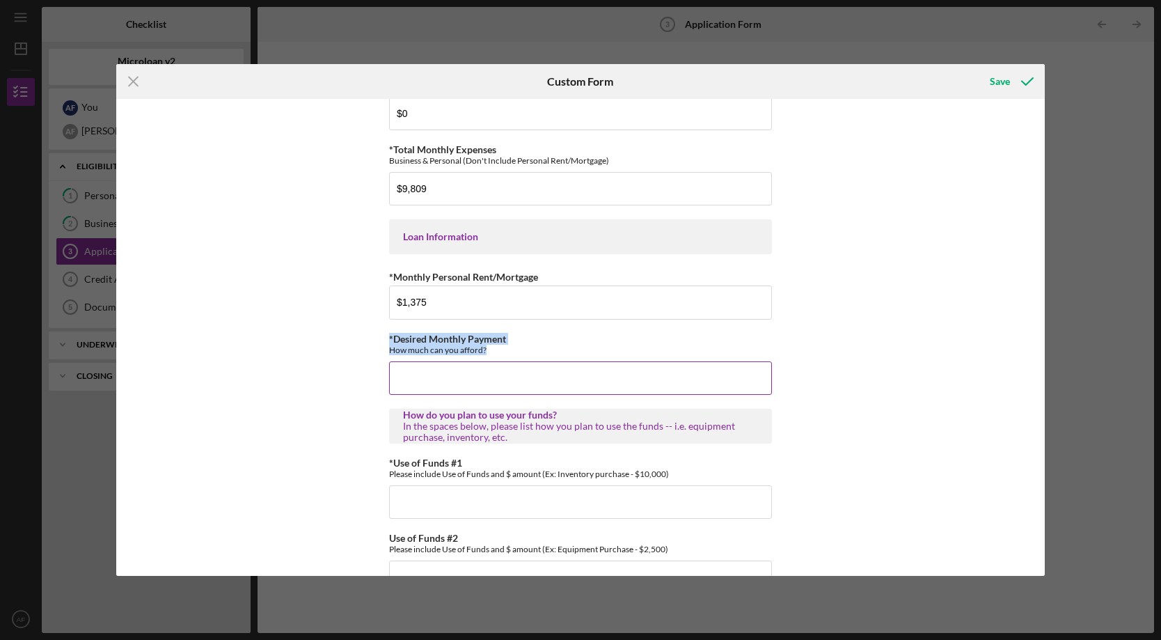
drag, startPoint x: 386, startPoint y: 347, endPoint x: 489, endPoint y: 358, distance: 102.9
click at [489, 355] on div "*Desired Monthly Payment How much can you afford?" at bounding box center [580, 344] width 383 height 22
click at [465, 388] on input "*Desired Monthly Payment" at bounding box center [580, 377] width 383 height 33
click at [464, 393] on input "$1,200" at bounding box center [580, 377] width 383 height 33
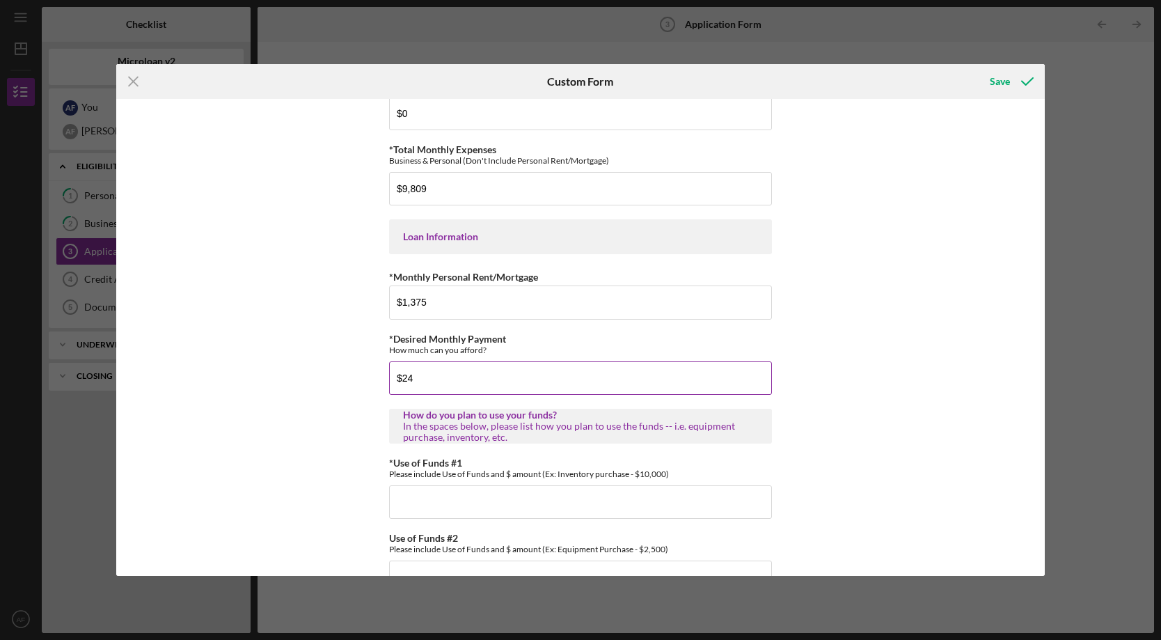
type input "$2"
type input "$1"
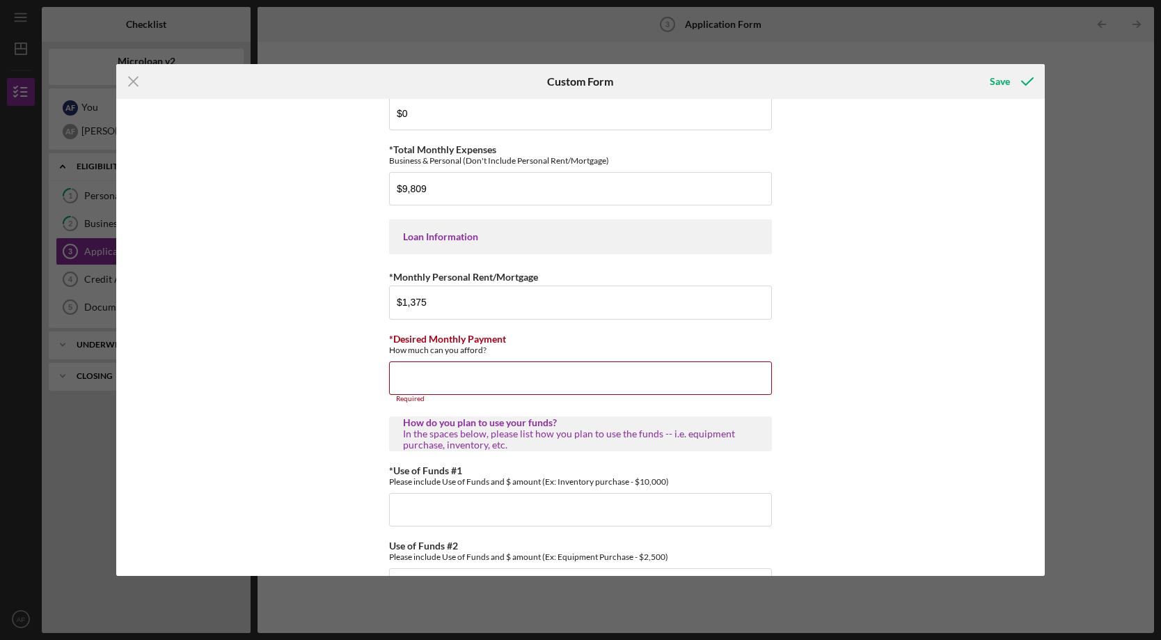
click at [842, 385] on div "*Applicant Personal Phone Number [PHONE_NUMBER] *How did you hear about us? Nam…" at bounding box center [580, 337] width 929 height 477
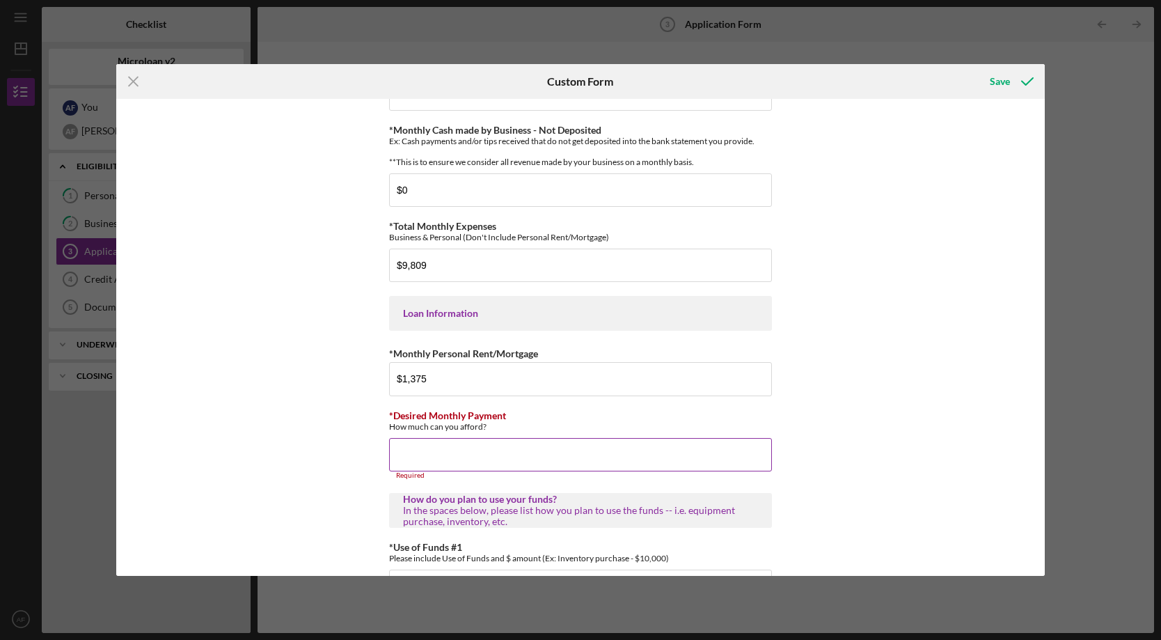
scroll to position [500, 0]
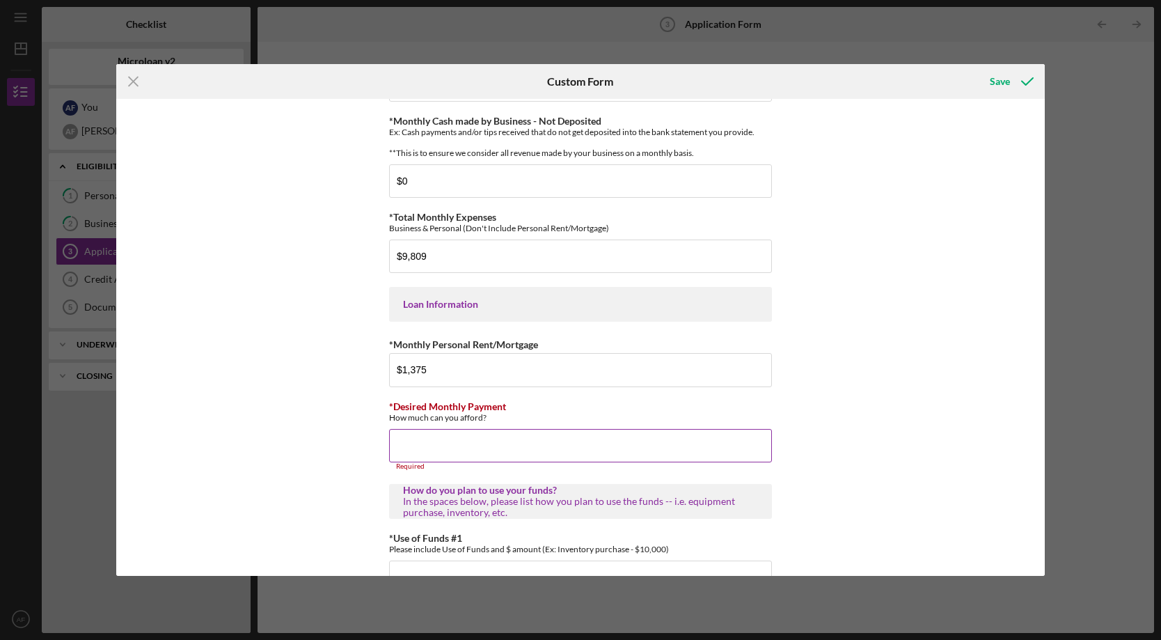
click at [438, 448] on input "*Desired Monthly Payment" at bounding box center [580, 445] width 383 height 33
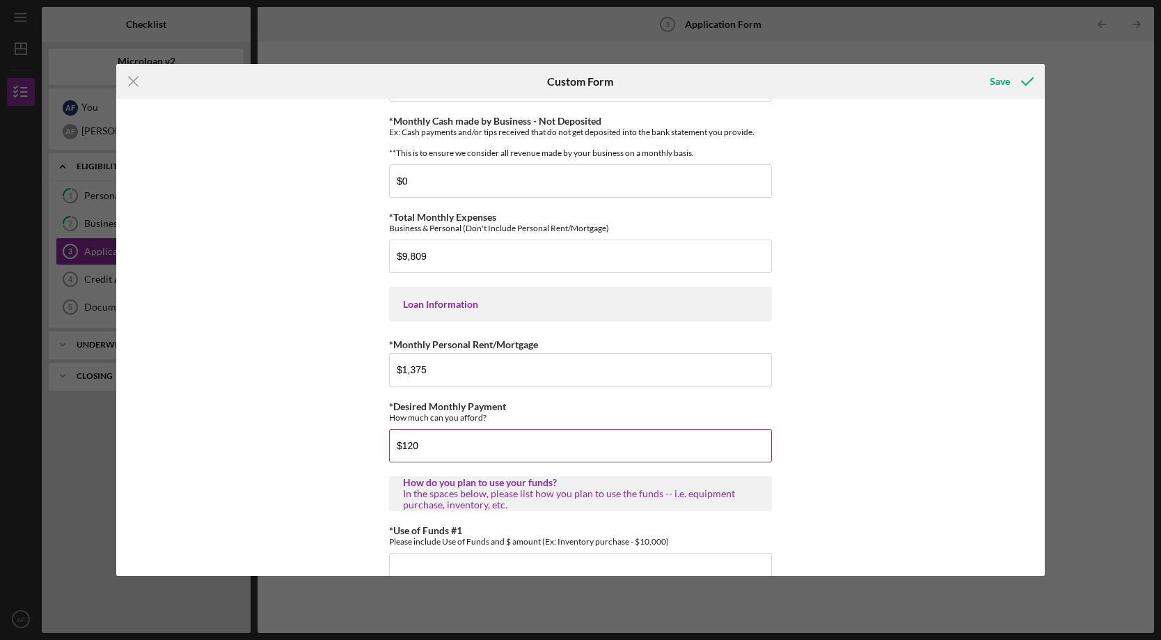
type input "$1,200"
click at [338, 404] on div "*Applicant Personal Phone Number [PHONE_NUMBER] *How did you hear about us? Nam…" at bounding box center [580, 337] width 929 height 477
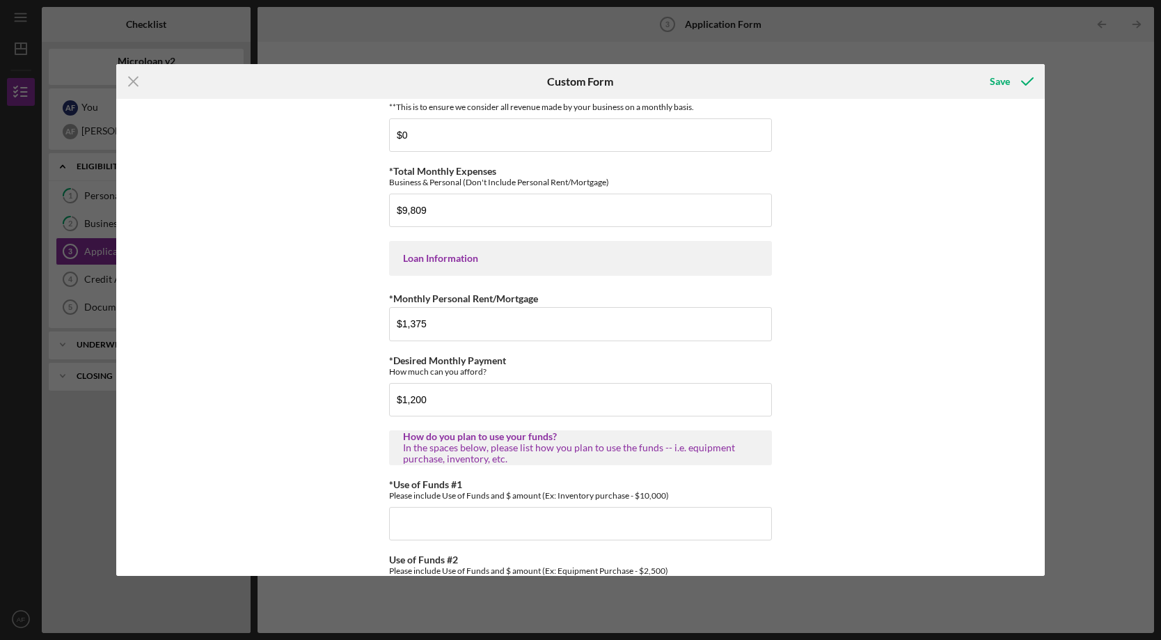
scroll to position [691, 0]
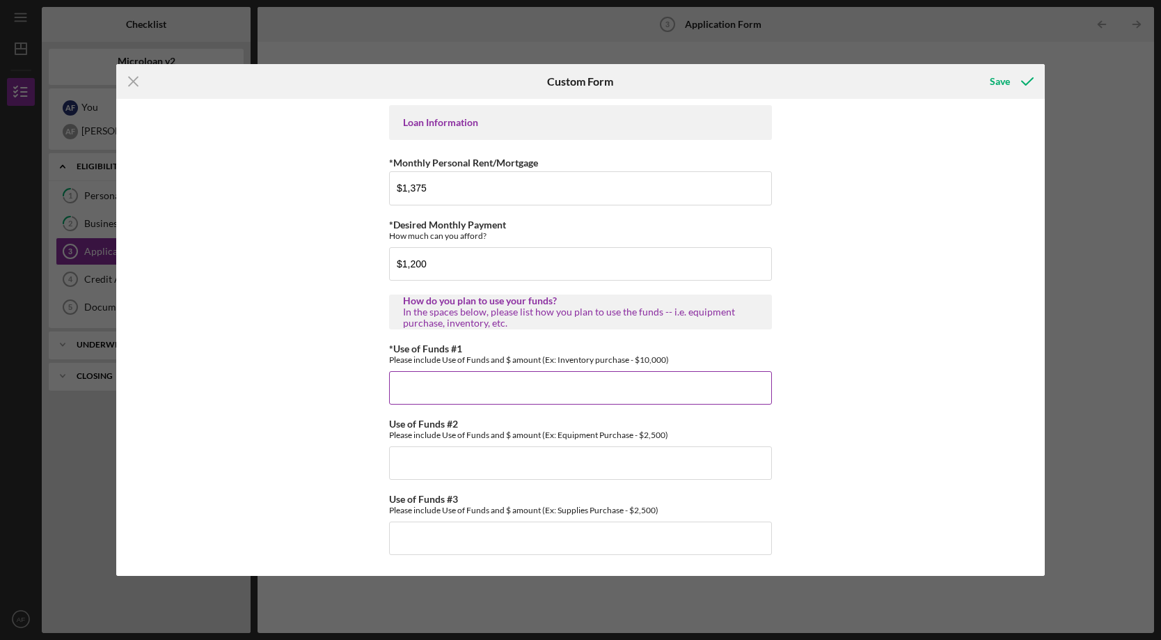
click at [414, 390] on input "*Use of Funds #1" at bounding box center [580, 387] width 383 height 33
click at [503, 388] on input "Advertisement" at bounding box center [580, 387] width 383 height 33
type input "Advertisement - 10,000"
click at [457, 462] on input "Use of Funds #2" at bounding box center [580, 462] width 383 height 33
click at [522, 471] on input "Software - 15,000" at bounding box center [580, 462] width 383 height 33
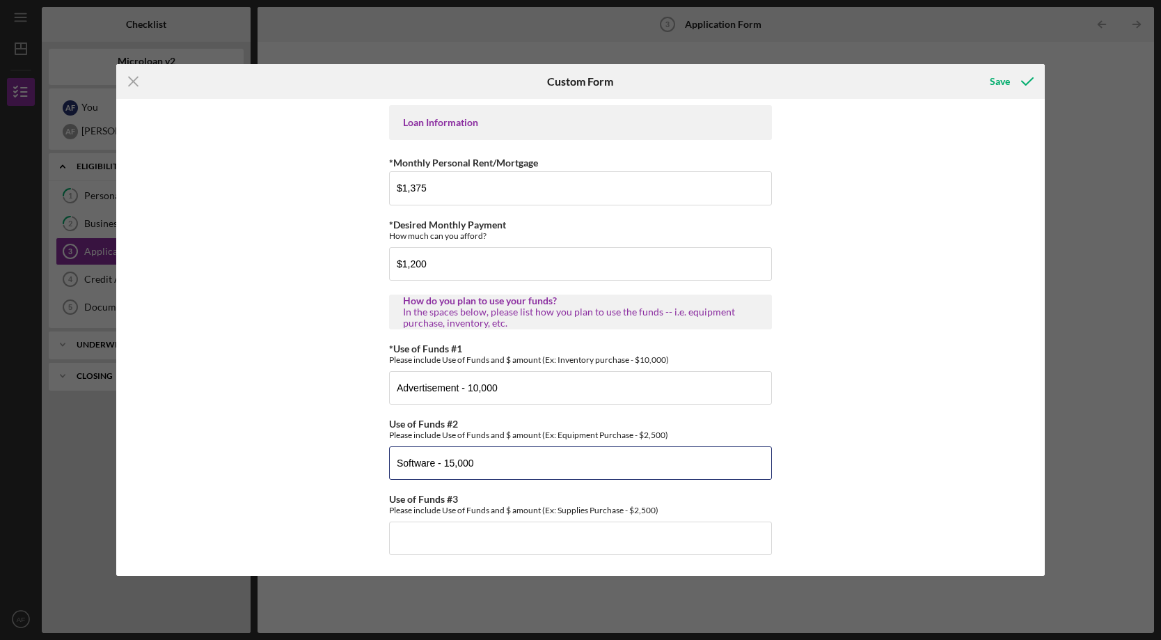
type input "Software - 15,000"
click at [371, 457] on div "*Applicant Personal Phone Number [PHONE_NUMBER] *How did you hear about us? Nam…" at bounding box center [580, 337] width 929 height 477
click at [447, 533] on input "Use of Funds #3" at bounding box center [580, 537] width 383 height 33
type input "Business Expansion Working Capital - 15,000"
click at [863, 427] on div "*Applicant Personal Phone Number [PHONE_NUMBER] *How did you hear about us? Nam…" at bounding box center [580, 337] width 929 height 477
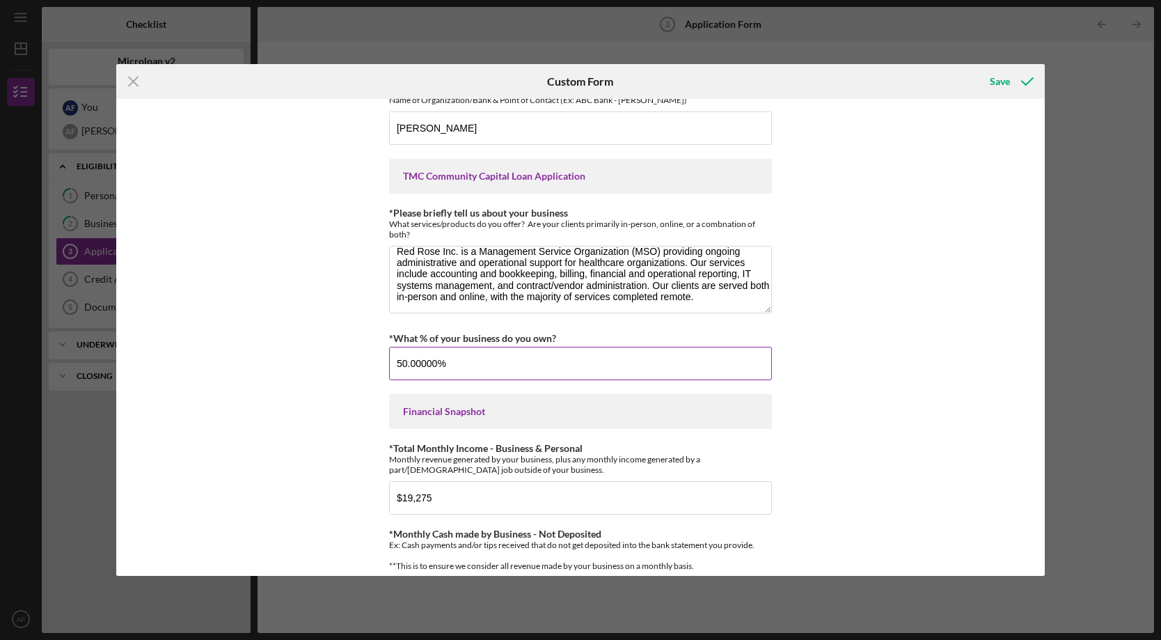
scroll to position [78, 0]
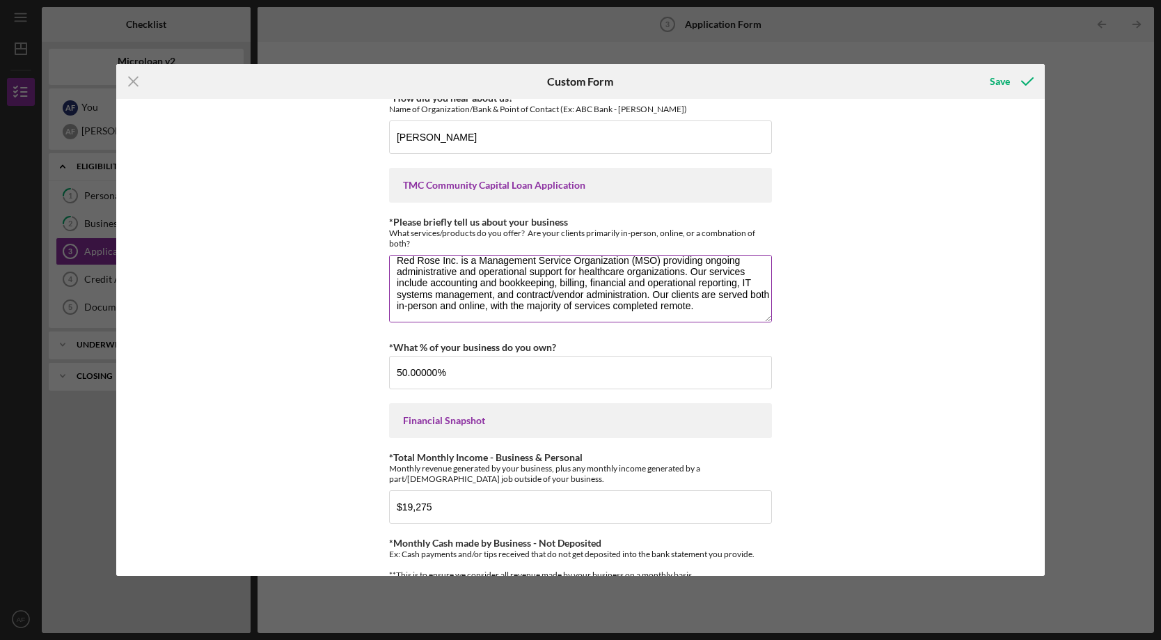
click at [571, 292] on textarea "Red Rose Inc. is a Management Service Organization (MSO) providing ongoing admi…" at bounding box center [580, 288] width 383 height 67
click at [571, 291] on textarea "Red Rose Inc. is a Management Service Organization (MSO) providing ongoing admi…" at bounding box center [580, 288] width 383 height 67
click at [891, 418] on div "*Applicant Personal Phone Number [PHONE_NUMBER] *How did you hear about us? Nam…" at bounding box center [580, 337] width 929 height 477
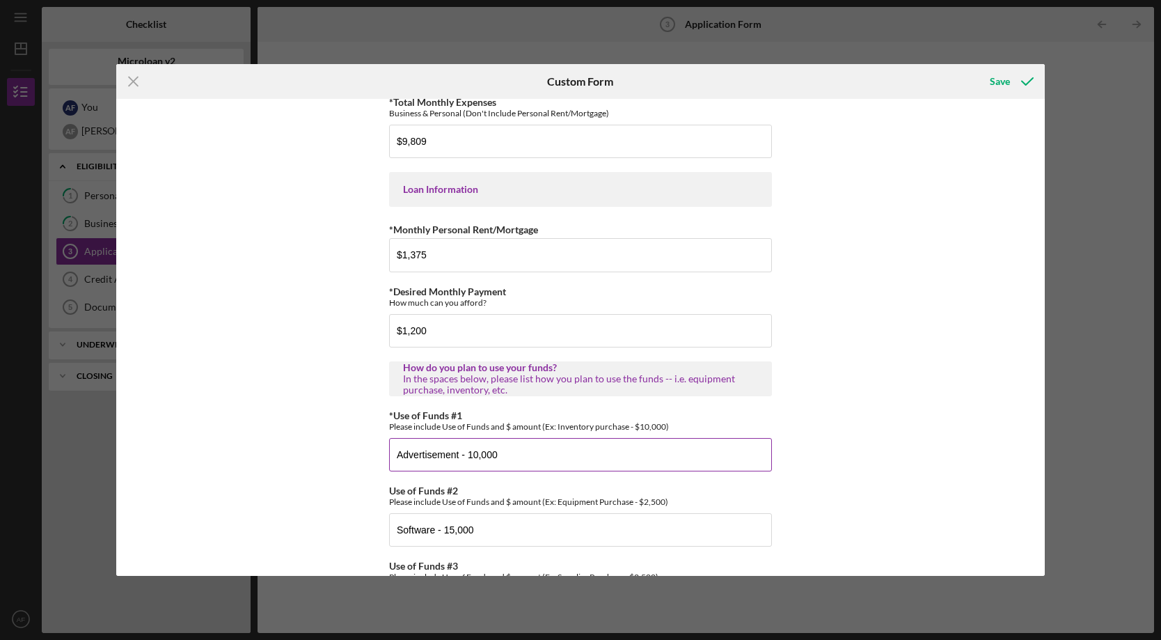
scroll to position [633, 0]
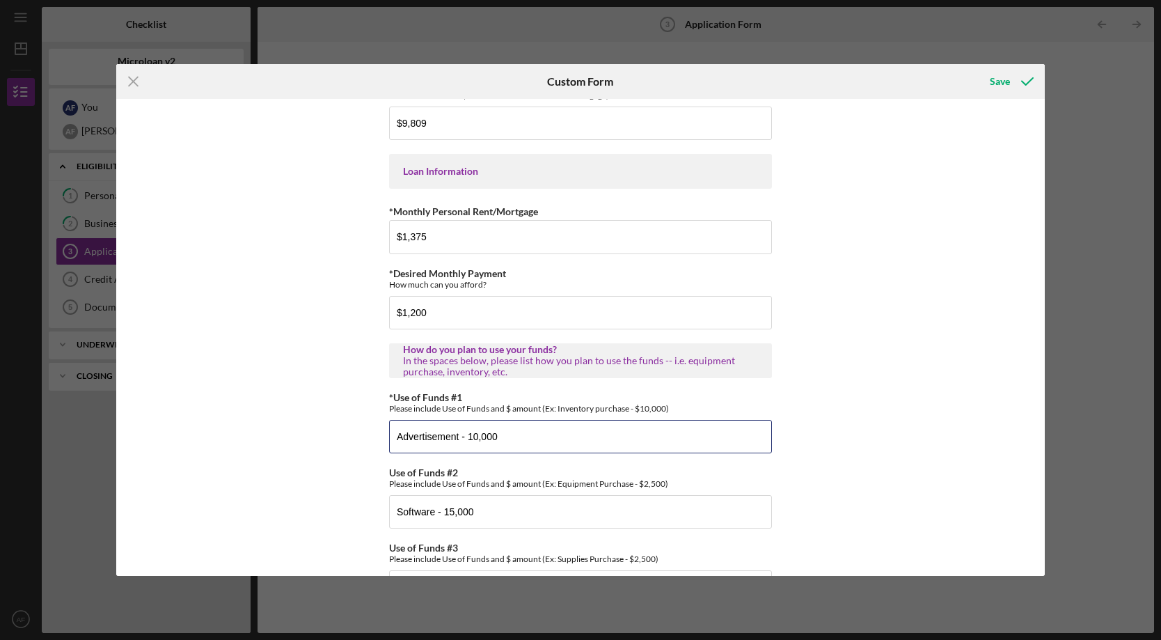
drag, startPoint x: 506, startPoint y: 450, endPoint x: 354, endPoint y: 441, distance: 152.7
click at [354, 441] on div "*Applicant Personal Phone Number [PHONE_NUMBER] *How did you hear about us? Nam…" at bounding box center [580, 337] width 929 height 477
paste input "Business Expansion & Client Acquisition – $15"
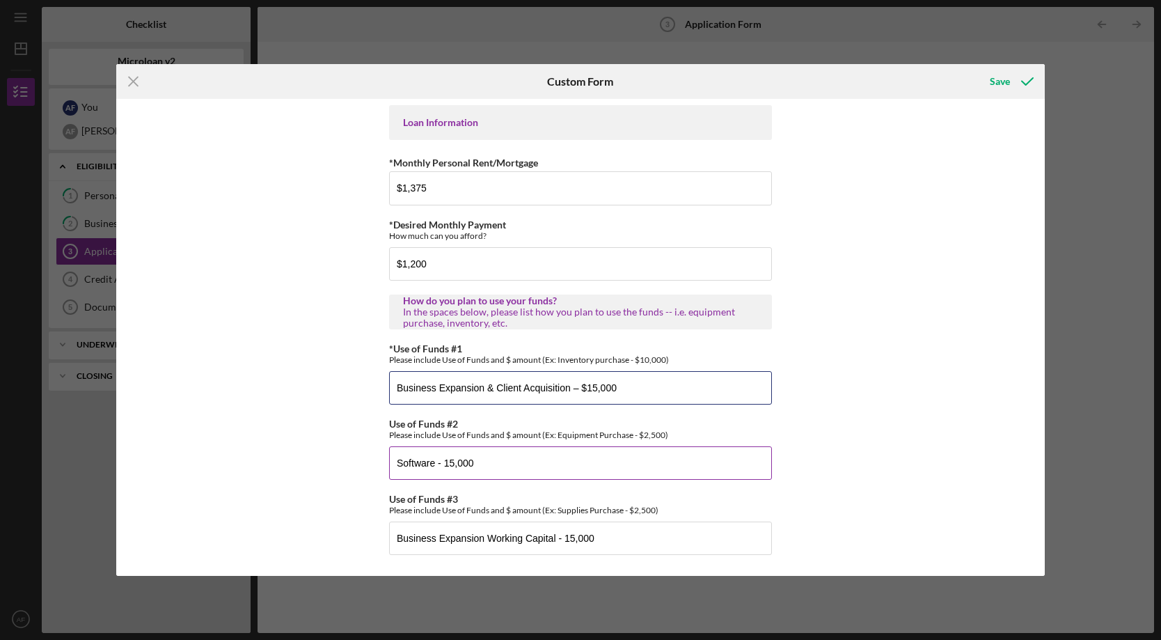
type input "Business Expansion & Client Acquisition – $15,000"
drag, startPoint x: 484, startPoint y: 462, endPoint x: 343, endPoint y: 459, distance: 141.3
click at [343, 459] on div "*Applicant Personal Phone Number [PHONE_NUMBER] *How did you hear about us? Nam…" at bounding box center [580, 337] width 929 height 477
paste input "Technology & Infrastructure – $20"
type input "Technology & Infrastructure – $20,000"
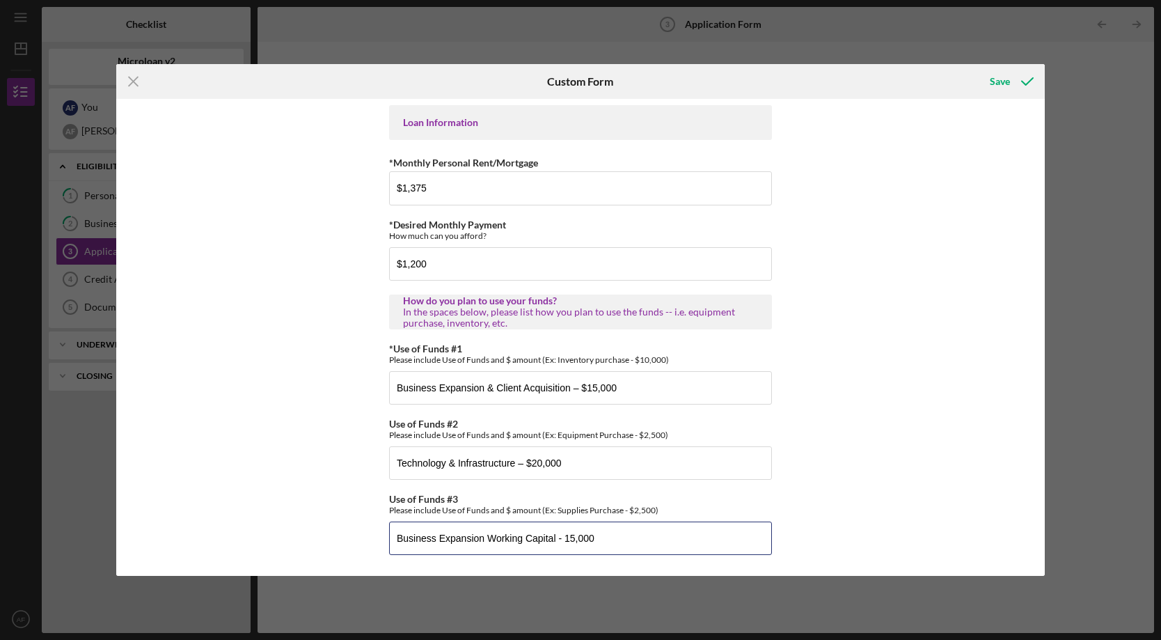
drag, startPoint x: 613, startPoint y: 534, endPoint x: 335, endPoint y: 544, distance: 277.9
click at [335, 544] on div "*Applicant Personal Phone Number [PHONE_NUMBER] *How did you hear about us? Nam…" at bounding box center [580, 337] width 929 height 477
paste input "Operational Efficiency & Workforce Support – $10,000"
drag, startPoint x: 535, startPoint y: 537, endPoint x: 378, endPoint y: 538, distance: 156.6
click at [378, 538] on div "*Applicant Personal Phone Number [PHONE_NUMBER] *How did you hear about us? Nam…" at bounding box center [580, 337] width 929 height 477
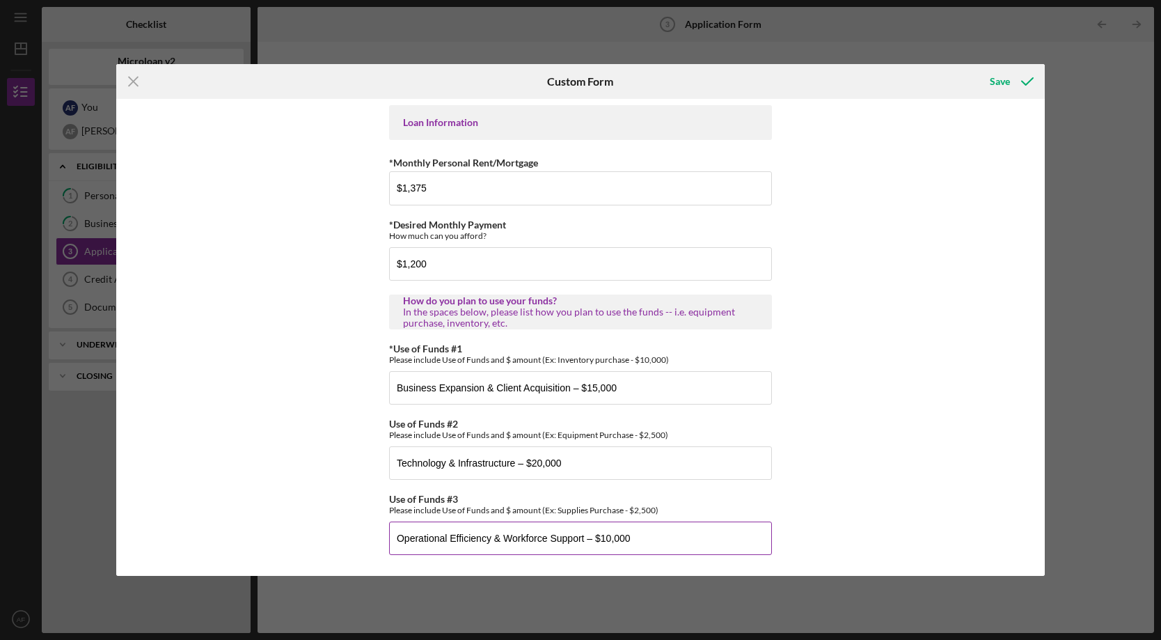
drag, startPoint x: 583, startPoint y: 539, endPoint x: 597, endPoint y: 538, distance: 14.7
click at [583, 539] on input "Operational Efficiency & Workforce Support – $10,000" at bounding box center [580, 537] width 383 height 33
click at [496, 539] on input "Operational Efficiency & Workforce Support & Working Capital Reserve – $10,000" at bounding box center [580, 537] width 383 height 33
click at [720, 538] on input "Operational Efficiency, Workforce Support & Working Capital Reserve – $10,000" at bounding box center [580, 537] width 383 height 33
type input "Operational Efficiency, Workforce Support & Working Capital Reserve – $15,000"
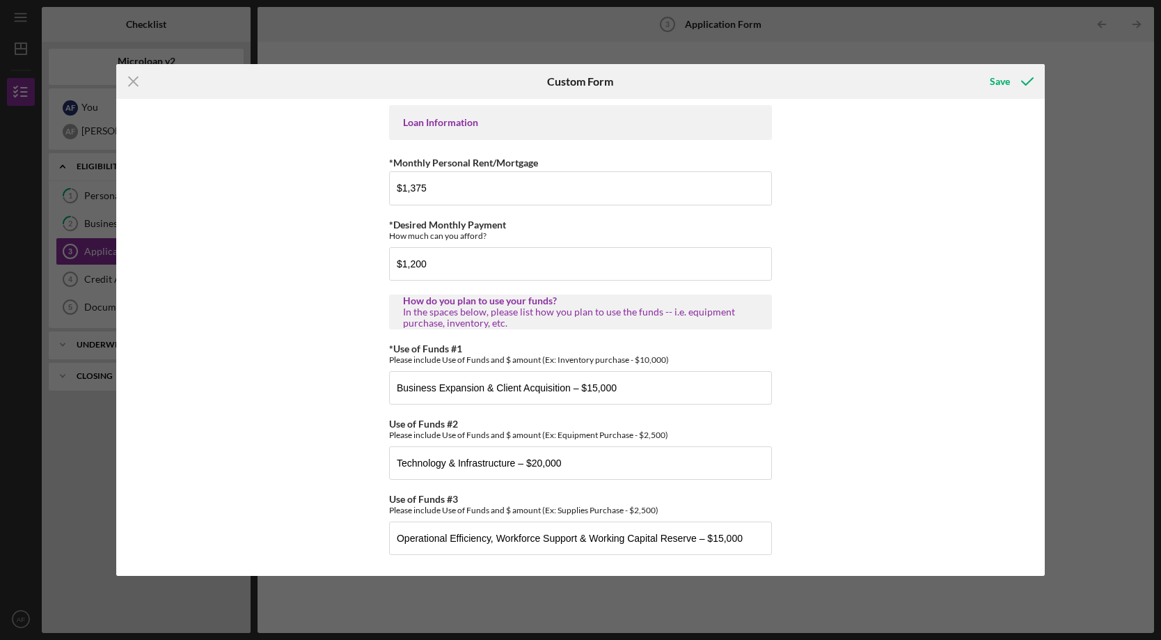
click at [853, 417] on div "*Applicant Personal Phone Number [PHONE_NUMBER] *How did you hear about us? Nam…" at bounding box center [580, 337] width 929 height 477
click at [1016, 78] on icon "submit" at bounding box center [1027, 81] width 35 height 35
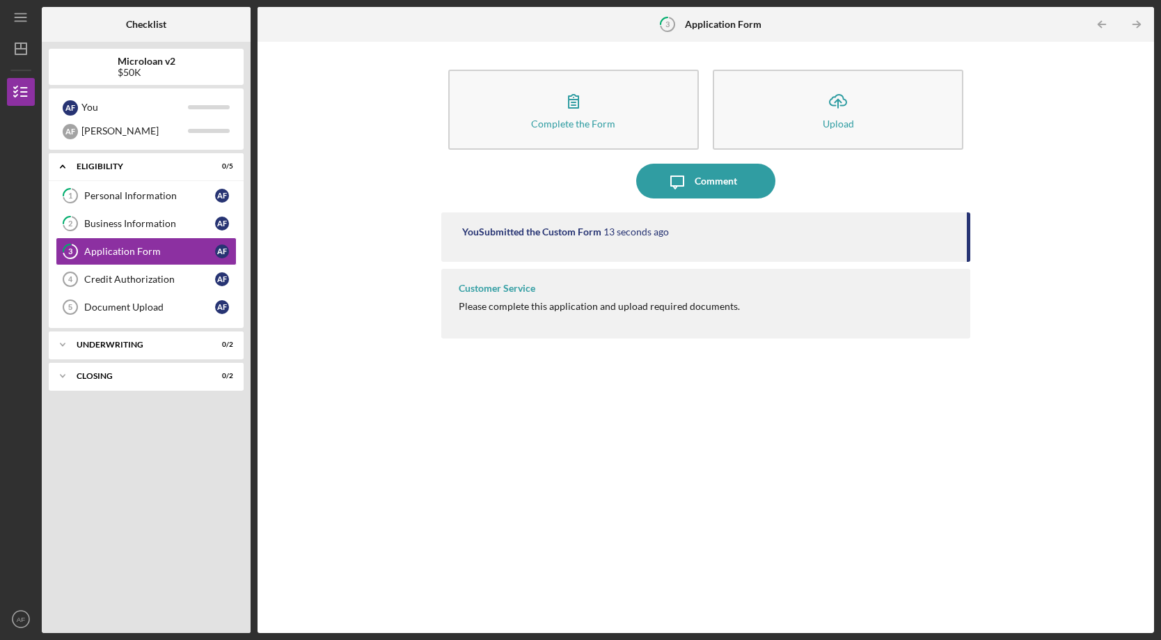
click at [327, 327] on div "Complete the Form Form Icon/Upload Upload Icon/Message Comment You Submitted th…" at bounding box center [706, 337] width 883 height 577
click at [158, 276] on div "Credit Authorization" at bounding box center [149, 279] width 131 height 11
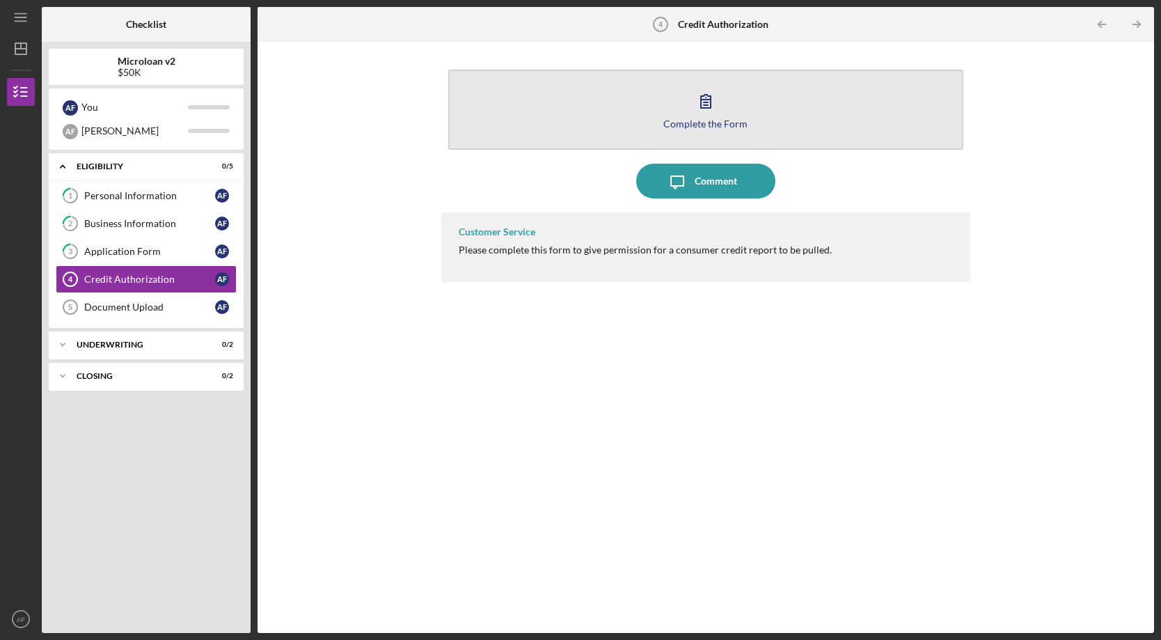
click at [743, 111] on button "Complete the Form Form" at bounding box center [706, 110] width 516 height 80
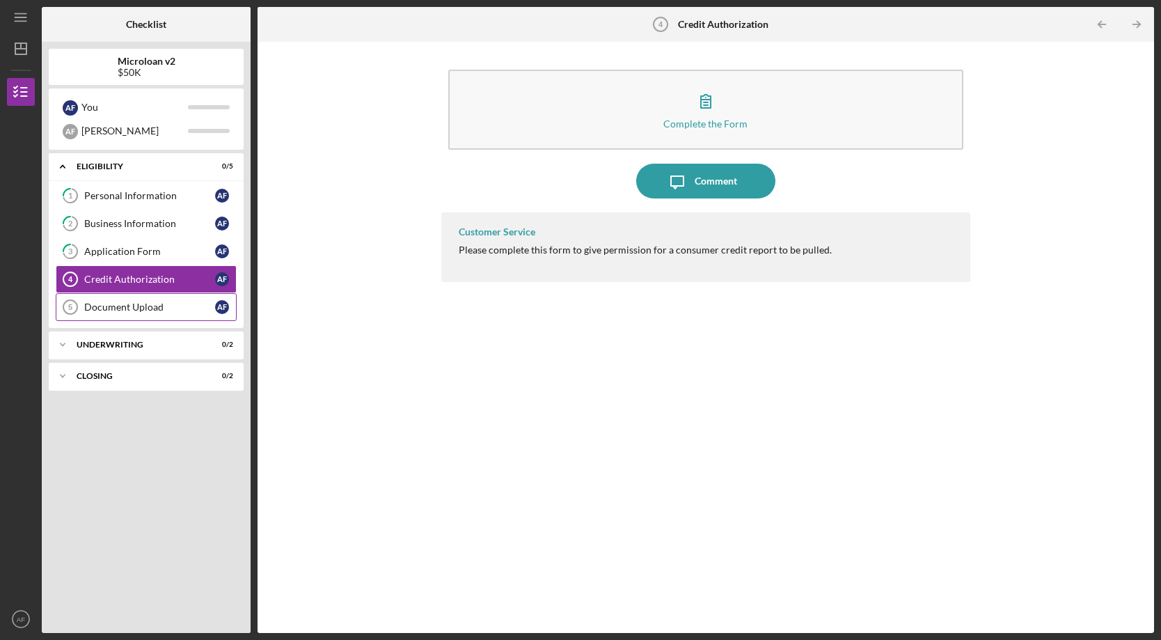
click at [150, 309] on div "Document Upload" at bounding box center [149, 306] width 131 height 11
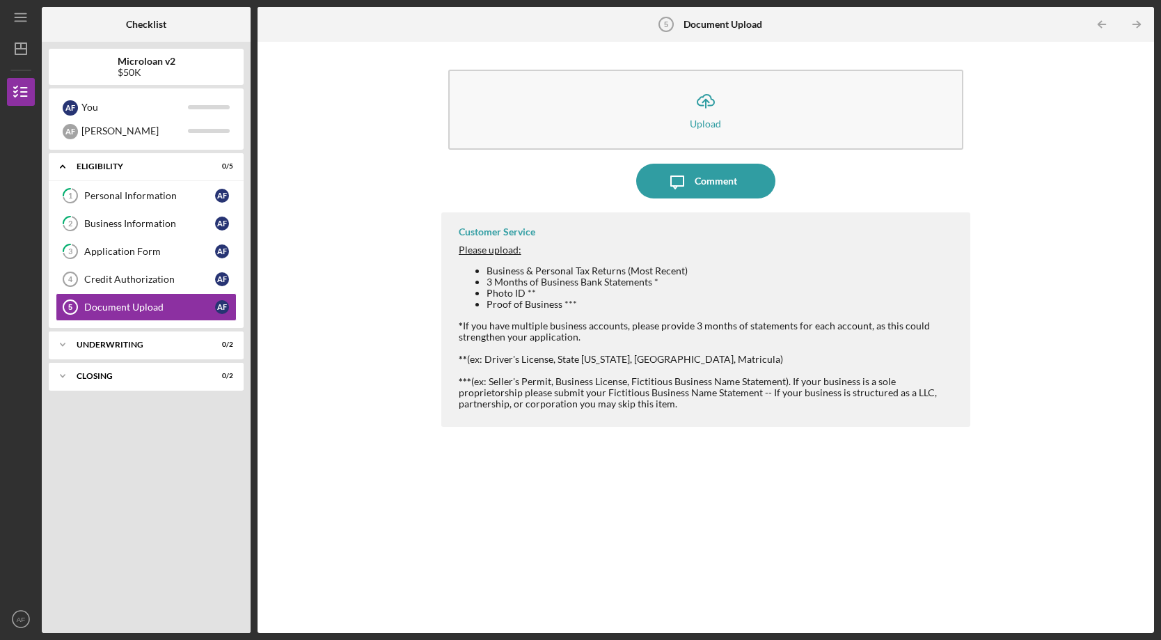
click at [411, 175] on div "Icon/Upload Upload Icon/Message Comment Customer Service Please upload: Busines…" at bounding box center [706, 337] width 883 height 577
click at [451, 148] on div "Icon/Upload Upload" at bounding box center [706, 110] width 530 height 94
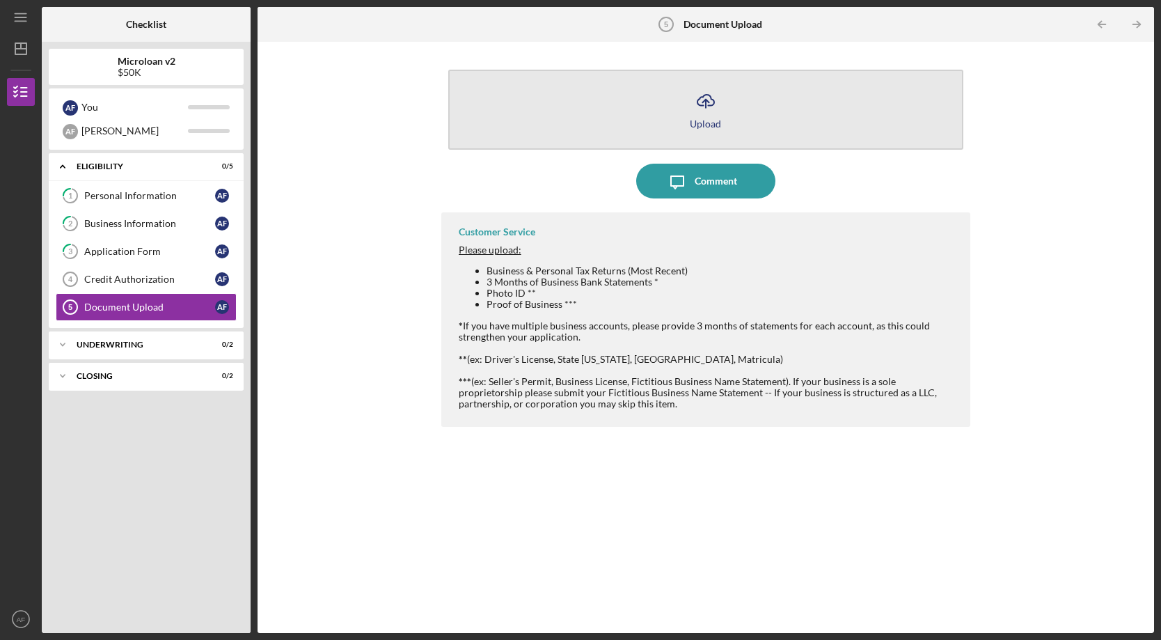
click at [645, 118] on button "Icon/Upload Upload" at bounding box center [706, 110] width 516 height 80
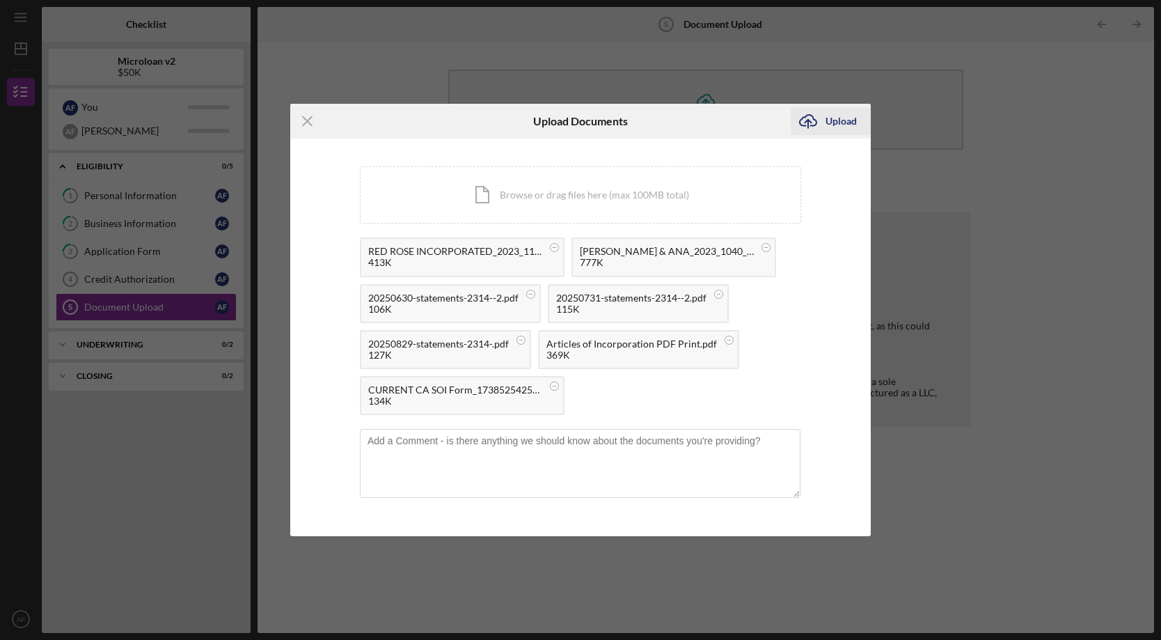
click at [837, 125] on div "Upload" at bounding box center [841, 121] width 31 height 28
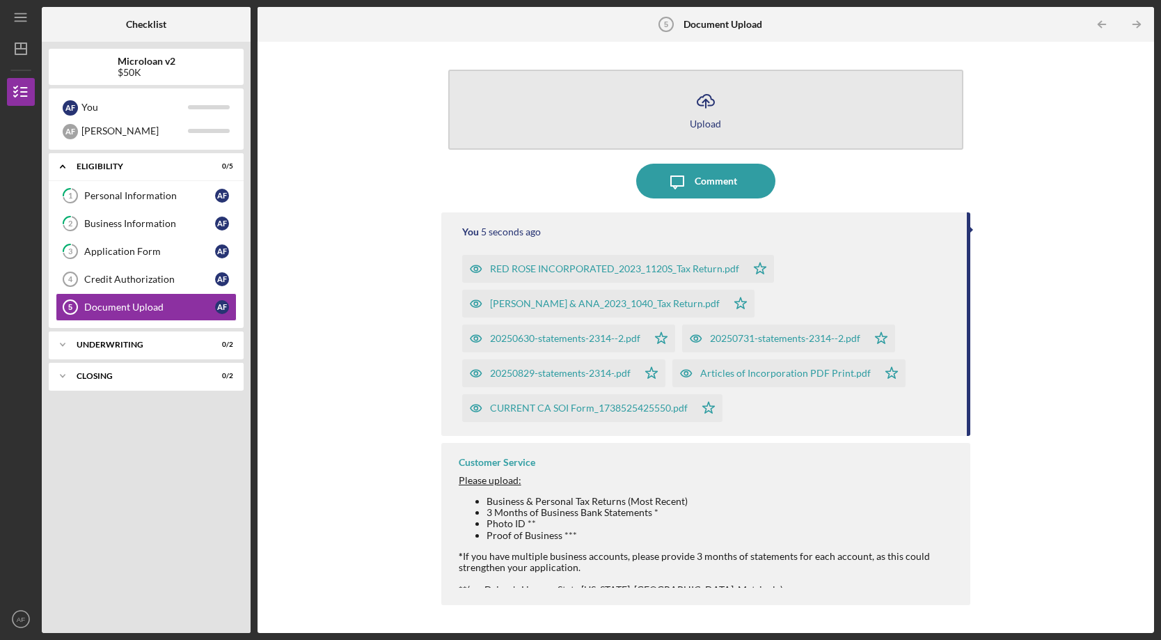
click at [681, 113] on button "Icon/Upload Upload" at bounding box center [706, 110] width 516 height 80
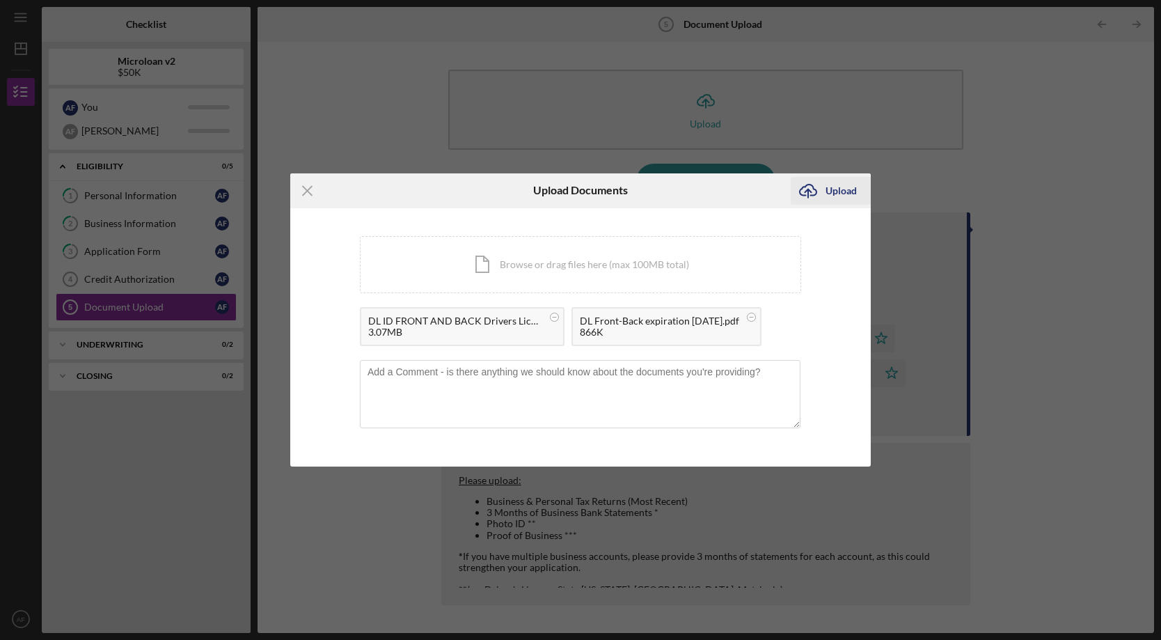
click at [834, 191] on div "Upload" at bounding box center [841, 191] width 31 height 28
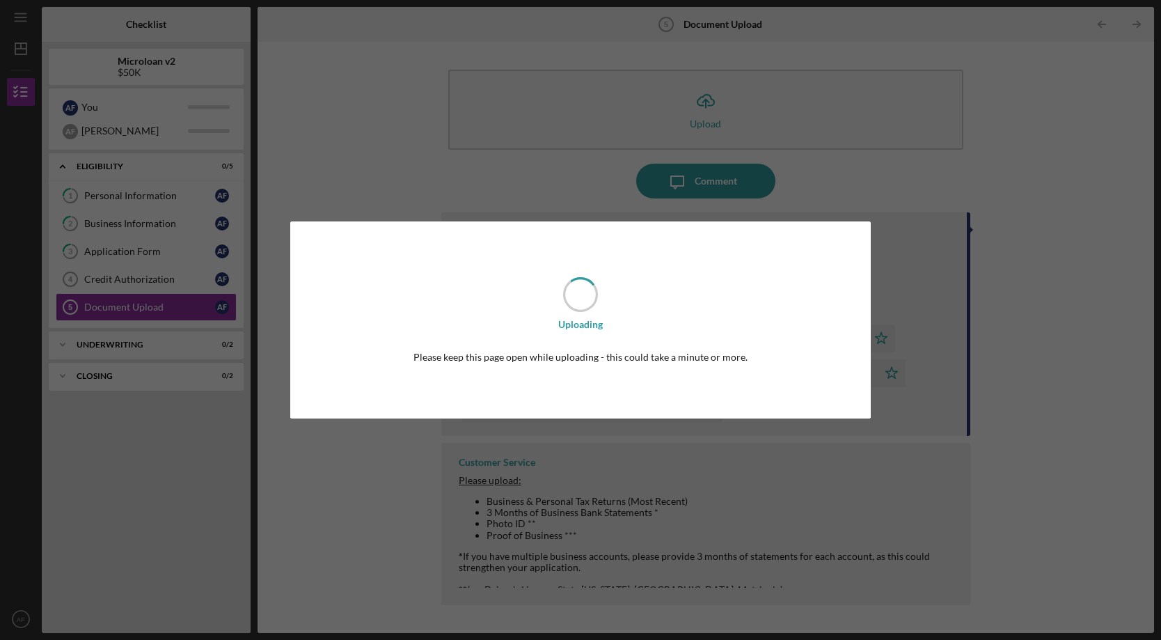
click at [571, 305] on icon at bounding box center [580, 294] width 35 height 35
click at [419, 160] on div "Uploading Please keep this page open while uploading - this could take a minute…" at bounding box center [580, 320] width 1161 height 640
click at [661, 313] on div "Uploading Please keep this page open while uploading - this could take a minute…" at bounding box center [580, 319] width 581 height 196
click at [1079, 238] on div "Uploading Please keep this page open while uploading - this could take a minute…" at bounding box center [580, 320] width 1161 height 640
click at [384, 149] on div "Uploading Please keep this page open while uploading - this could take a minute…" at bounding box center [580, 320] width 1161 height 640
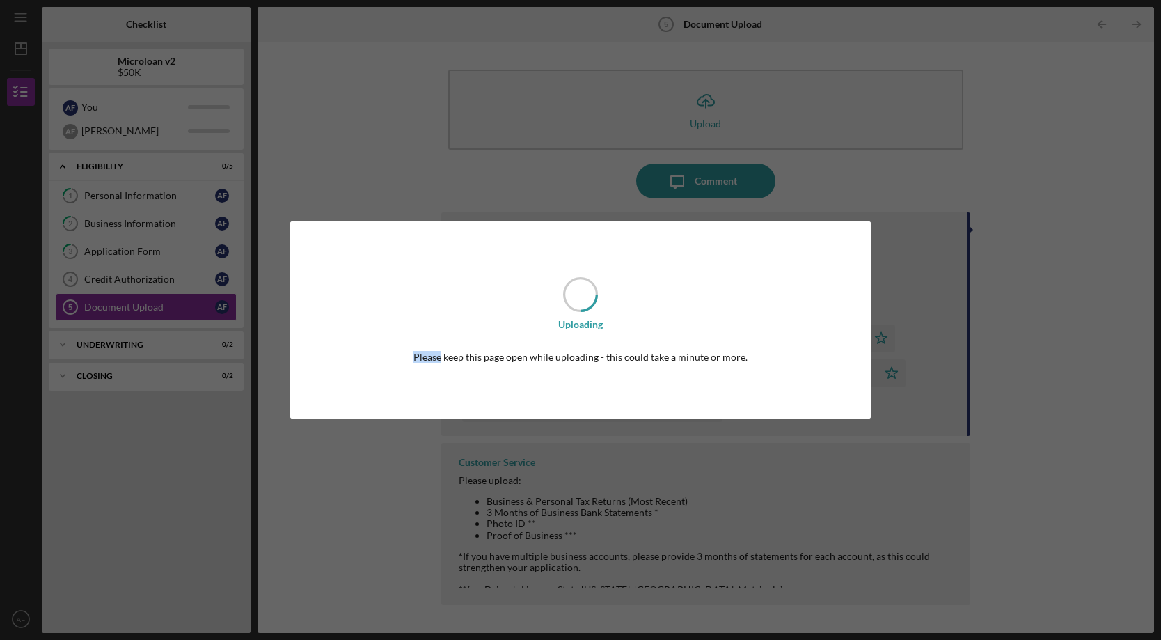
click at [384, 149] on div "Uploading Please keep this page open while uploading - this could take a minute…" at bounding box center [580, 320] width 1161 height 640
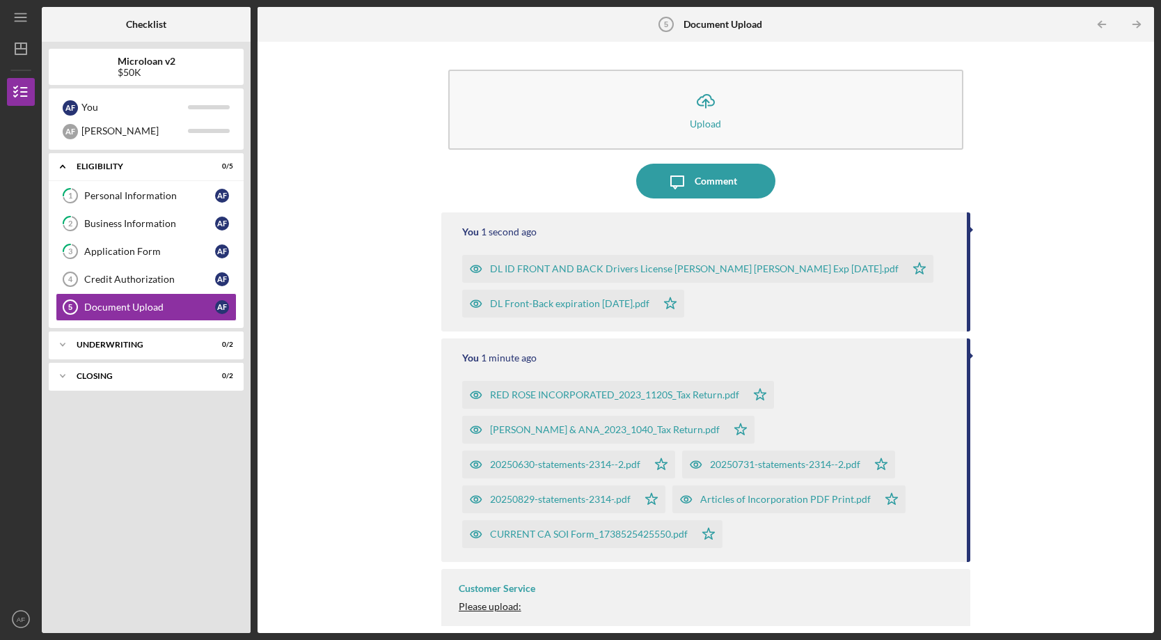
click at [359, 258] on div "Icon/Upload Upload Icon/Message Comment You 1 second ago DL ID FRONT AND BACK D…" at bounding box center [706, 337] width 883 height 577
click at [104, 347] on div "Underwriting" at bounding box center [152, 344] width 150 height 8
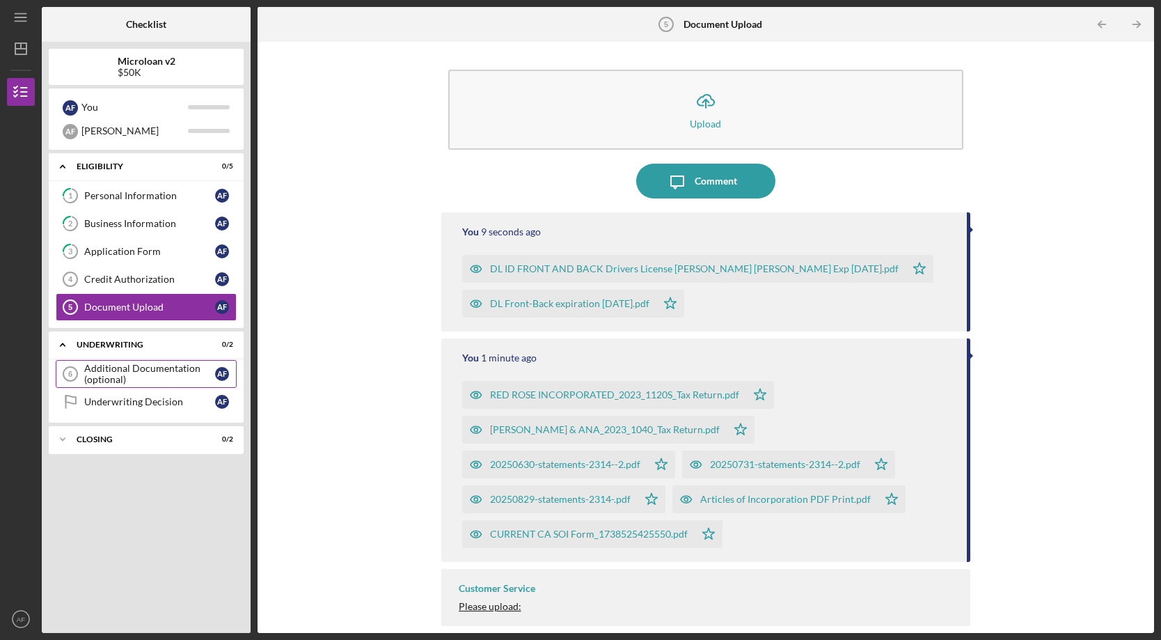
click at [104, 373] on div "Additional Documentation (optional)" at bounding box center [149, 374] width 131 height 22
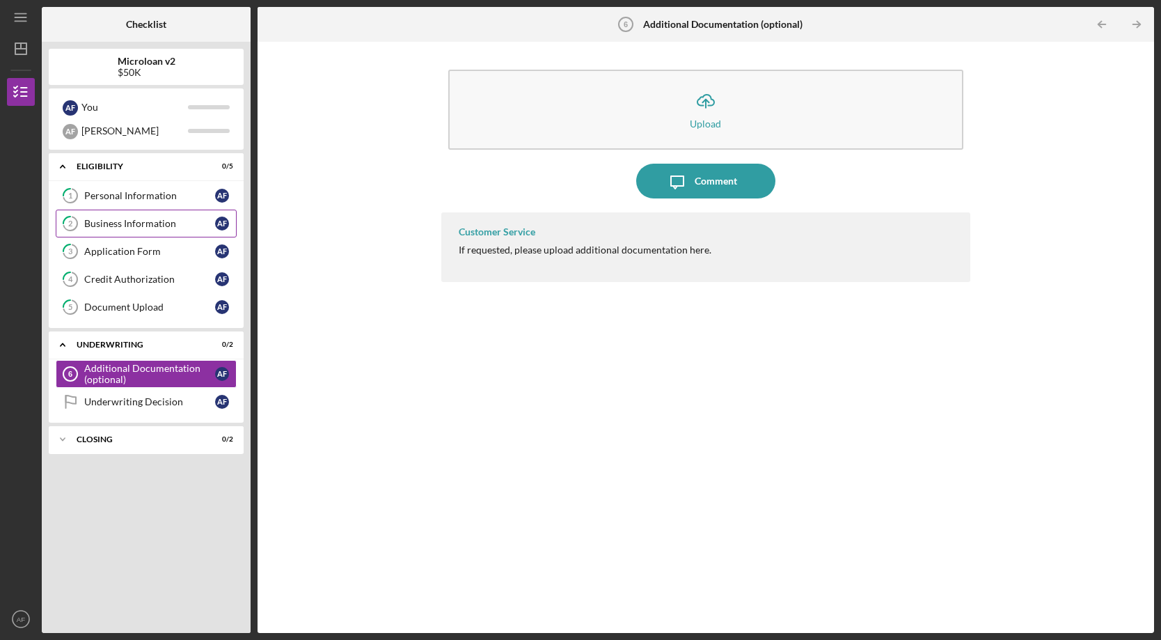
click at [157, 222] on div "Business Information" at bounding box center [149, 223] width 131 height 11
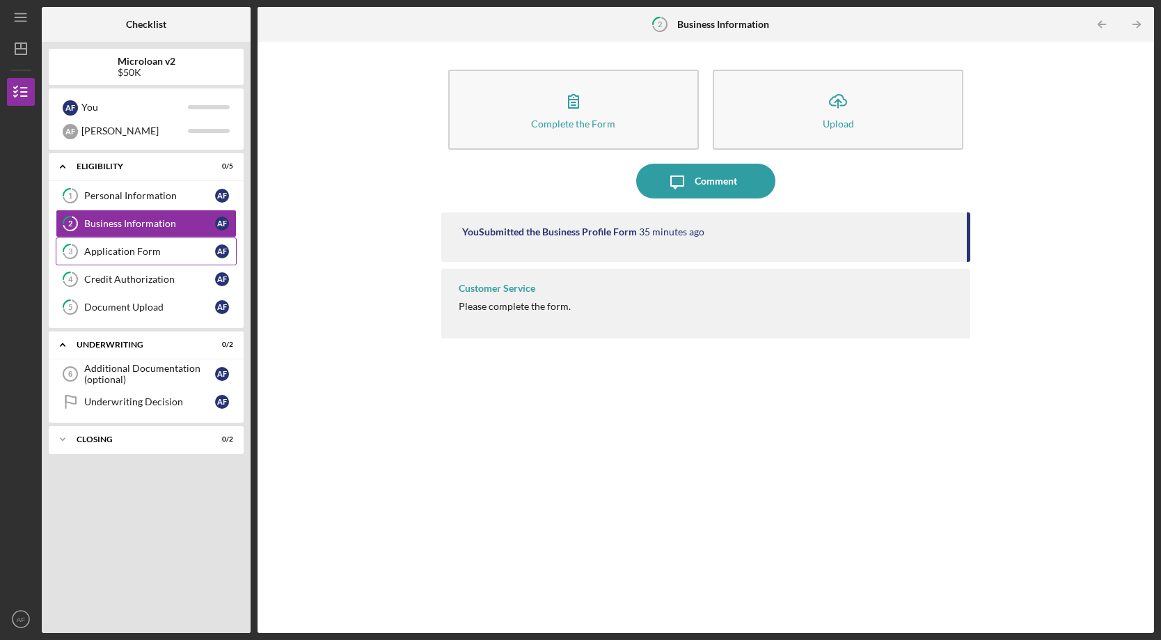
click at [148, 254] on div "Application Form" at bounding box center [149, 251] width 131 height 11
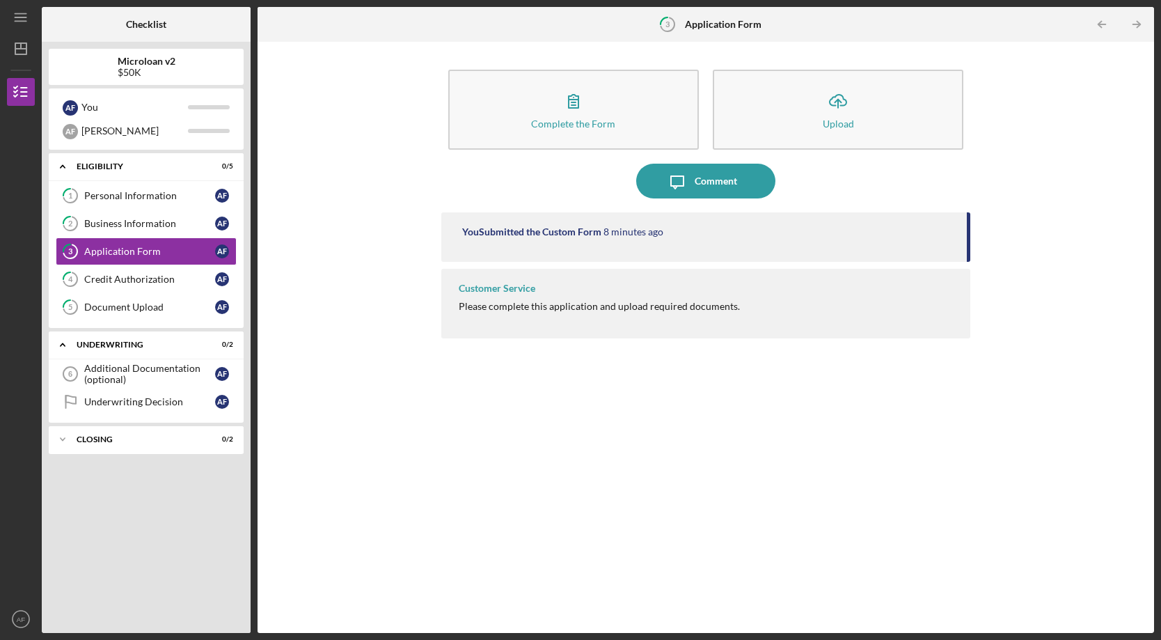
click at [339, 171] on div "Complete the Form Form Icon/Upload Upload Icon/Message Comment You Submitted th…" at bounding box center [706, 337] width 883 height 577
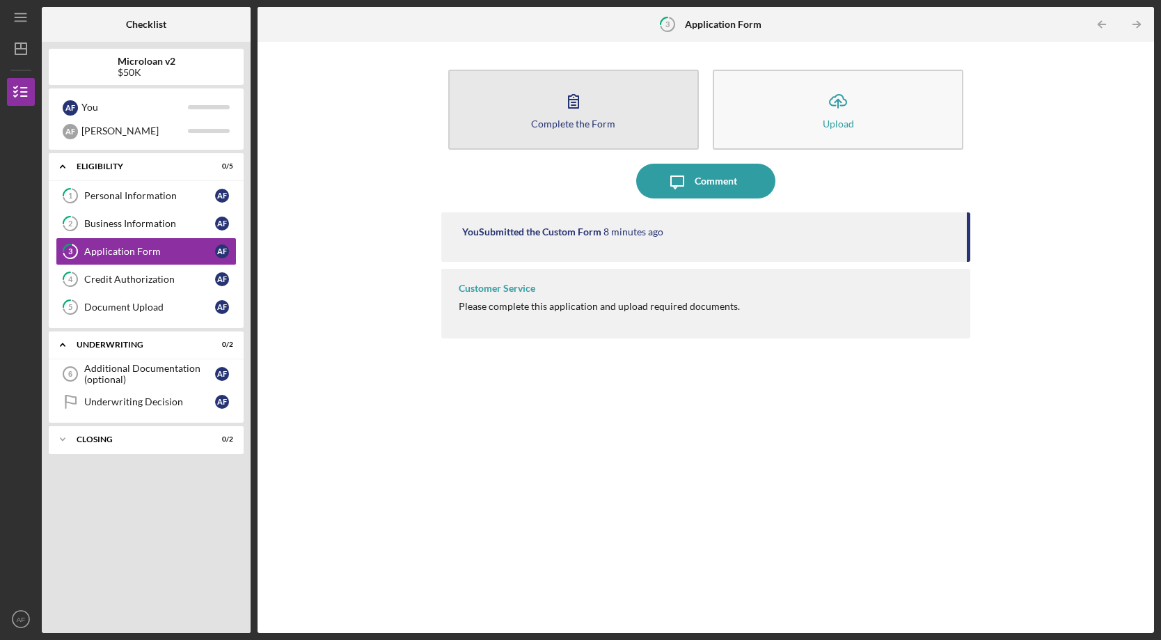
click at [543, 126] on div "Complete the Form" at bounding box center [573, 123] width 84 height 10
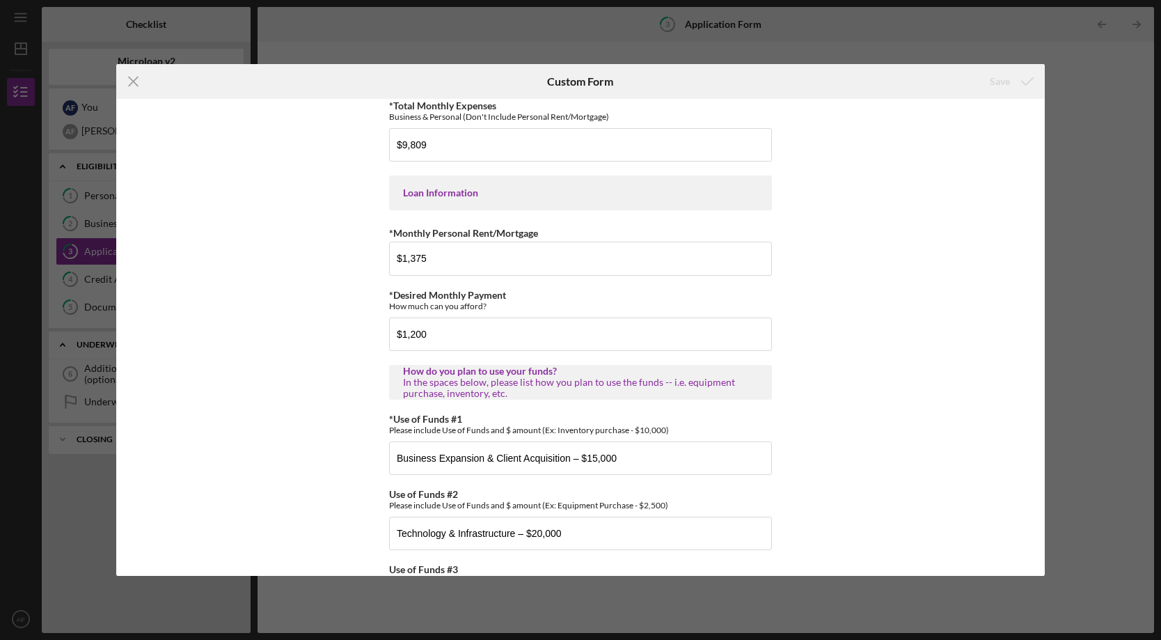
scroll to position [691, 0]
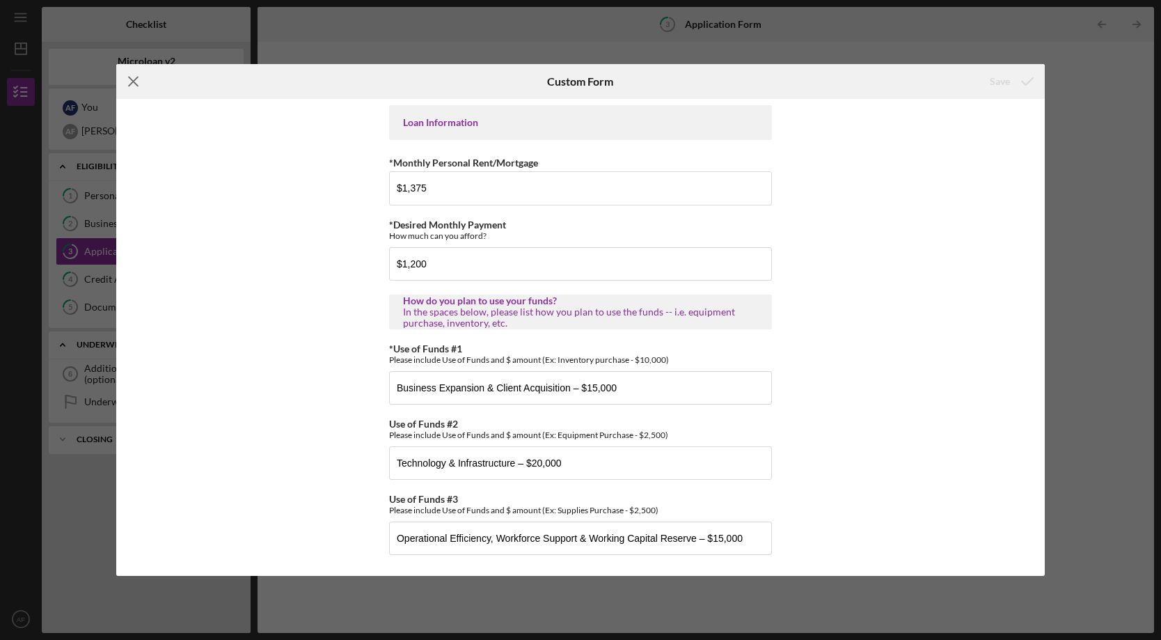
click at [134, 83] on line at bounding box center [133, 81] width 9 height 9
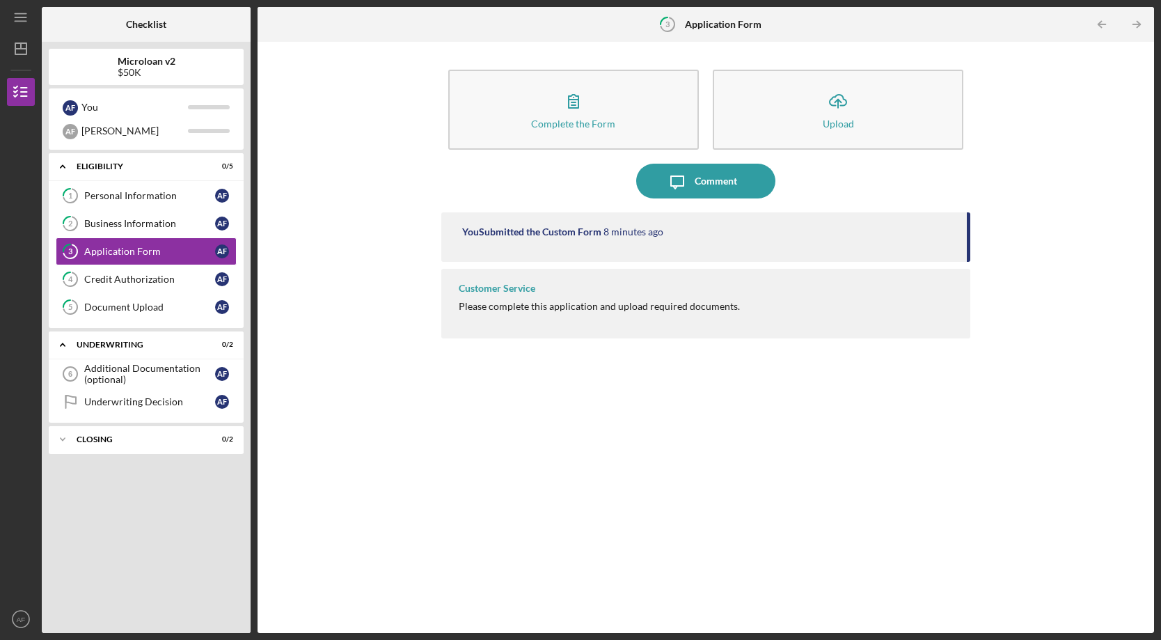
click at [489, 464] on div "You Submitted the Custom Form 8 minutes ago Customer Service Please complete th…" at bounding box center [706, 412] width 530 height 400
click at [166, 221] on div "Business Information" at bounding box center [149, 223] width 131 height 11
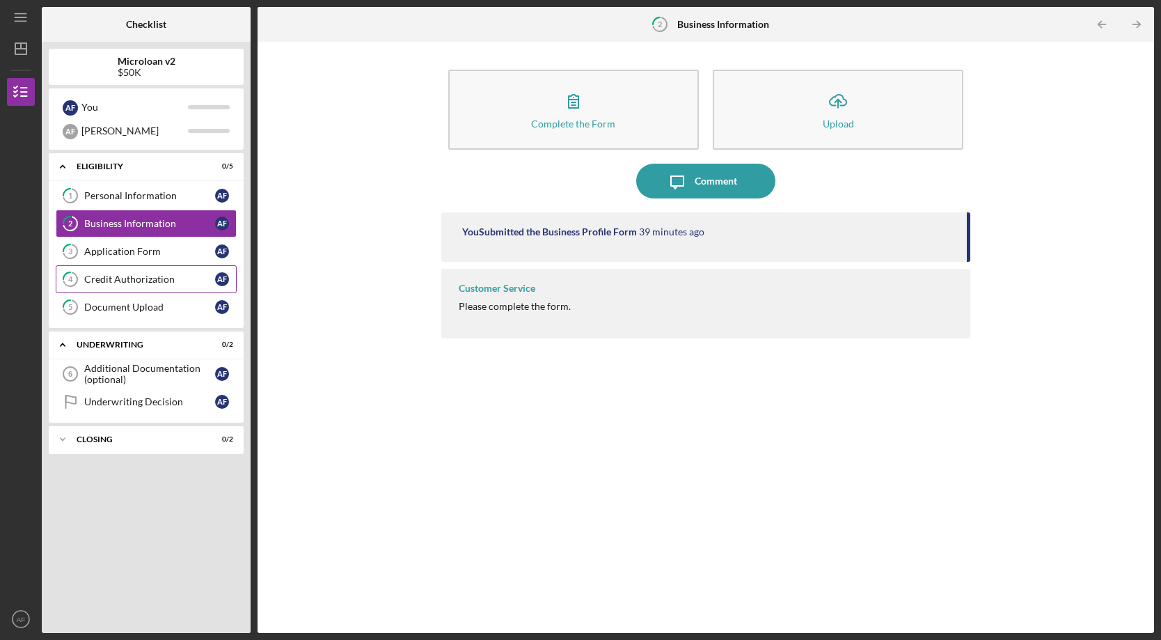
click at [140, 278] on div "Credit Authorization" at bounding box center [149, 279] width 131 height 11
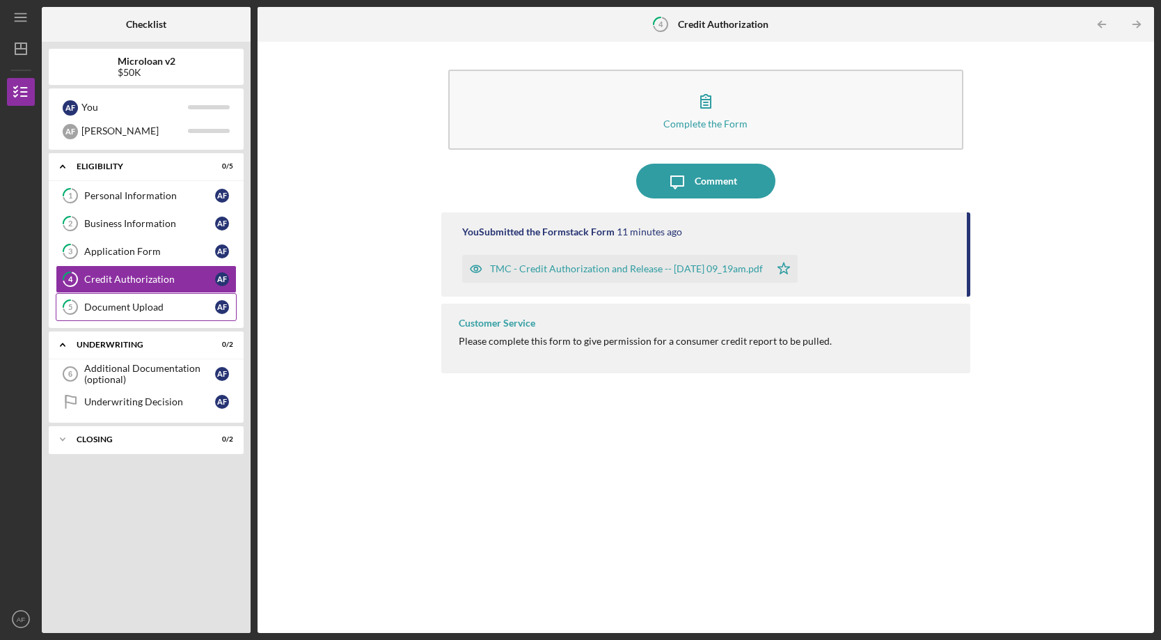
click at [142, 308] on div "Document Upload" at bounding box center [149, 306] width 131 height 11
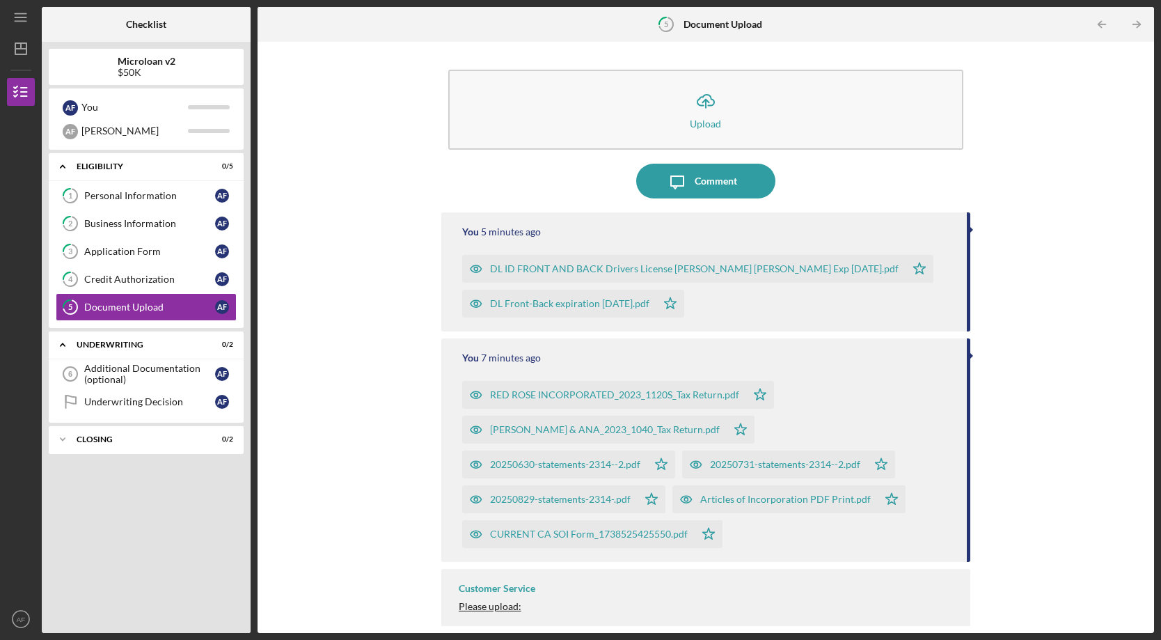
click at [363, 314] on div "Icon/Upload Upload Icon/Message Comment You 5 minutes ago DL ID FRONT AND BACK …" at bounding box center [706, 337] width 883 height 577
click at [154, 250] on div "Application Form" at bounding box center [149, 251] width 131 height 11
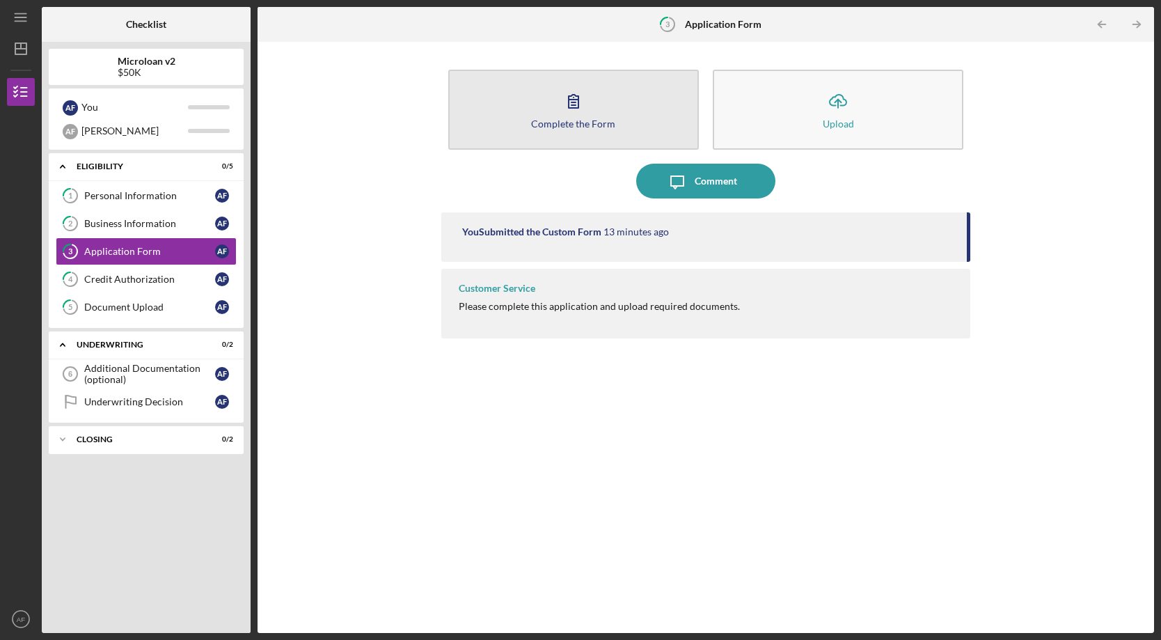
click at [596, 136] on button "Complete the Form Form" at bounding box center [573, 110] width 251 height 80
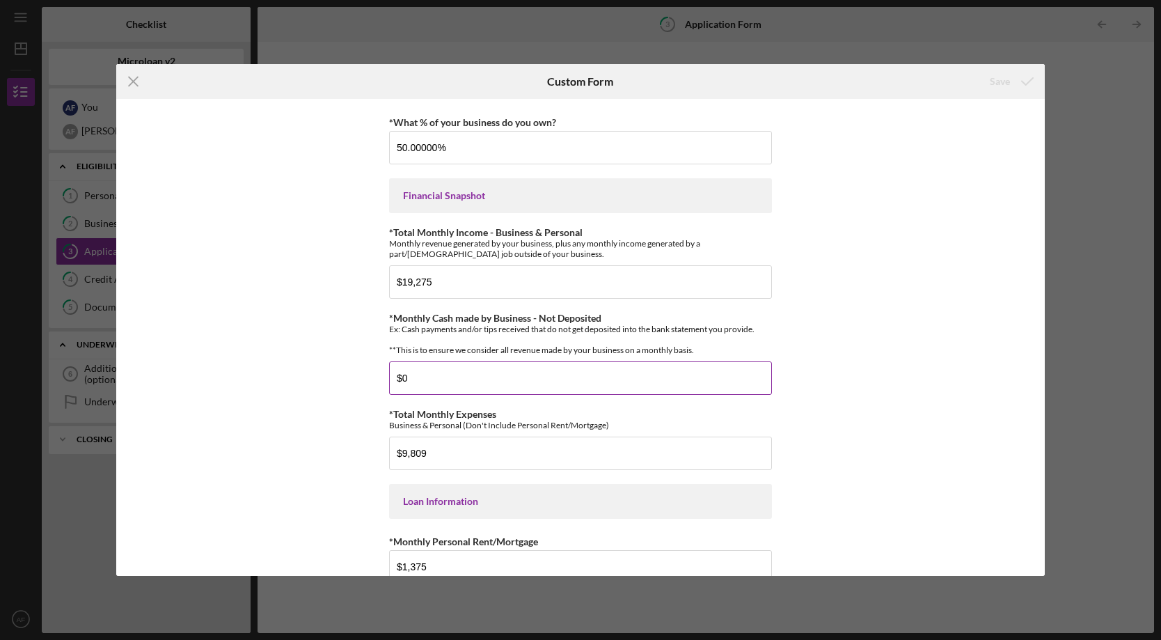
scroll to position [321, 0]
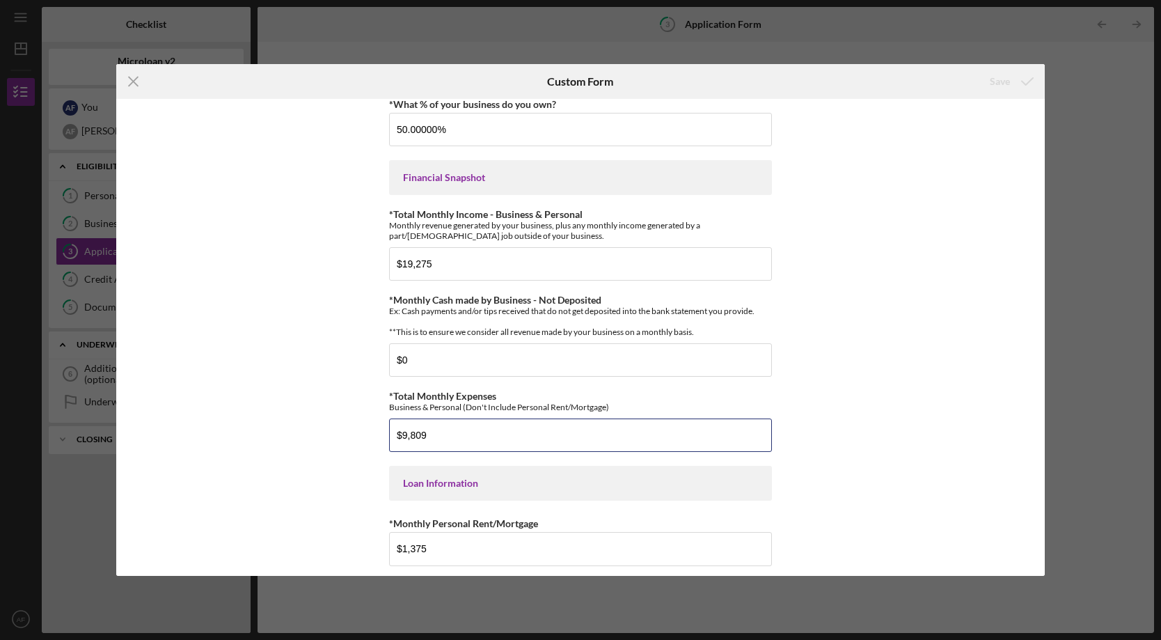
drag, startPoint x: 464, startPoint y: 447, endPoint x: 368, endPoint y: 443, distance: 96.2
click at [832, 353] on div "*Applicant Personal Phone Number [PHONE_NUMBER] *How did you hear about us? Nam…" at bounding box center [580, 337] width 929 height 477
drag, startPoint x: 441, startPoint y: 448, endPoint x: 385, endPoint y: 448, distance: 55.7
click at [385, 448] on div "*Applicant Personal Phone Number [PHONE_NUMBER] *How did you hear about us? Nam…" at bounding box center [580, 337] width 929 height 477
type input "$14,860"
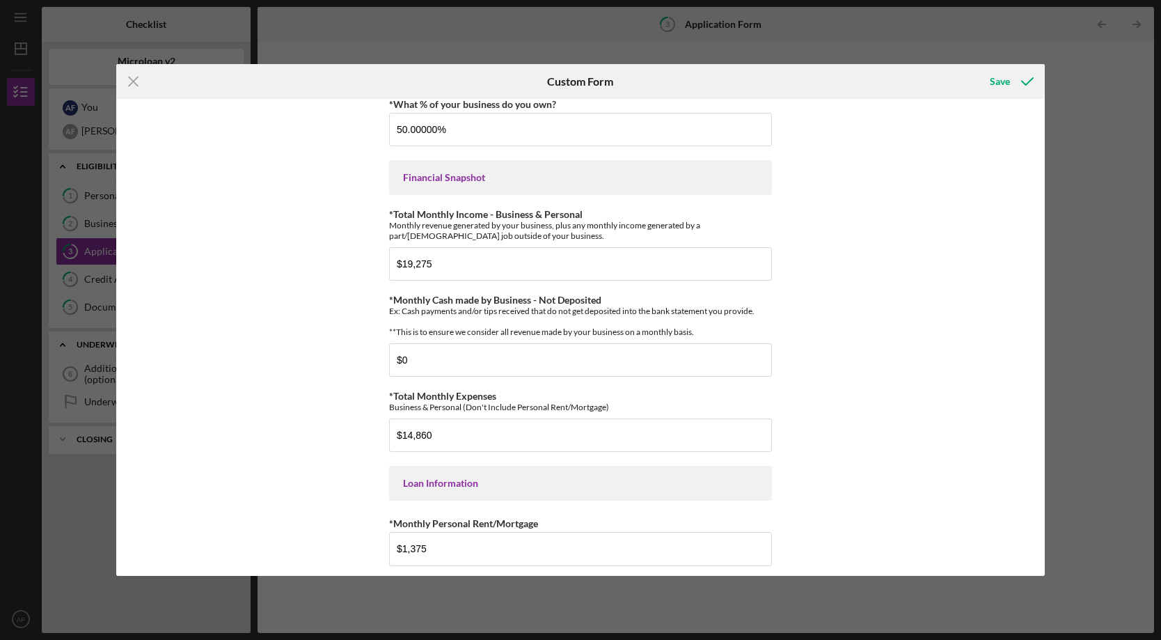
click at [306, 352] on div "*Applicant Personal Phone Number [PHONE_NUMBER] *How did you hear about us? Nam…" at bounding box center [580, 337] width 929 height 477
drag, startPoint x: 441, startPoint y: 273, endPoint x: 395, endPoint y: 261, distance: 46.8
type input "$14,860"
click at [125, 81] on icon "Icon/Menu Close" at bounding box center [133, 81] width 35 height 35
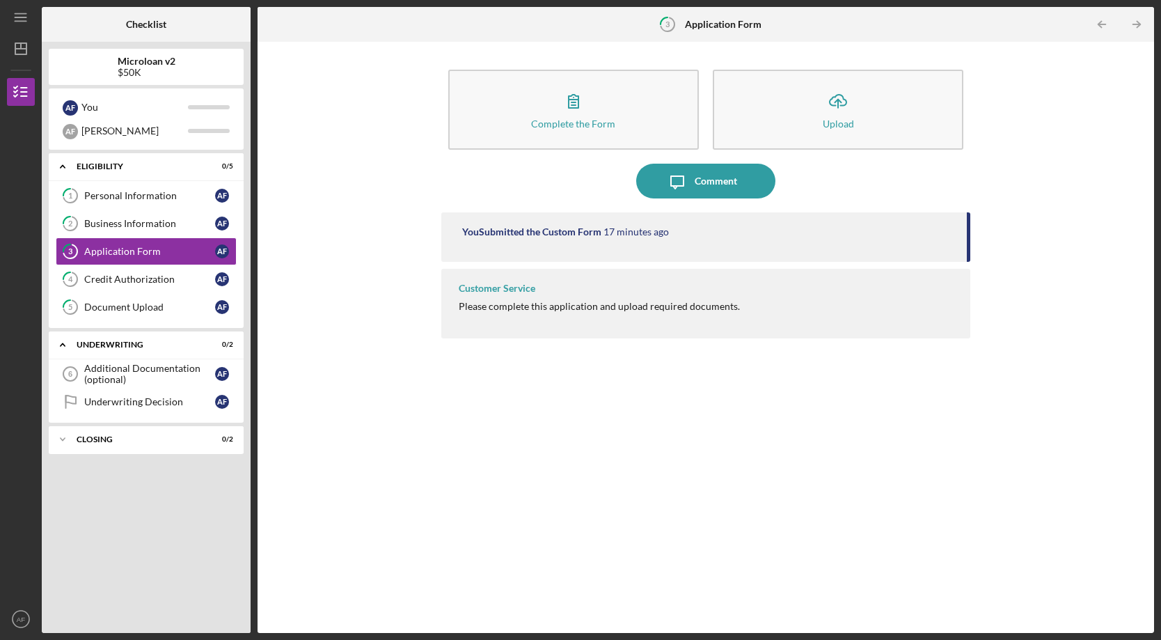
click at [620, 483] on div "You Submitted the Custom Form 17 minutes ago Customer Service Please complete t…" at bounding box center [706, 412] width 530 height 400
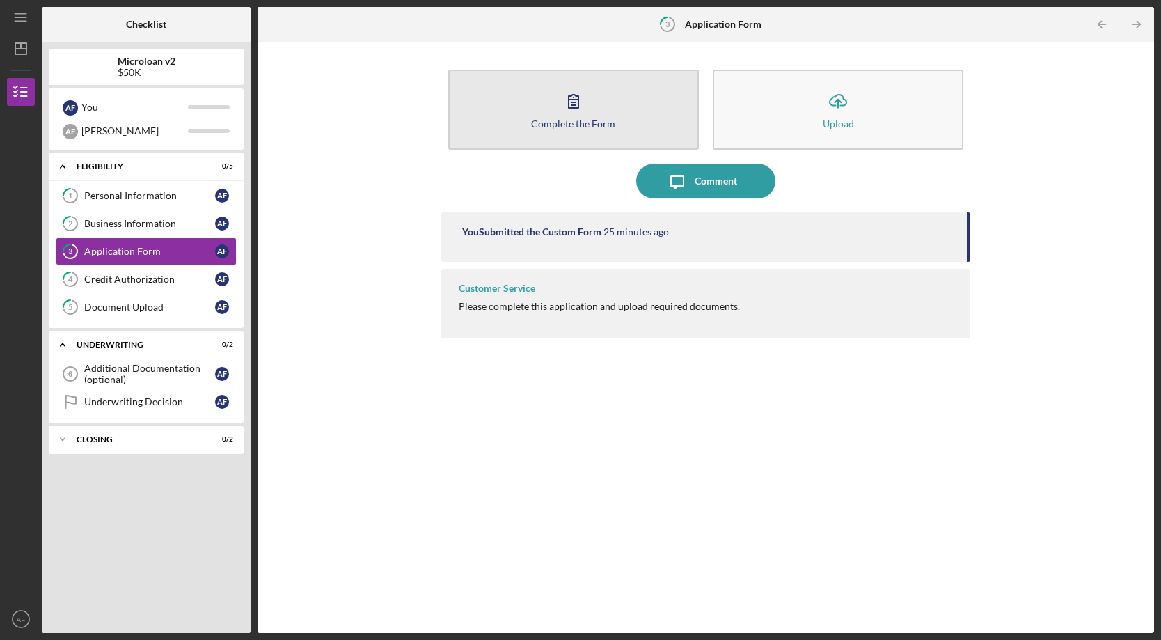
click at [595, 114] on button "Complete the Form Form" at bounding box center [573, 110] width 251 height 80
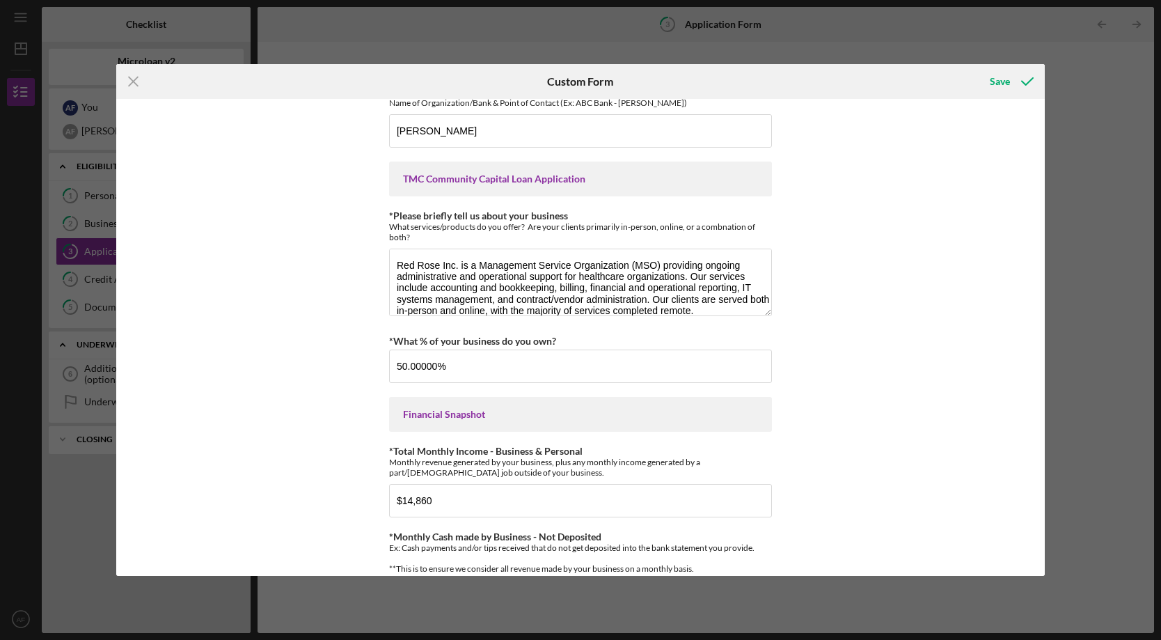
scroll to position [308, 0]
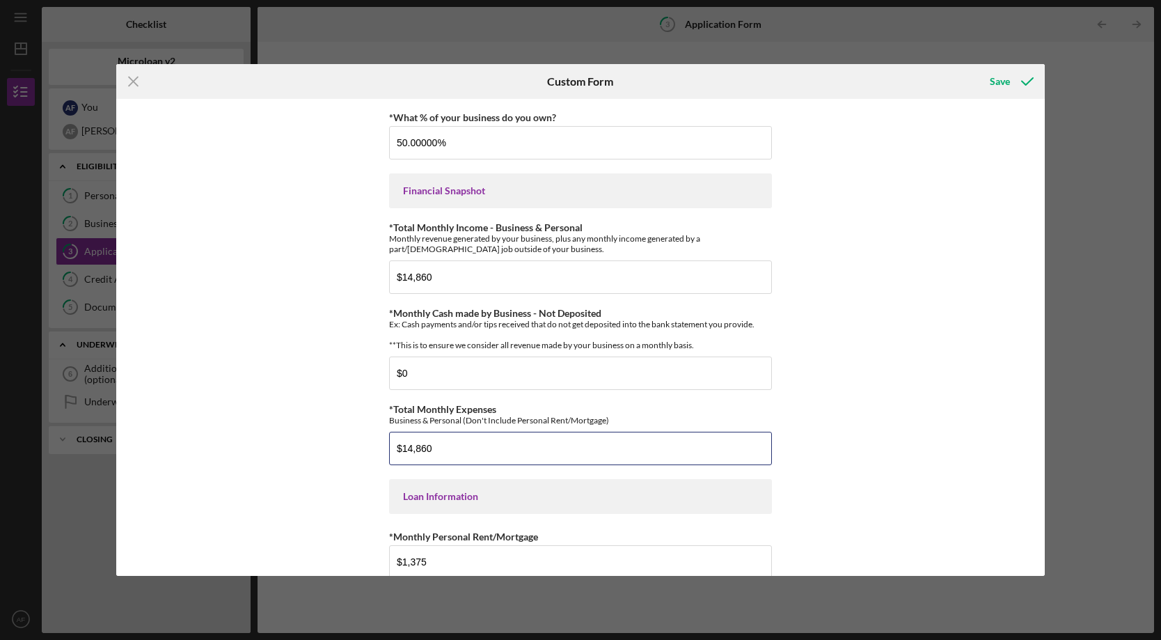
drag, startPoint x: 463, startPoint y: 456, endPoint x: 295, endPoint y: 459, distance: 167.8
type input "$11,179"
click at [846, 374] on div "*Applicant Personal Phone Number [PHONE_NUMBER] *How did you hear about us? Nam…" at bounding box center [580, 337] width 929 height 477
drag, startPoint x: 496, startPoint y: 276, endPoint x: 298, endPoint y: 280, distance: 197.7
type input "$19,275"
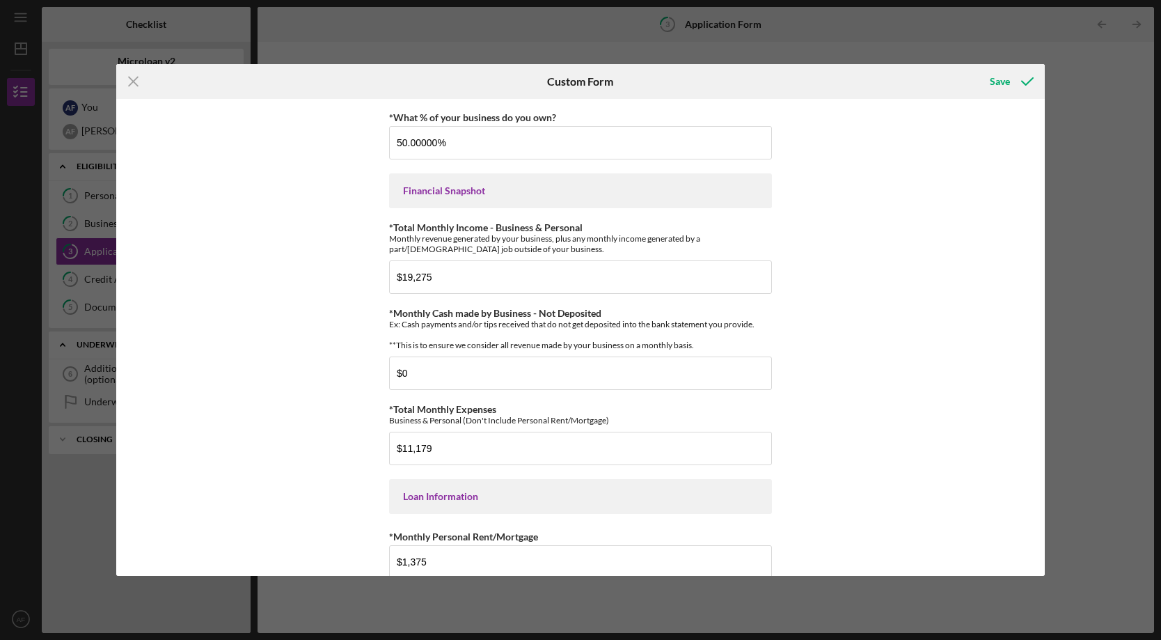
click at [904, 364] on div "*Applicant Personal Phone Number [PHONE_NUMBER] *How did you hear about us? Nam…" at bounding box center [580, 337] width 929 height 477
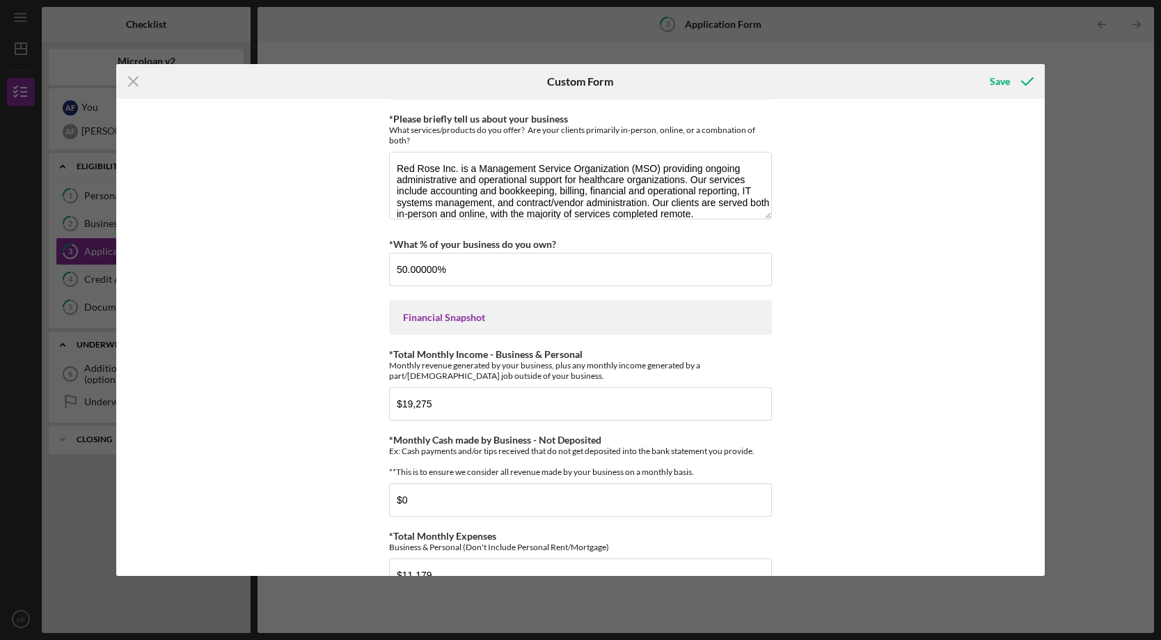
scroll to position [0, 0]
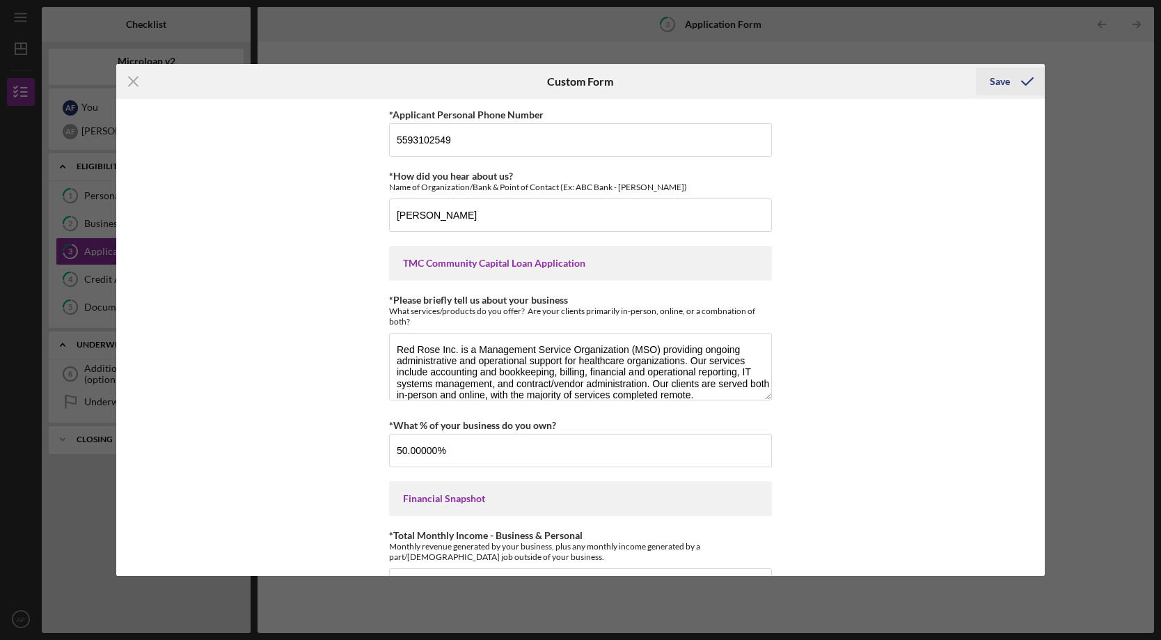
click at [1009, 79] on div "Save" at bounding box center [1000, 82] width 20 height 28
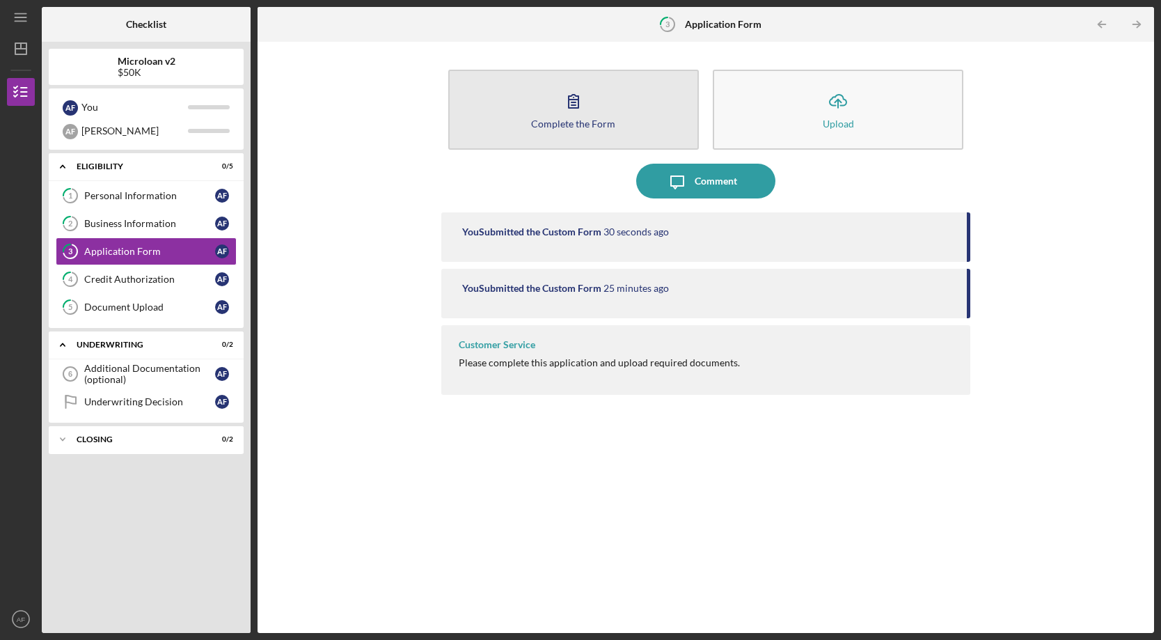
click at [601, 107] on button "Complete the Form Form" at bounding box center [573, 110] width 251 height 80
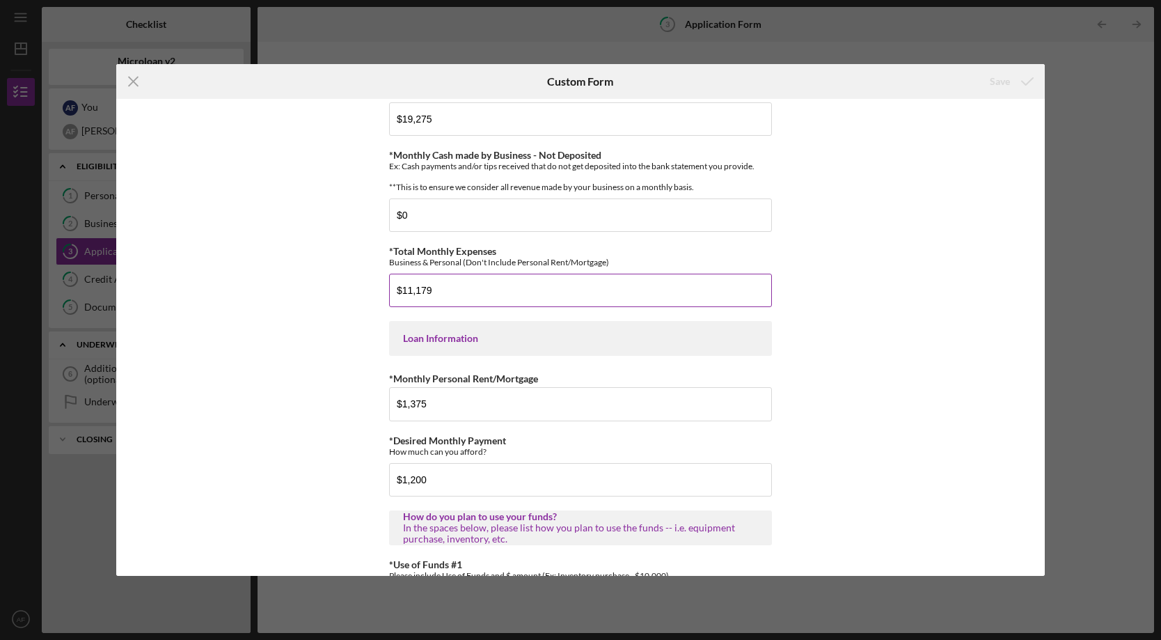
scroll to position [518, 0]
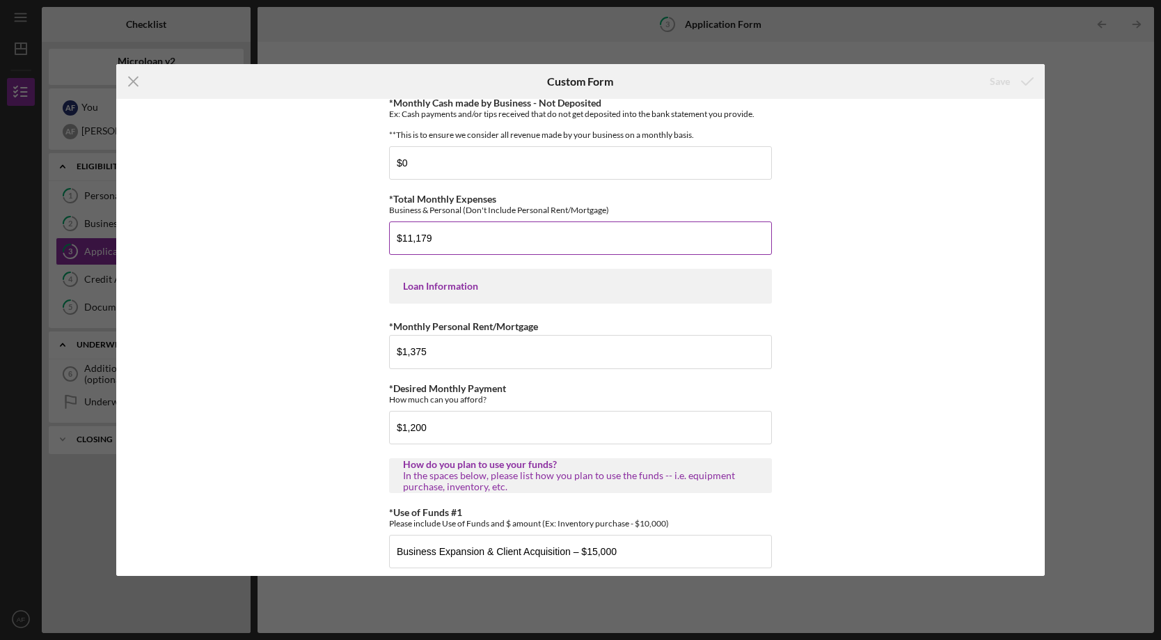
click at [459, 246] on input "$11,179" at bounding box center [580, 237] width 383 height 33
type input "$9,804"
click at [953, 326] on div "*Applicant Personal Phone Number [PHONE_NUMBER] *How did you hear about us? Nam…" at bounding box center [580, 337] width 929 height 477
click at [1007, 79] on div "Save" at bounding box center [1000, 82] width 20 height 28
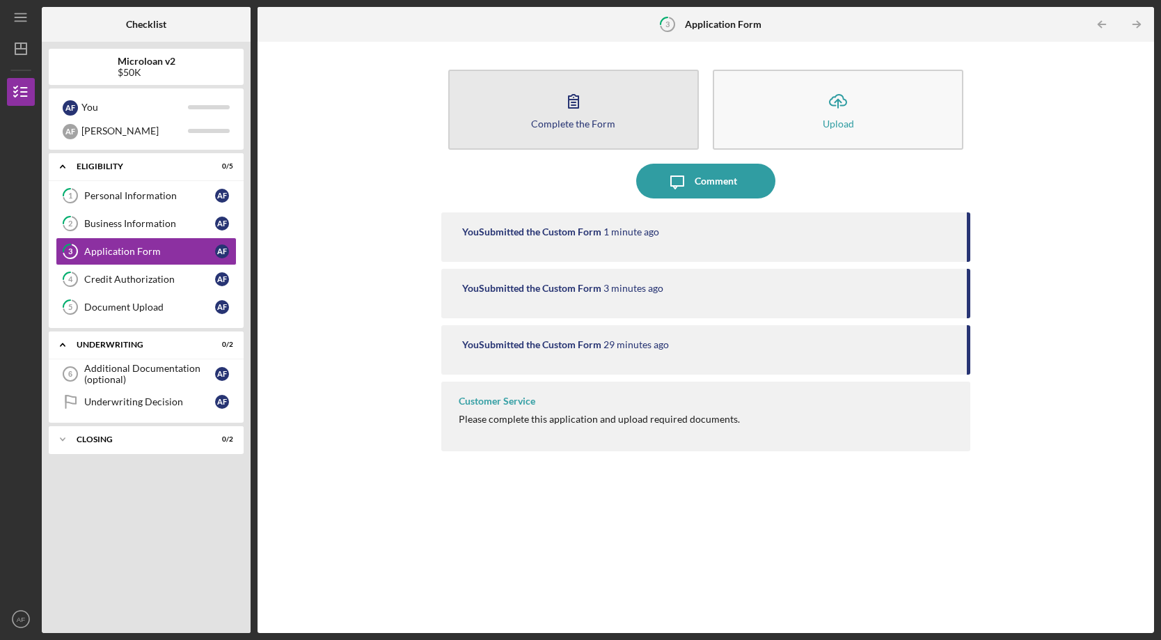
click at [574, 118] on div "Complete the Form" at bounding box center [573, 123] width 84 height 10
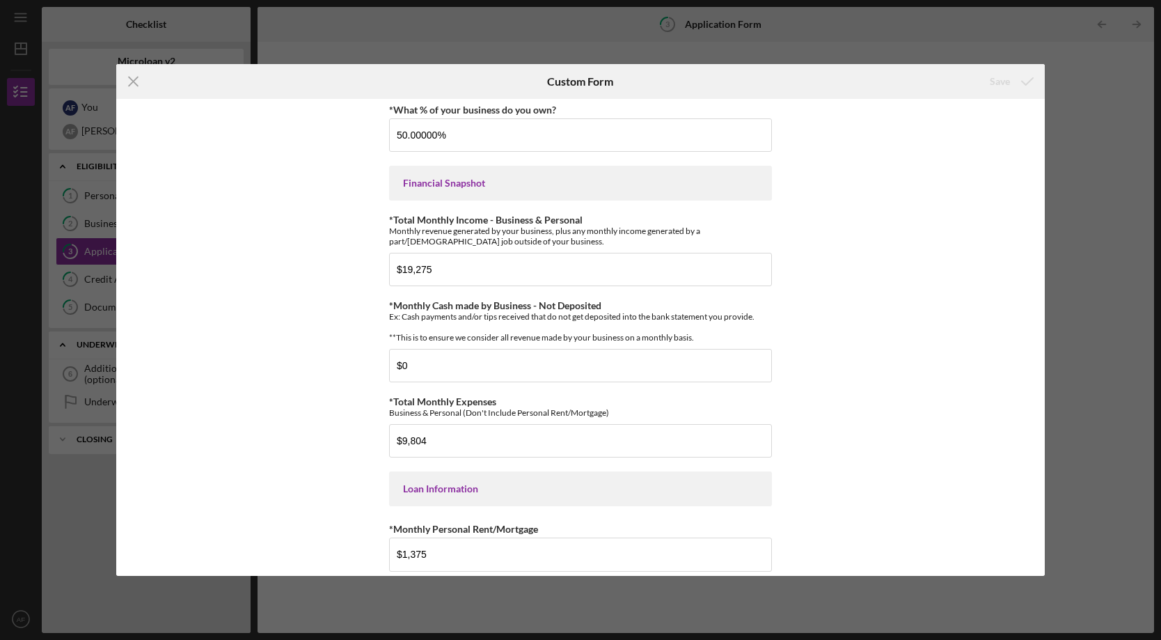
scroll to position [691, 0]
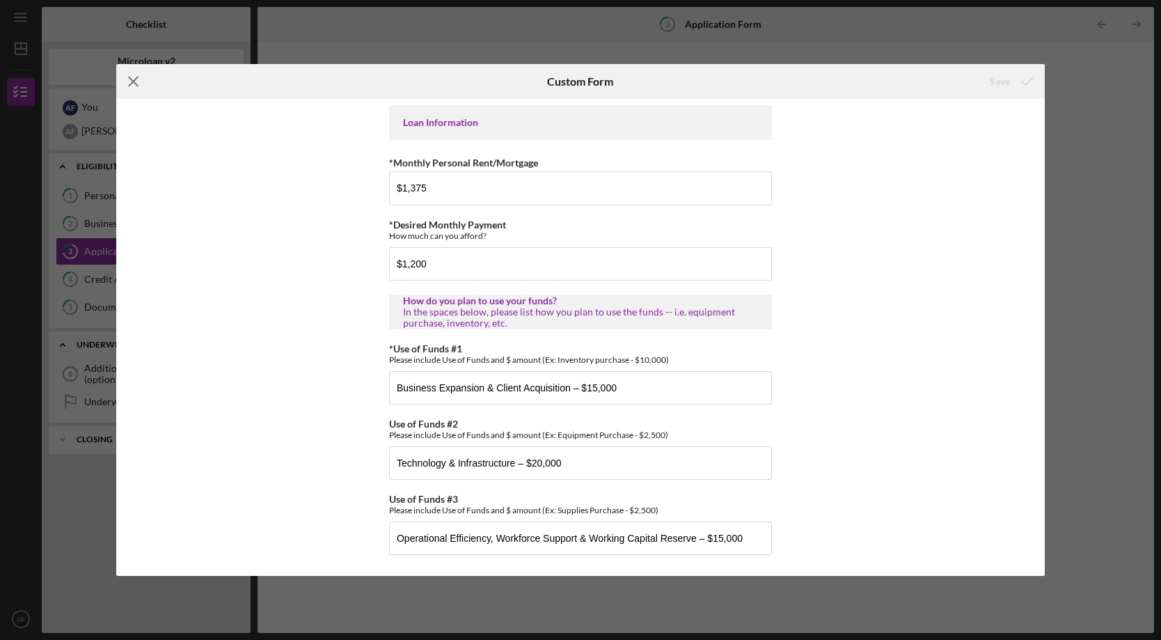
click at [134, 85] on icon "Icon/Menu Close" at bounding box center [133, 81] width 35 height 35
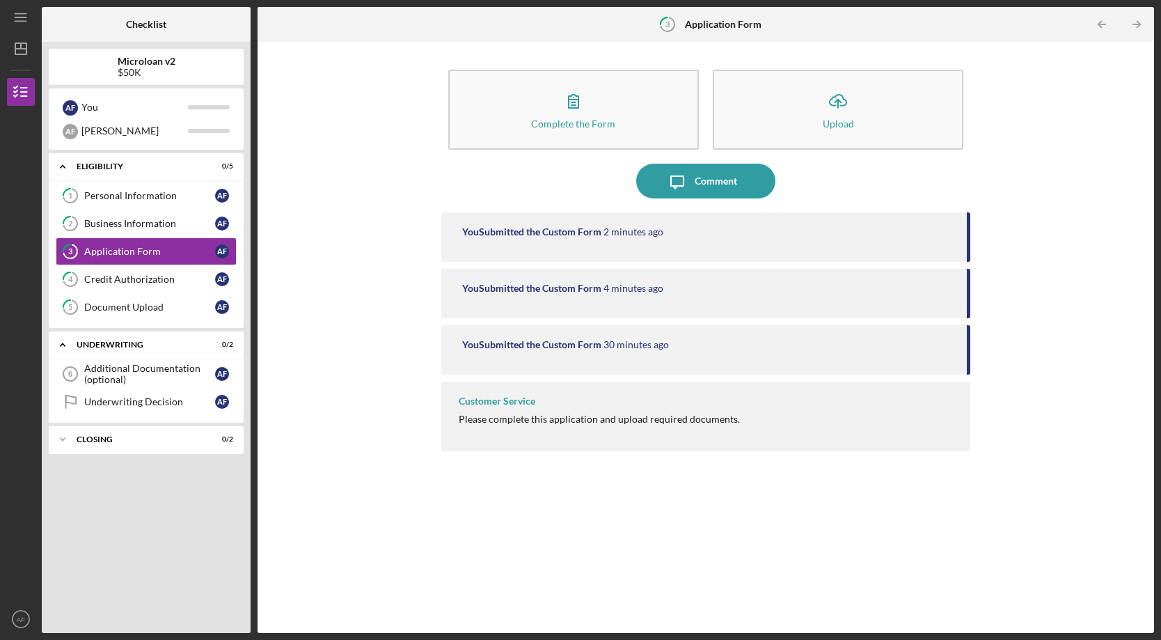
click at [395, 299] on div "Complete the Form Form Icon/Upload Upload Icon/Message Comment You Submitted th…" at bounding box center [706, 337] width 883 height 577
click at [379, 453] on div "Complete the Form Form Icon/Upload Upload Icon/Message Comment You Submitted th…" at bounding box center [706, 337] width 883 height 577
click at [387, 281] on div "Complete the Form Form Icon/Upload Upload Icon/Message Comment You Submitted th…" at bounding box center [706, 337] width 883 height 577
